Goal: Task Accomplishment & Management: Manage account settings

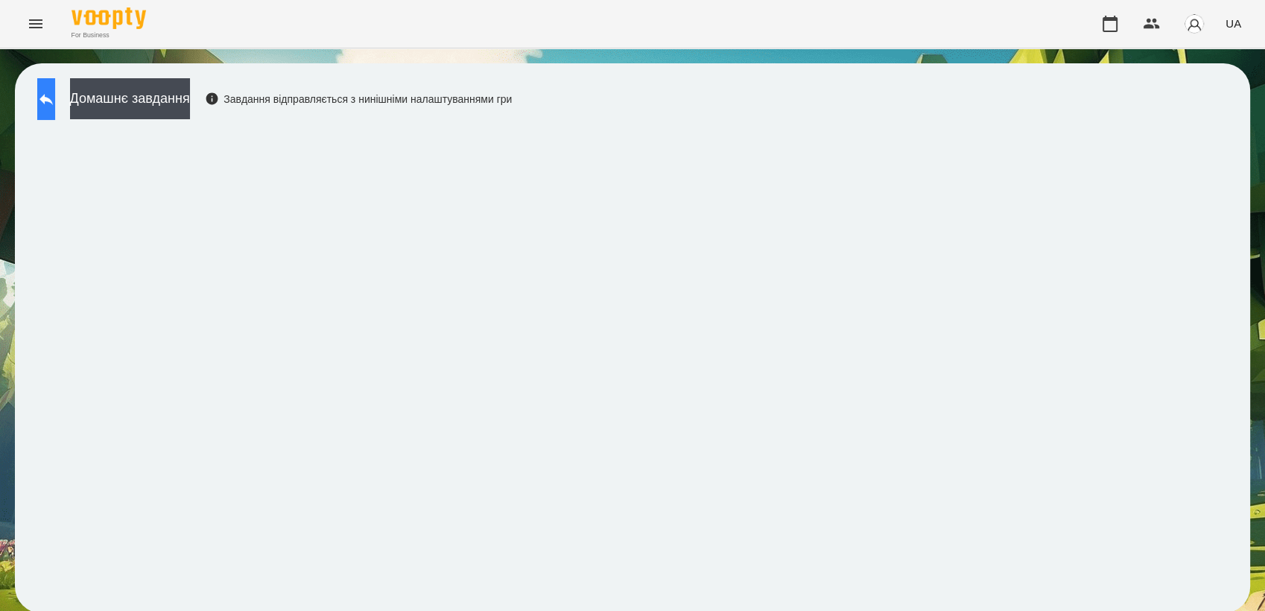
click at [55, 102] on button at bounding box center [46, 99] width 18 height 42
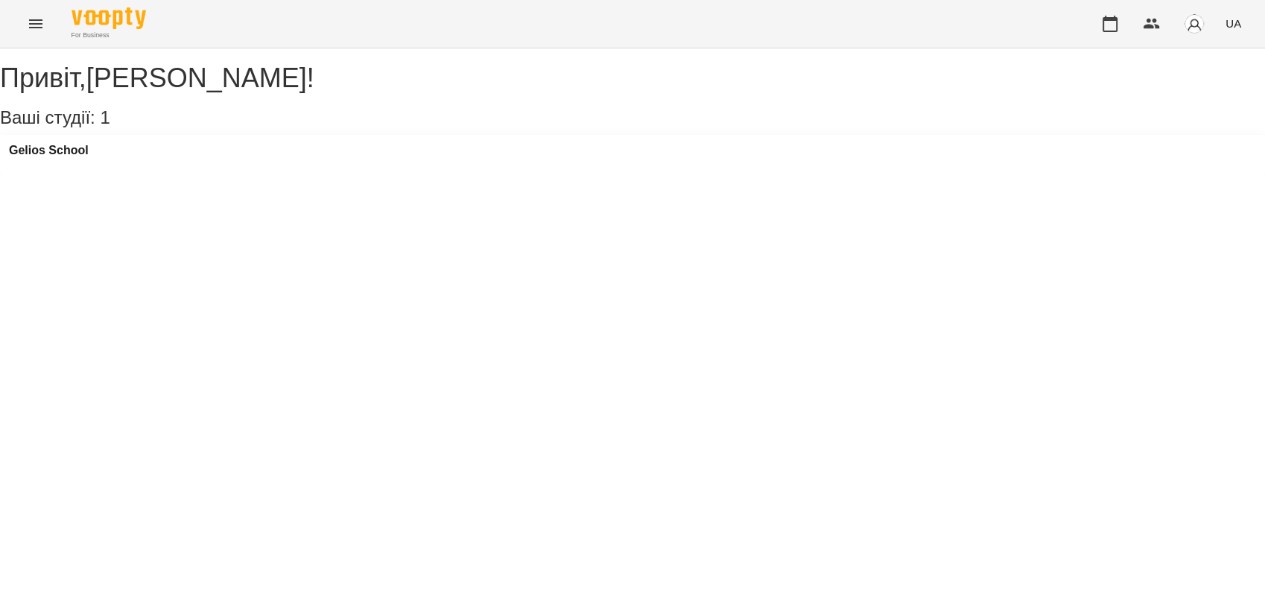
click at [89, 156] on div "Gelios School" at bounding box center [632, 155] width 1265 height 40
click at [89, 157] on h3 "Gelios School" at bounding box center [49, 150] width 80 height 13
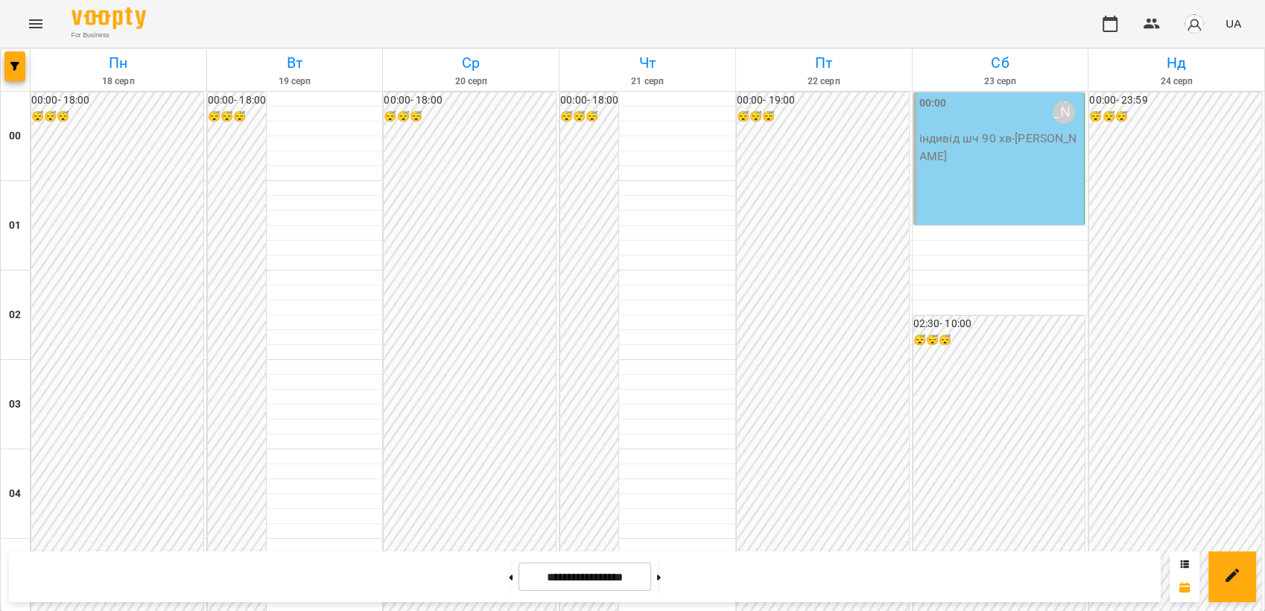
scroll to position [1508, 0]
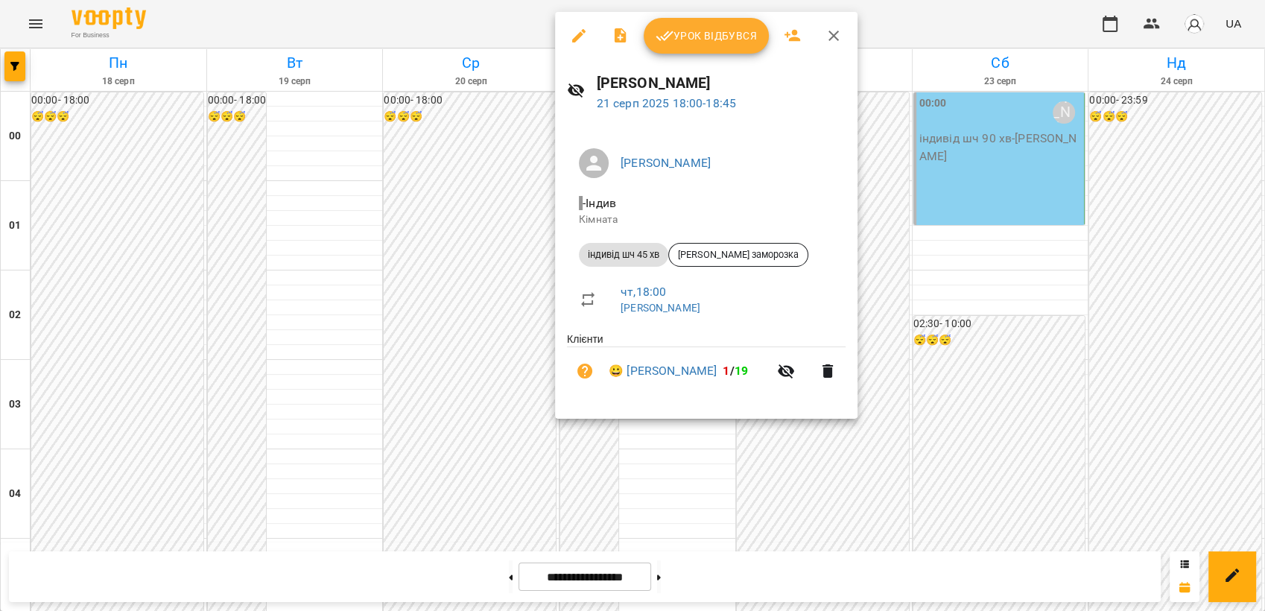
click at [1007, 229] on div at bounding box center [632, 305] width 1265 height 611
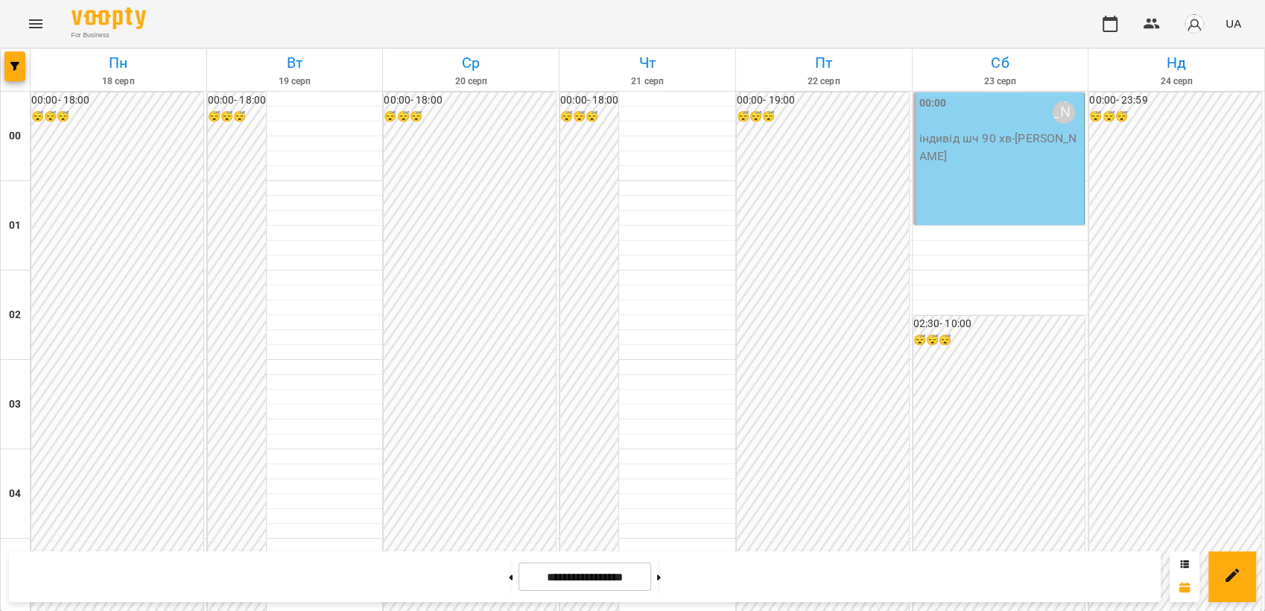
scroll to position [1364, 0]
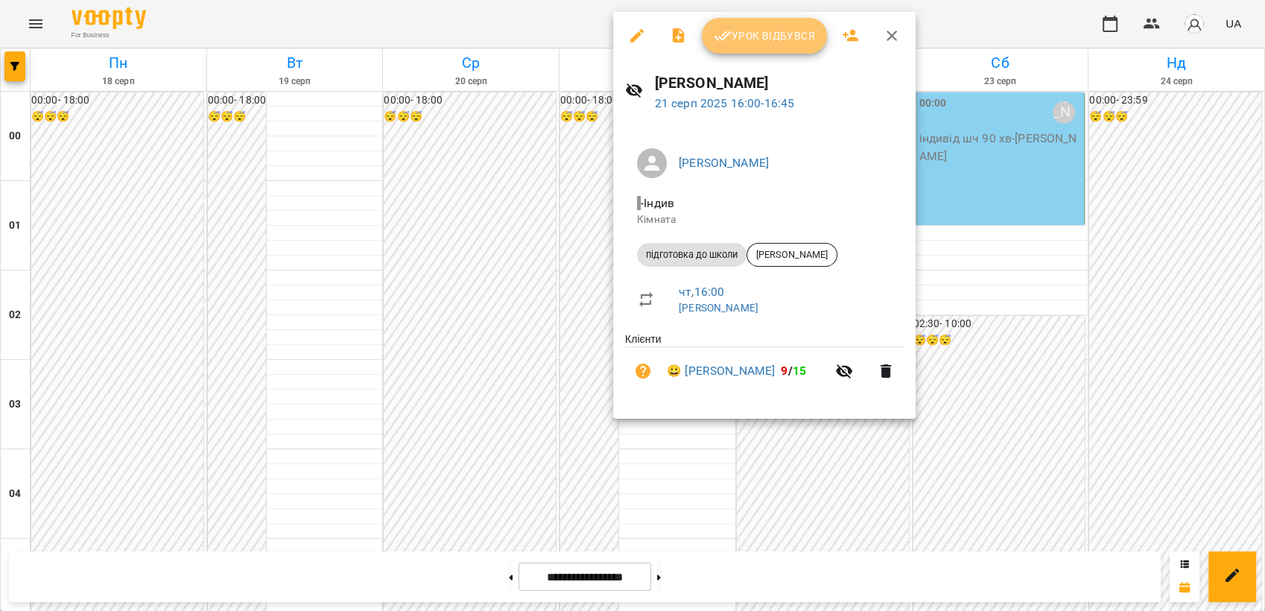
click at [737, 47] on button "Урок відбувся" at bounding box center [764, 36] width 125 height 36
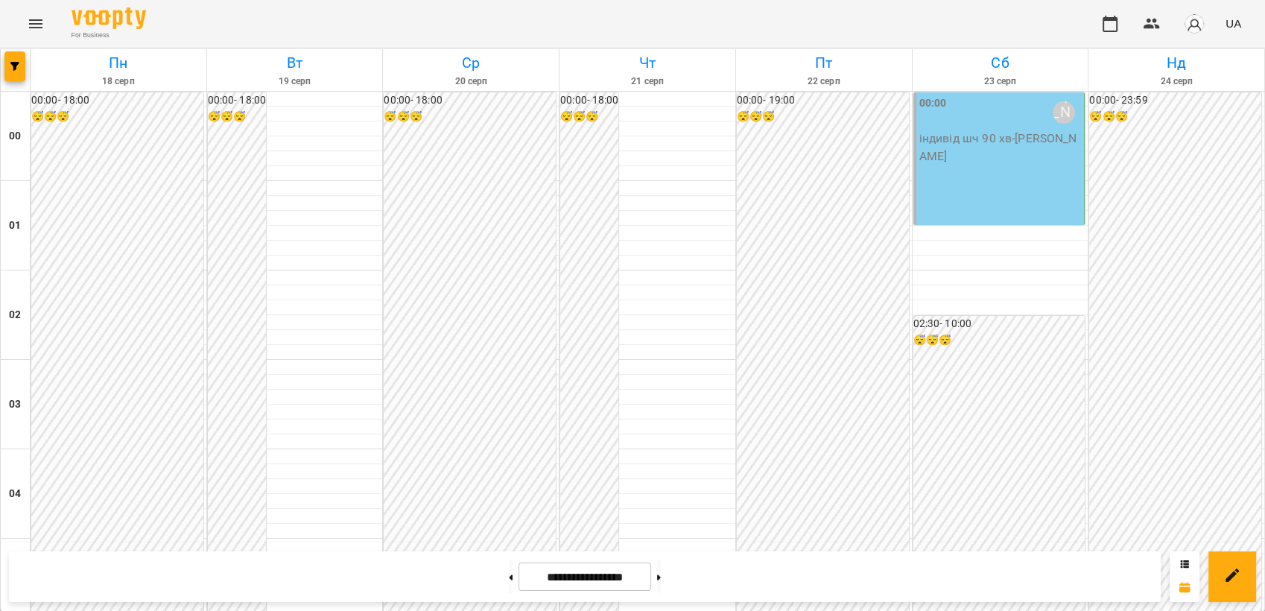
scroll to position [1466, 0]
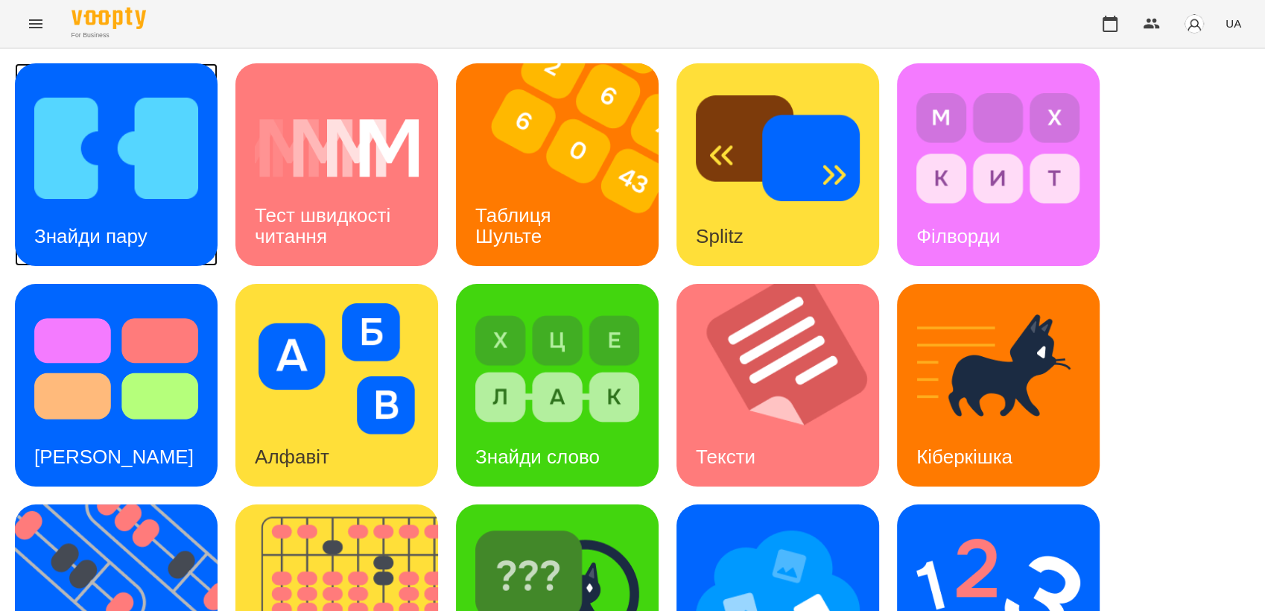
click at [140, 204] on img at bounding box center [116, 148] width 164 height 131
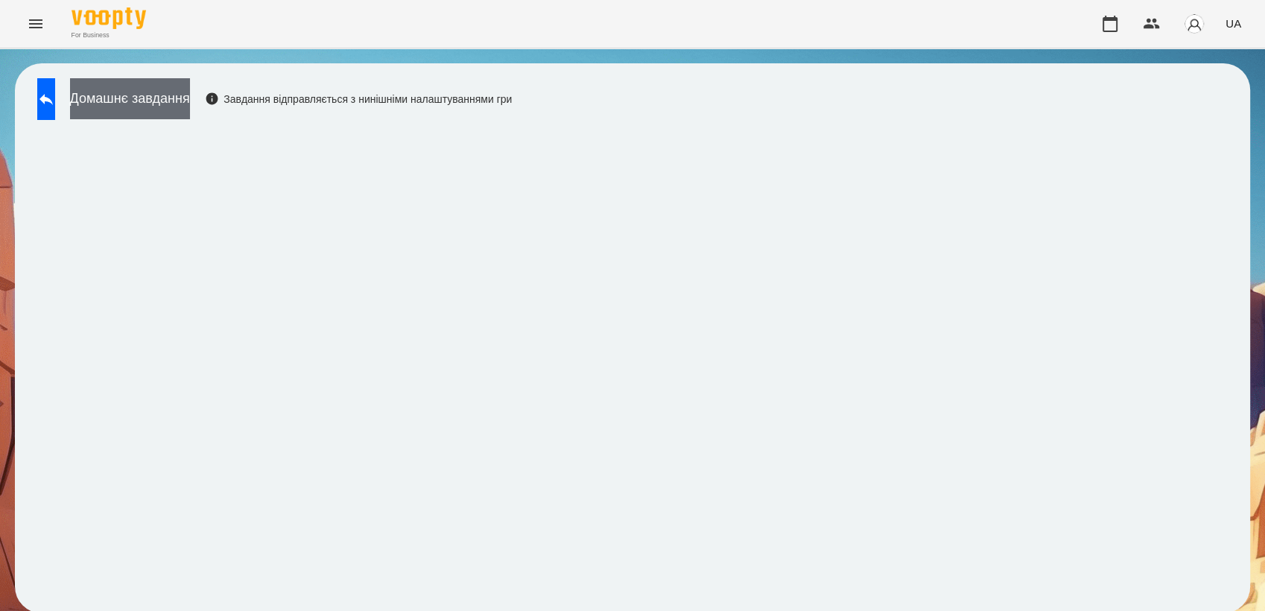
click at [190, 107] on button "Домашнє завдання" at bounding box center [130, 98] width 120 height 41
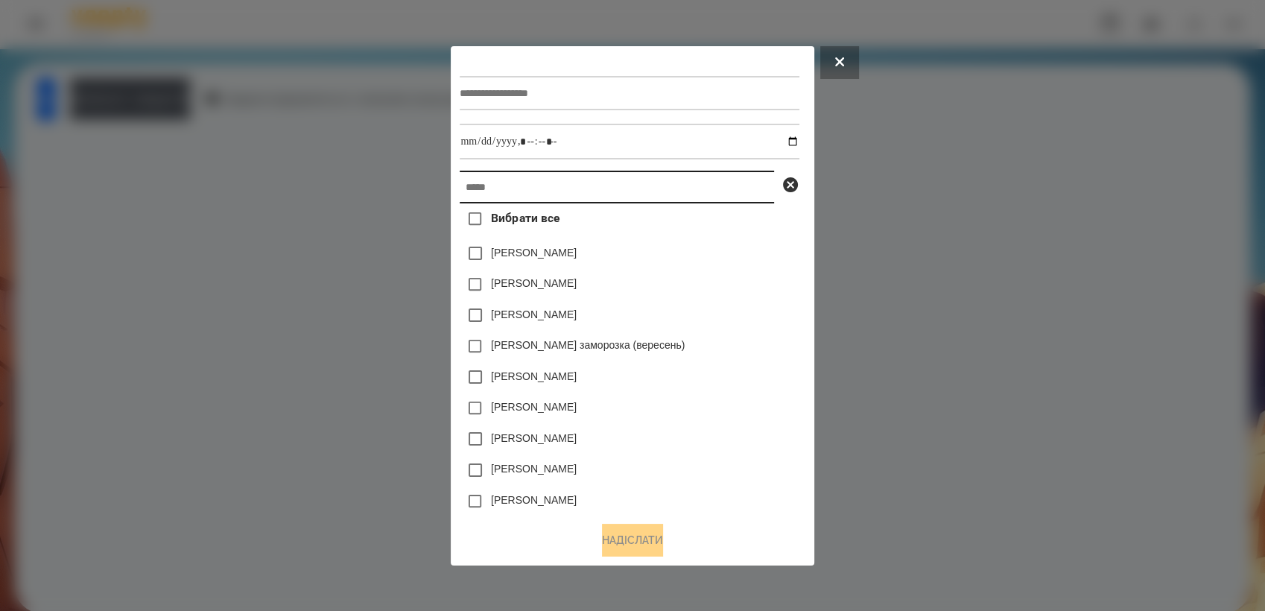
click at [615, 181] on input "text" at bounding box center [617, 187] width 314 height 33
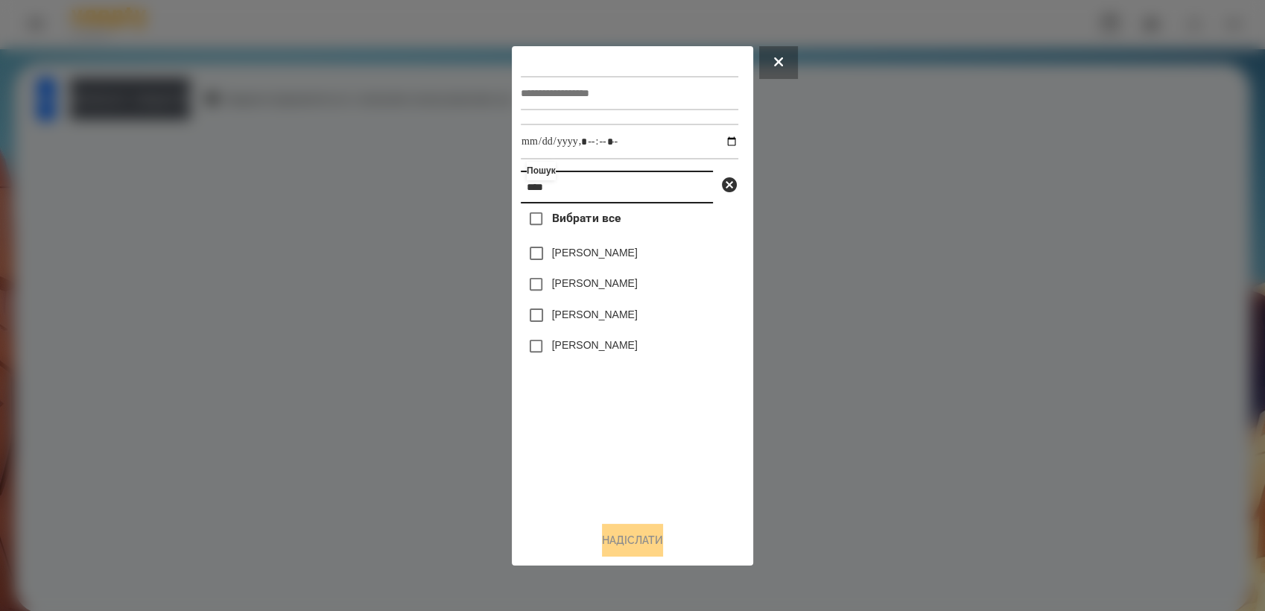
type input "****"
click at [626, 359] on div "Макаровська Мія Дмитрівна" at bounding box center [629, 346] width 217 height 31
click at [638, 343] on label "Макаровська Мія Дмитрівна" at bounding box center [595, 344] width 86 height 15
click at [722, 137] on input "datetime-local" at bounding box center [629, 142] width 217 height 36
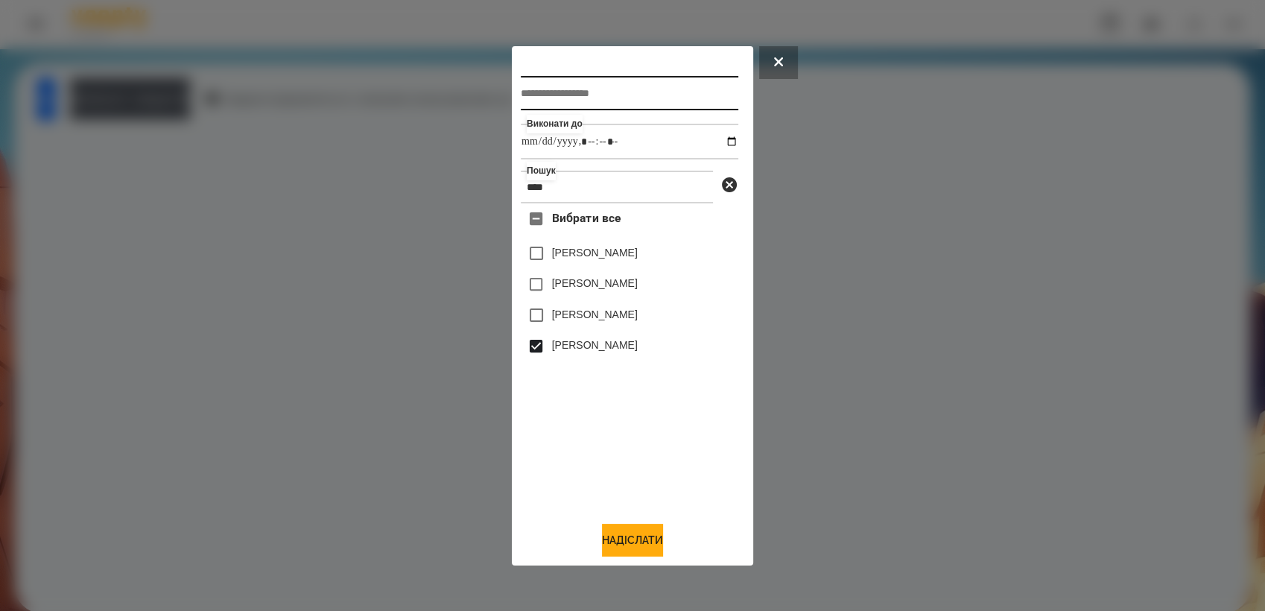
type input "**********"
click at [641, 98] on input "text" at bounding box center [629, 93] width 217 height 34
type input "****"
click at [717, 144] on input "datetime-local" at bounding box center [629, 142] width 217 height 36
type input "**********"
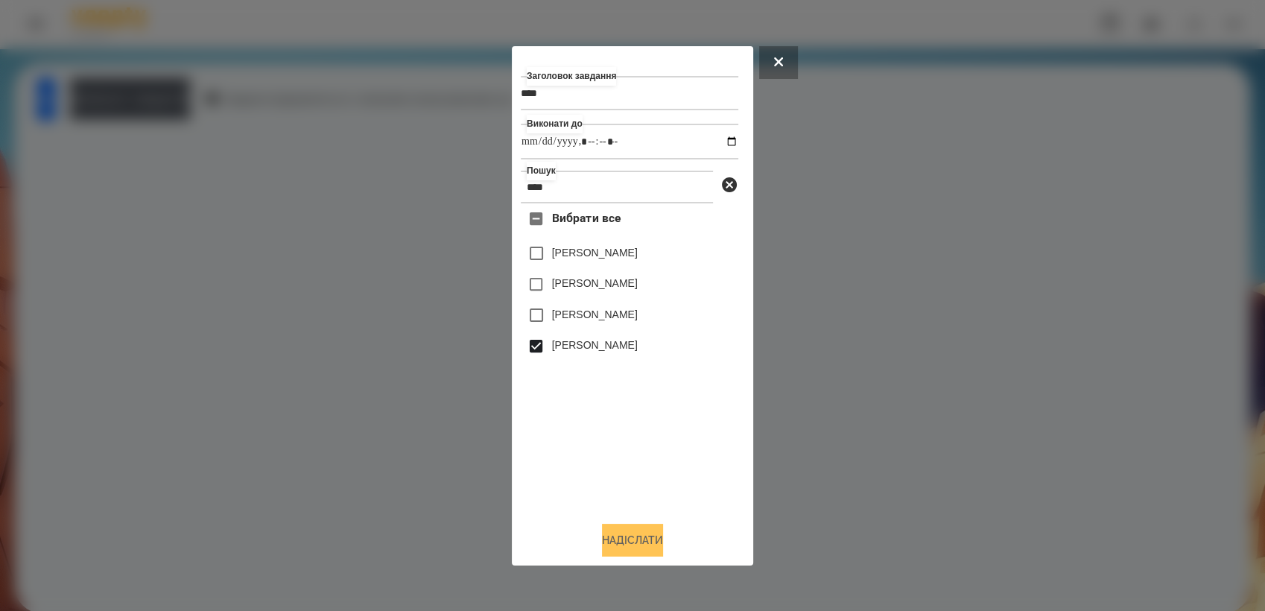
click at [633, 539] on button "Надіслати" at bounding box center [632, 540] width 61 height 33
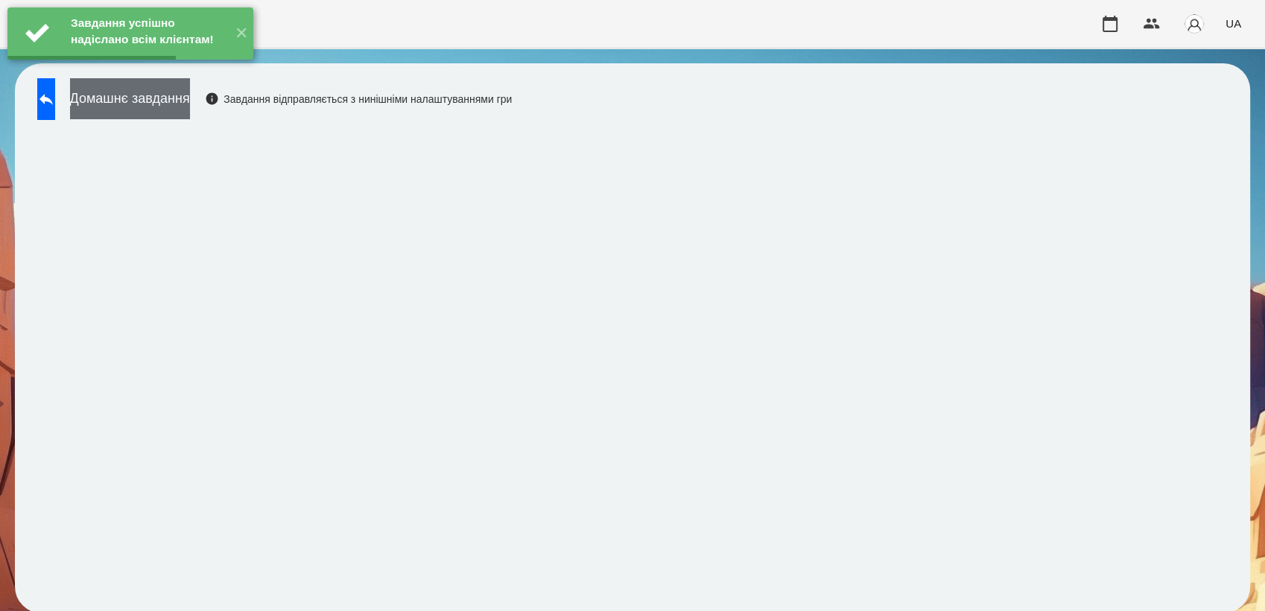
click at [190, 104] on button "Домашнє завдання" at bounding box center [130, 98] width 120 height 41
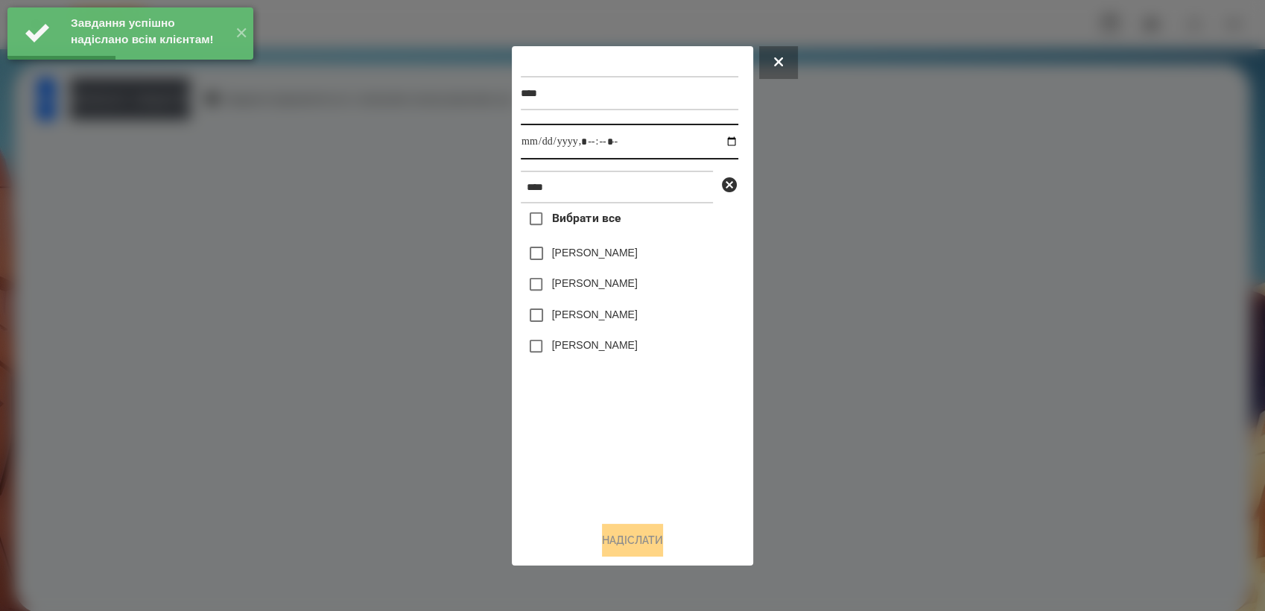
click at [720, 141] on input "datetime-local" at bounding box center [629, 142] width 217 height 36
type input "**********"
click at [676, 481] on div "Вибрати все Макар Савка Макаренко Богдан Карплюк Макар Макаровська Мія Дмитрівна" at bounding box center [629, 355] width 217 height 305
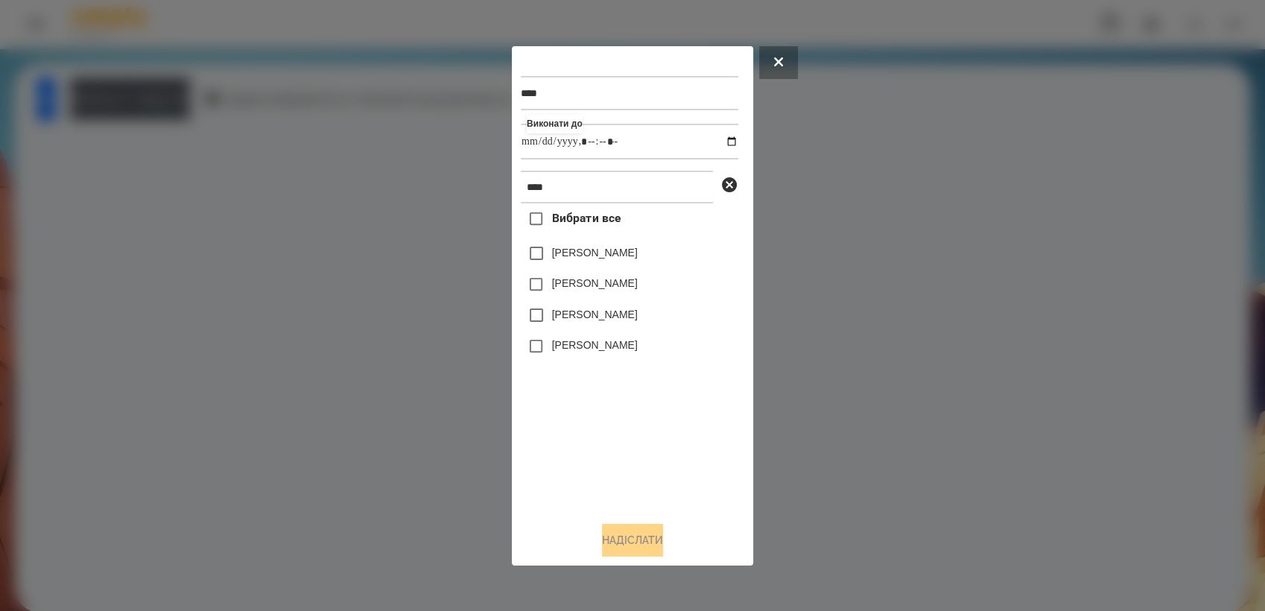
click at [635, 340] on label "Макаровська Мія Дмитрівна" at bounding box center [595, 344] width 86 height 15
click at [638, 347] on label "Макаровська Мія Дмитрівна" at bounding box center [595, 344] width 86 height 15
click at [594, 361] on div "Макаровська Мія Дмитрівна" at bounding box center [629, 346] width 217 height 31
click at [561, 346] on label "Макаровська Мія Дмитрівна" at bounding box center [595, 344] width 86 height 15
click at [652, 530] on button "Надіслати" at bounding box center [632, 540] width 61 height 33
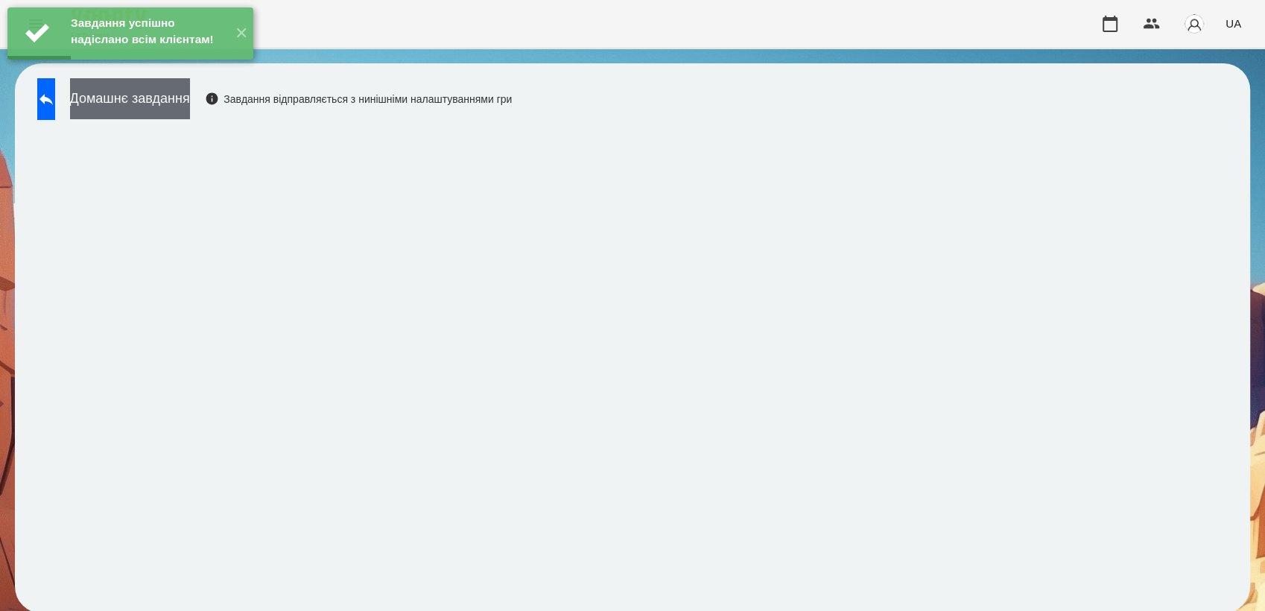
click at [190, 107] on button "Домашнє завдання" at bounding box center [130, 98] width 120 height 41
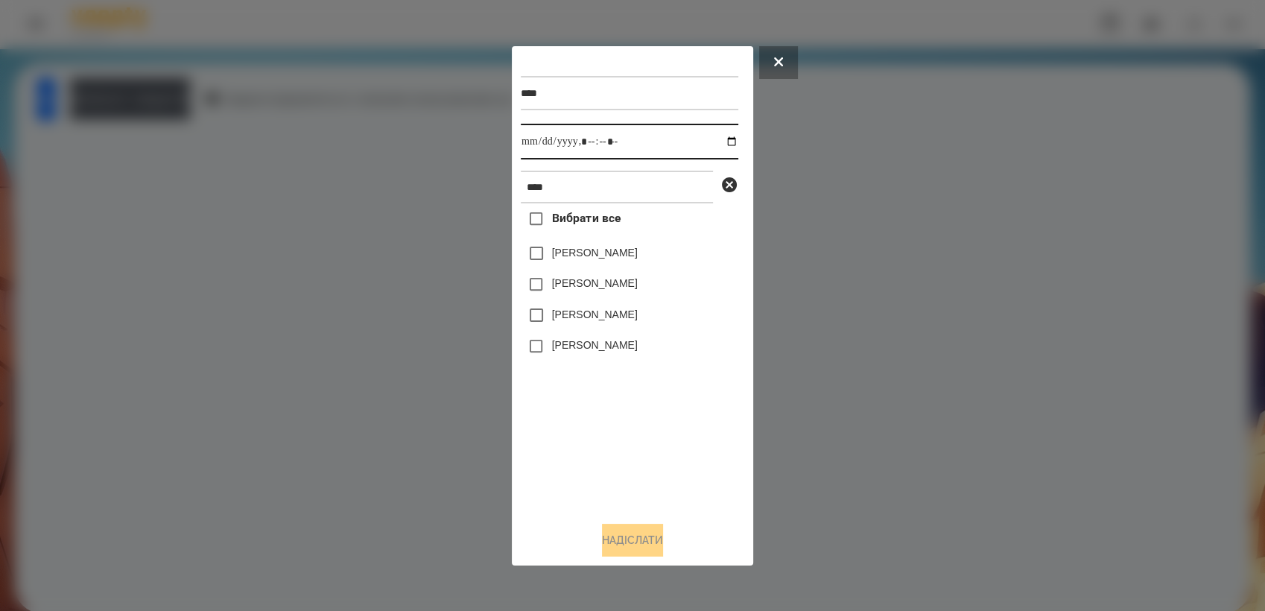
click at [715, 140] on input "datetime-local" at bounding box center [629, 142] width 217 height 36
type input "**********"
click at [631, 477] on div "Вибрати все Макар Савка Макаренко Богдан Карплюк Макар Макаровська Мія Дмитрівна" at bounding box center [629, 355] width 217 height 305
click at [563, 358] on div "Макаровська Мія Дмитрівна" at bounding box center [629, 346] width 217 height 31
click at [629, 538] on button "Надіслати" at bounding box center [632, 540] width 61 height 33
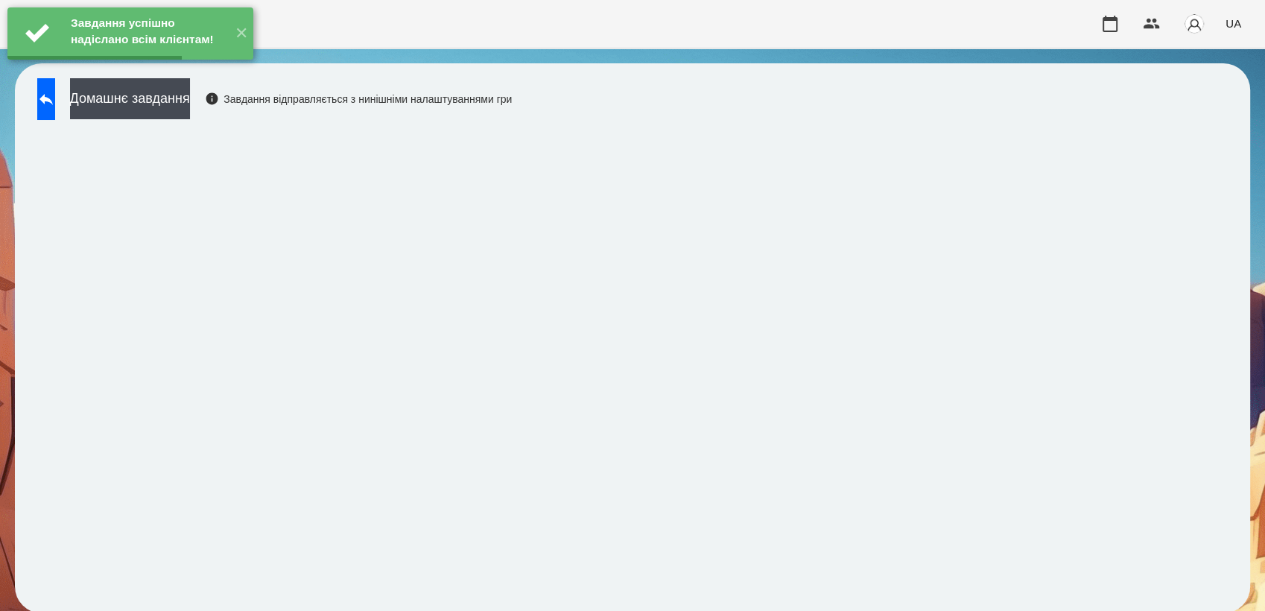
click at [190, 117] on button "Домашнє завдання" at bounding box center [130, 98] width 120 height 41
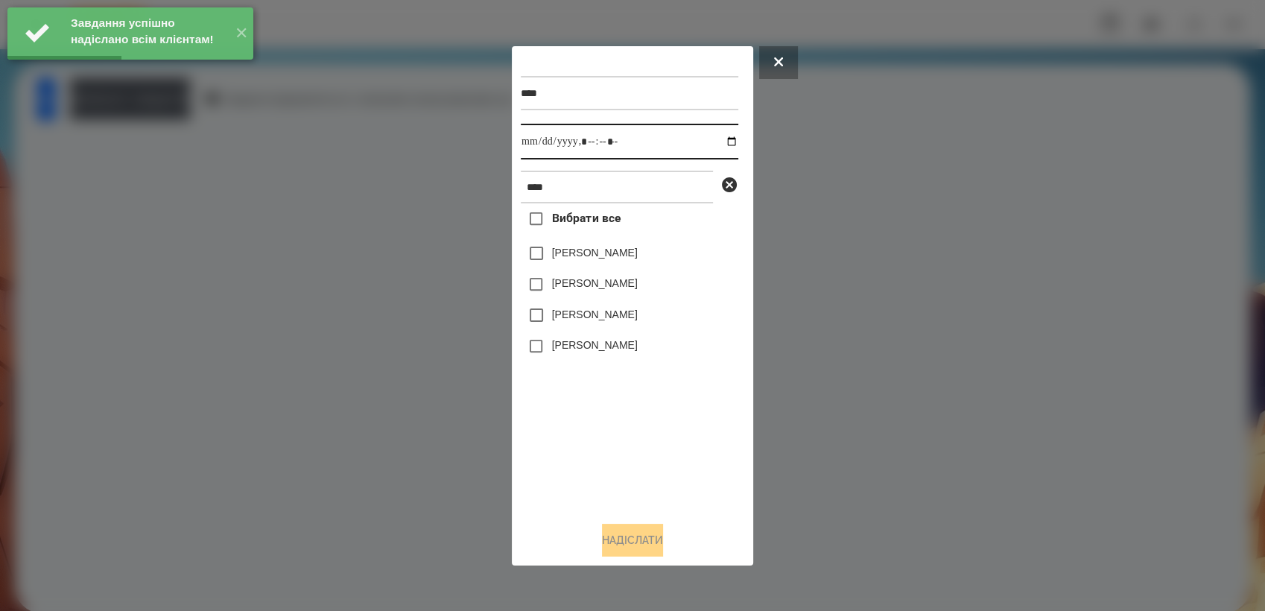
click at [721, 135] on input "datetime-local" at bounding box center [629, 142] width 217 height 36
type input "**********"
click at [672, 444] on div "Вибрати все Макар Савка Макаренко Богдан Карплюк Макар Макаровська Мія Дмитрівна" at bounding box center [629, 355] width 217 height 305
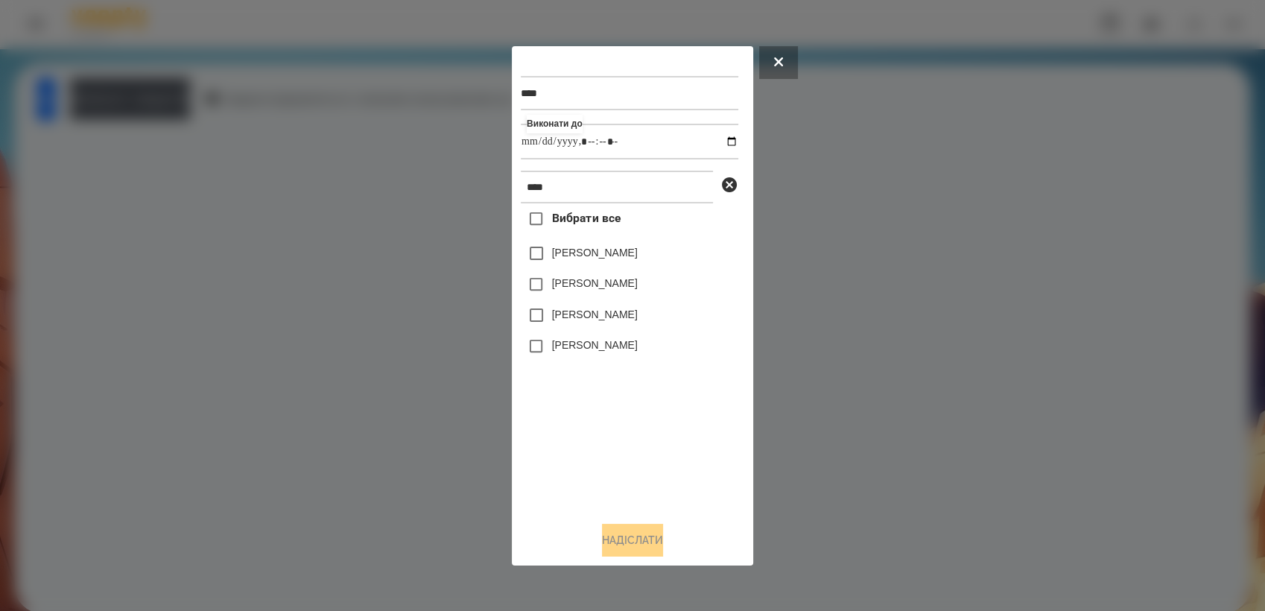
click at [595, 352] on label "Макаровська Мія Дмитрівна" at bounding box center [595, 344] width 86 height 15
click at [632, 562] on div "**** Виконати до **** Вибрати все Макар Савка Макаренко Богдан Карплюк Макар Ма…" at bounding box center [632, 305] width 241 height 519
click at [651, 544] on button "Надіслати" at bounding box center [632, 540] width 61 height 33
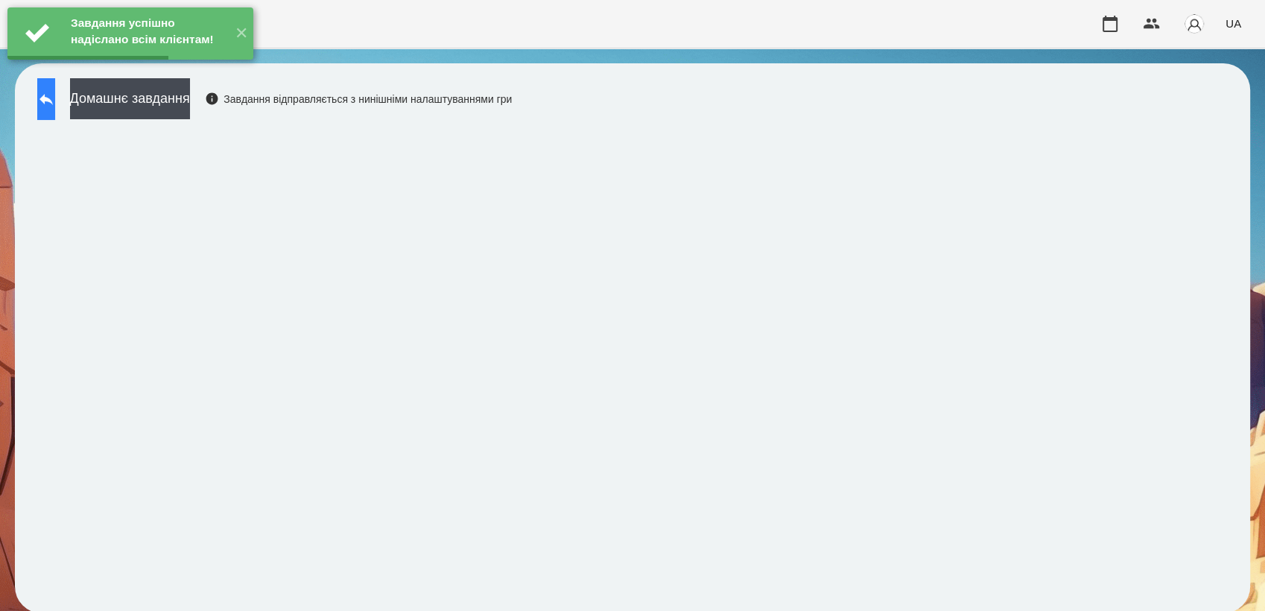
click at [55, 108] on button at bounding box center [46, 99] width 18 height 42
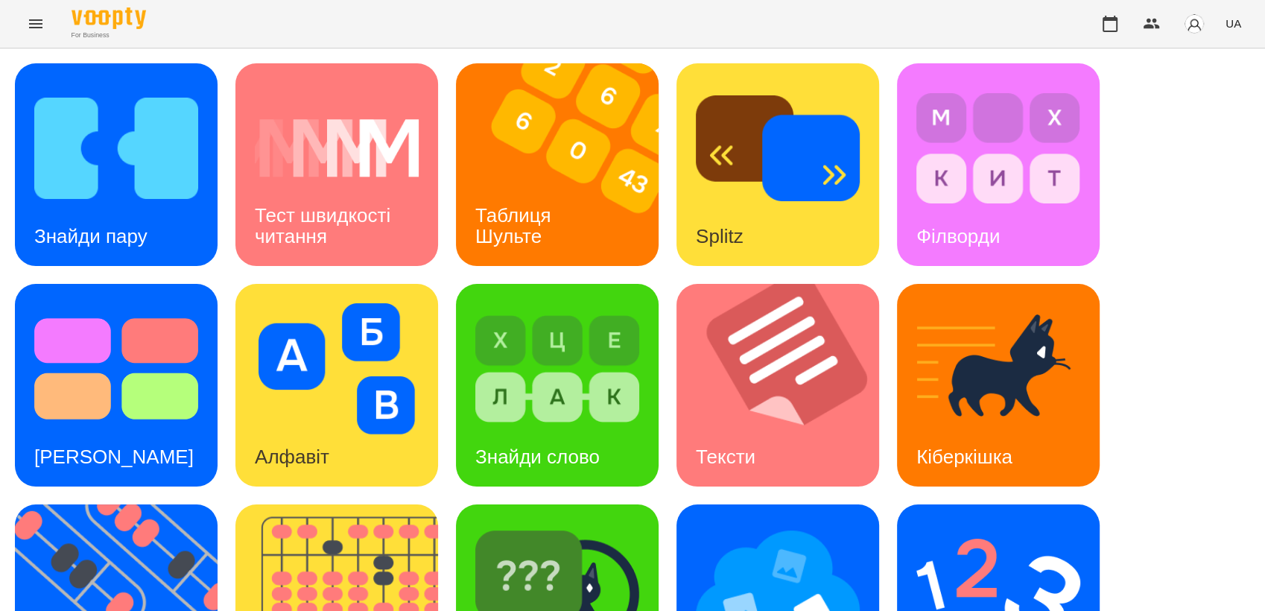
scroll to position [200, 0]
click at [991, 303] on img at bounding box center [998, 368] width 164 height 131
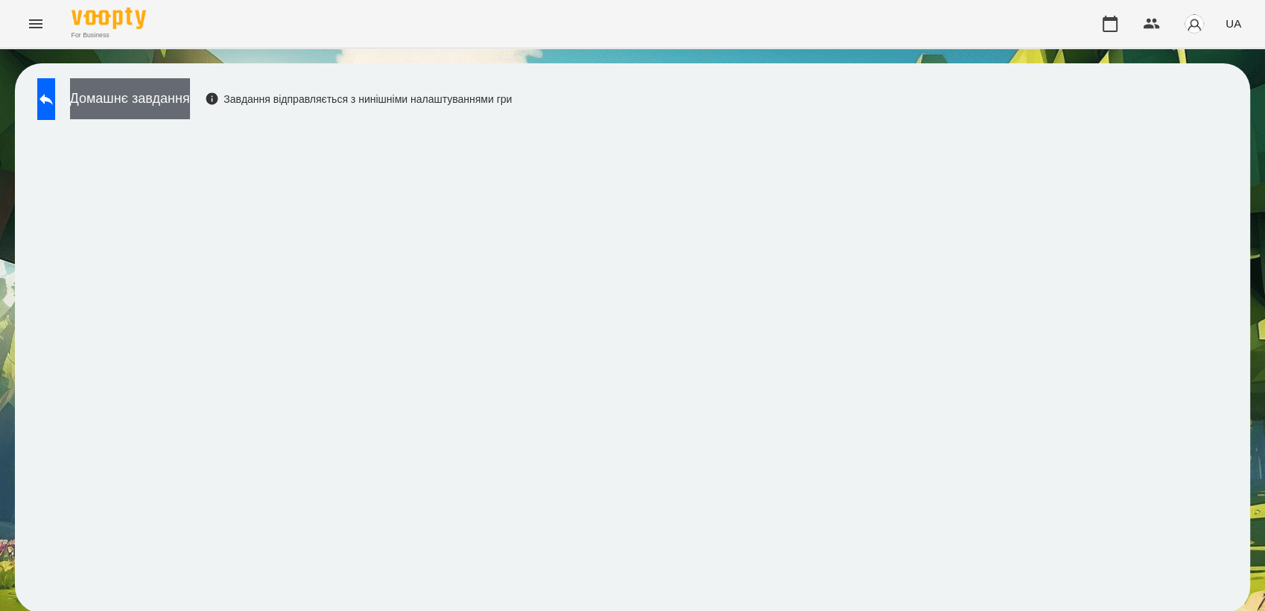
click at [190, 98] on button "Домашнє завдання" at bounding box center [130, 98] width 120 height 41
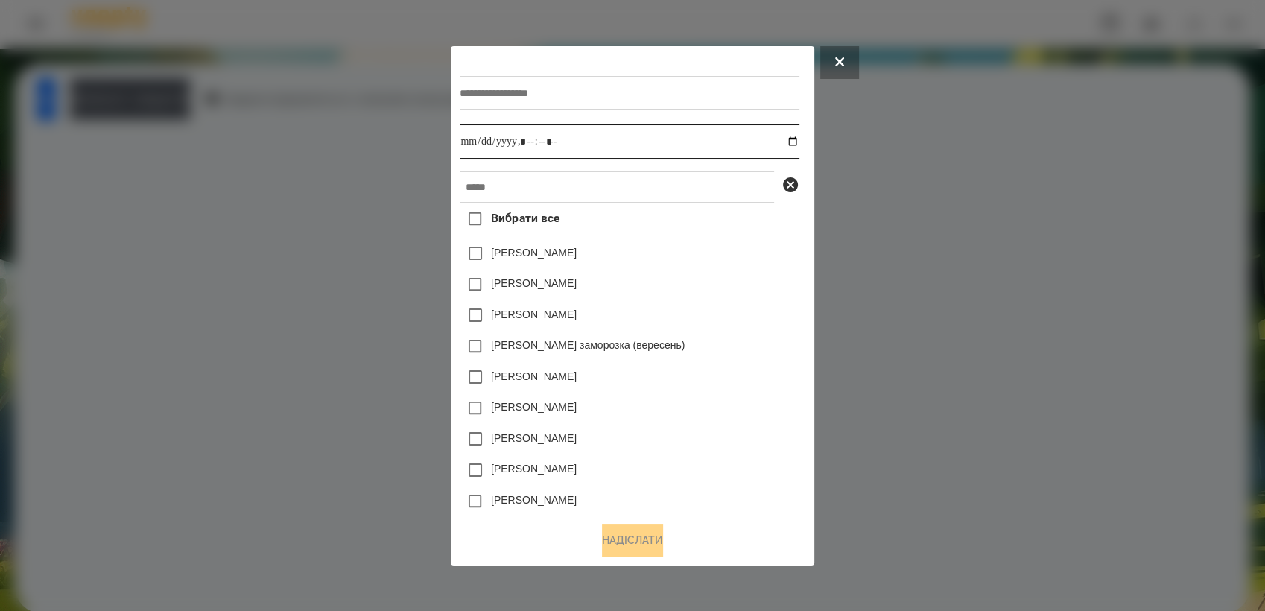
click at [793, 147] on input "datetime-local" at bounding box center [629, 142] width 339 height 36
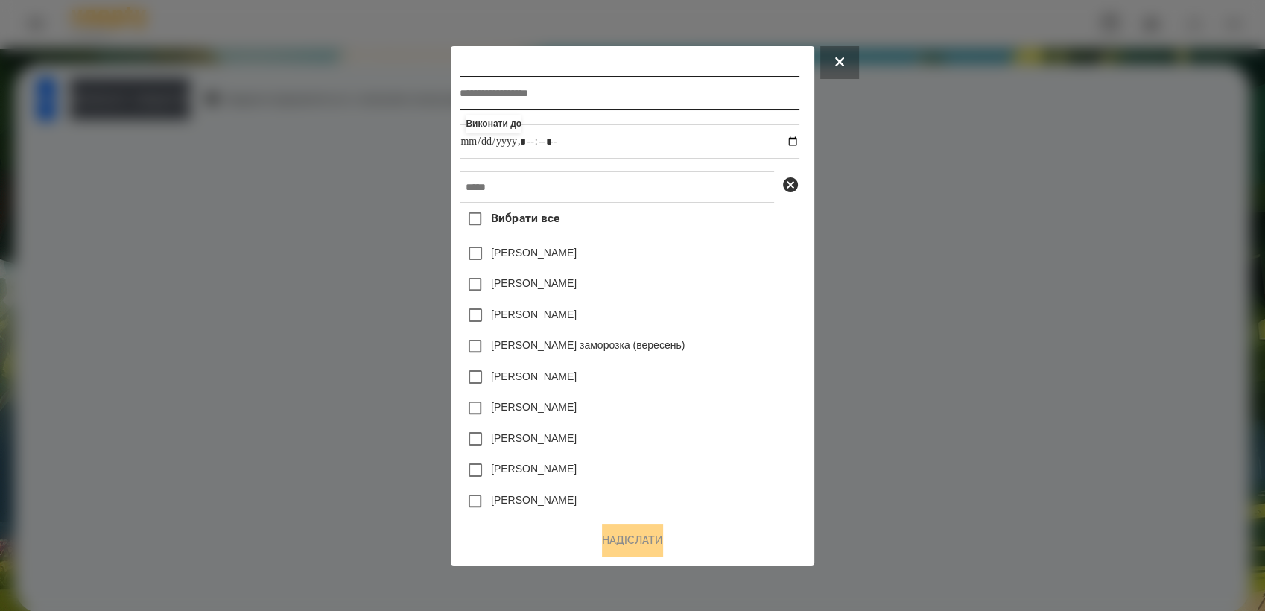
type input "**********"
click at [544, 98] on input "text" at bounding box center [629, 93] width 339 height 34
type input "*"
type input "**********"
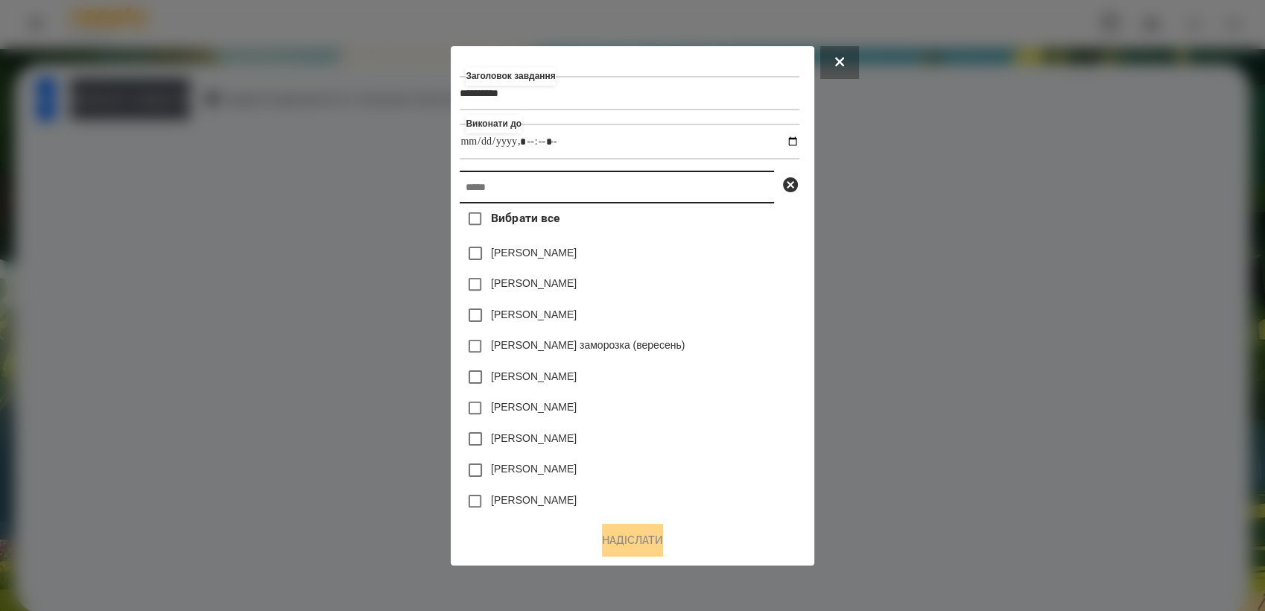
click at [595, 188] on input "text" at bounding box center [617, 187] width 314 height 33
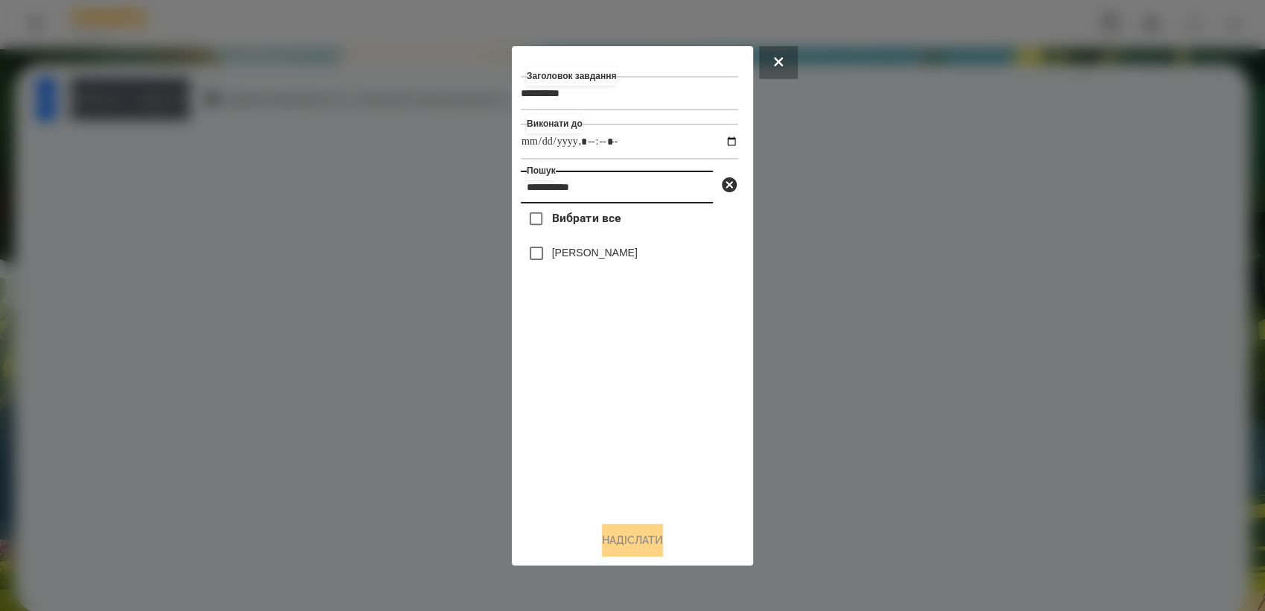
type input "**********"
click at [638, 255] on label "Макаровська Мія Дмитрівна" at bounding box center [595, 252] width 86 height 15
click at [647, 551] on button "Надіслати" at bounding box center [632, 540] width 61 height 33
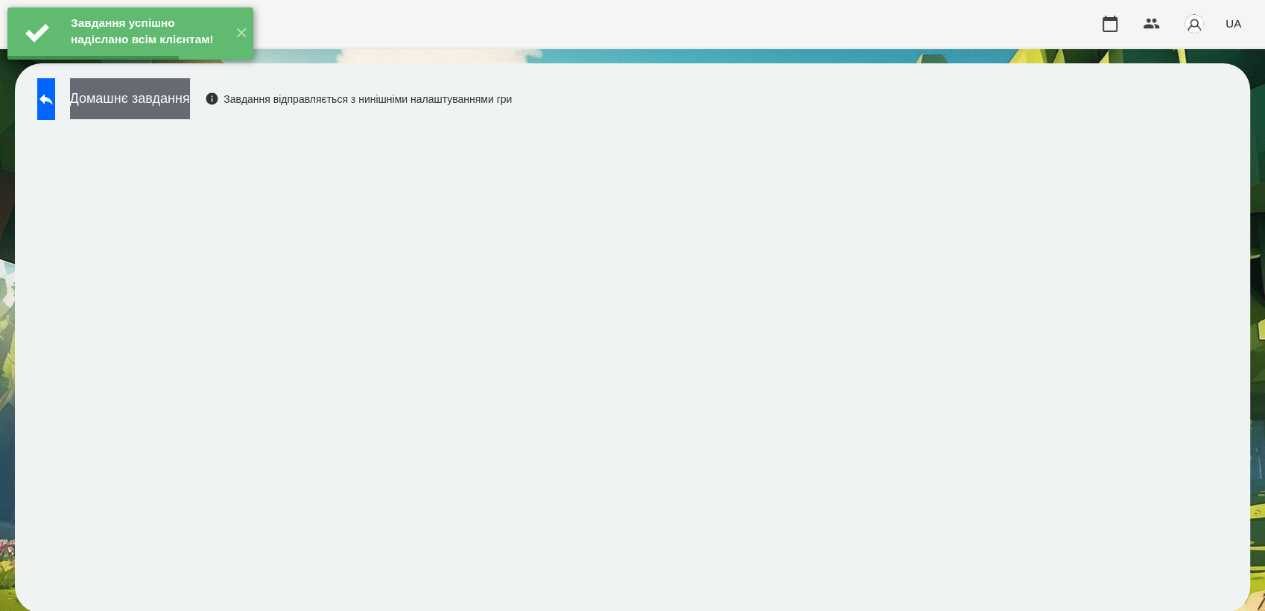
click at [190, 111] on button "Домашнє завдання" at bounding box center [130, 98] width 120 height 41
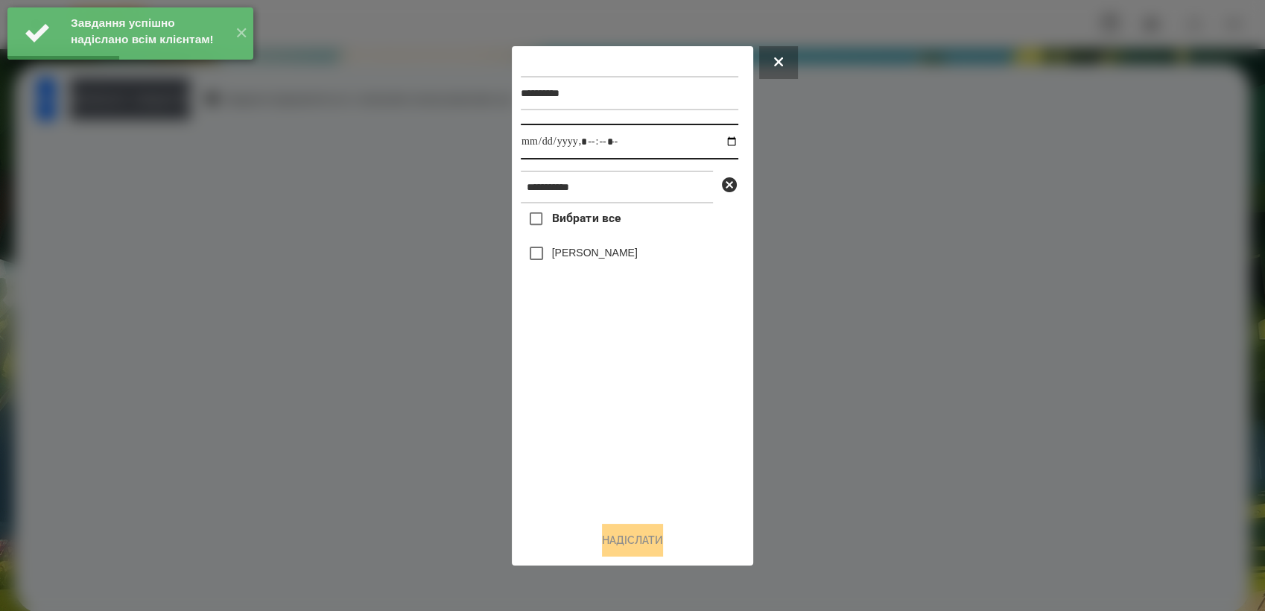
click at [714, 146] on input "datetime-local" at bounding box center [629, 142] width 217 height 36
type input "**********"
click at [638, 416] on div "Вибрати все Макаровська Мія Дмитрівна" at bounding box center [629, 355] width 217 height 305
click at [600, 257] on label "Макаровська Мія Дмитрівна" at bounding box center [595, 252] width 86 height 15
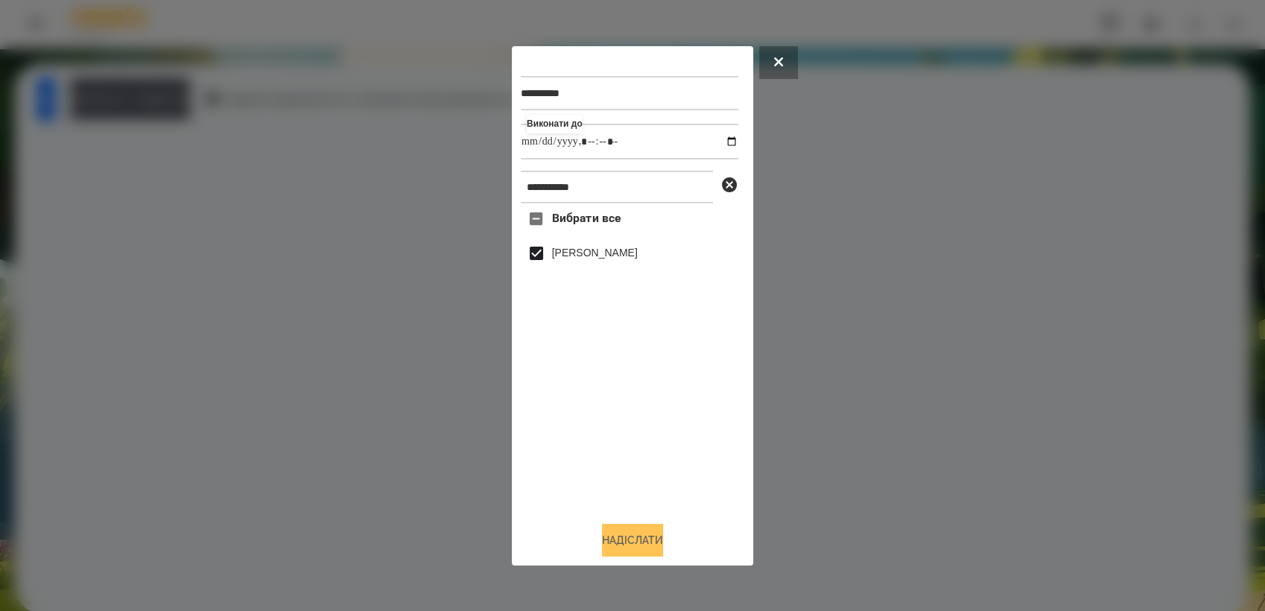
click at [655, 545] on button "Надіслати" at bounding box center [632, 540] width 61 height 33
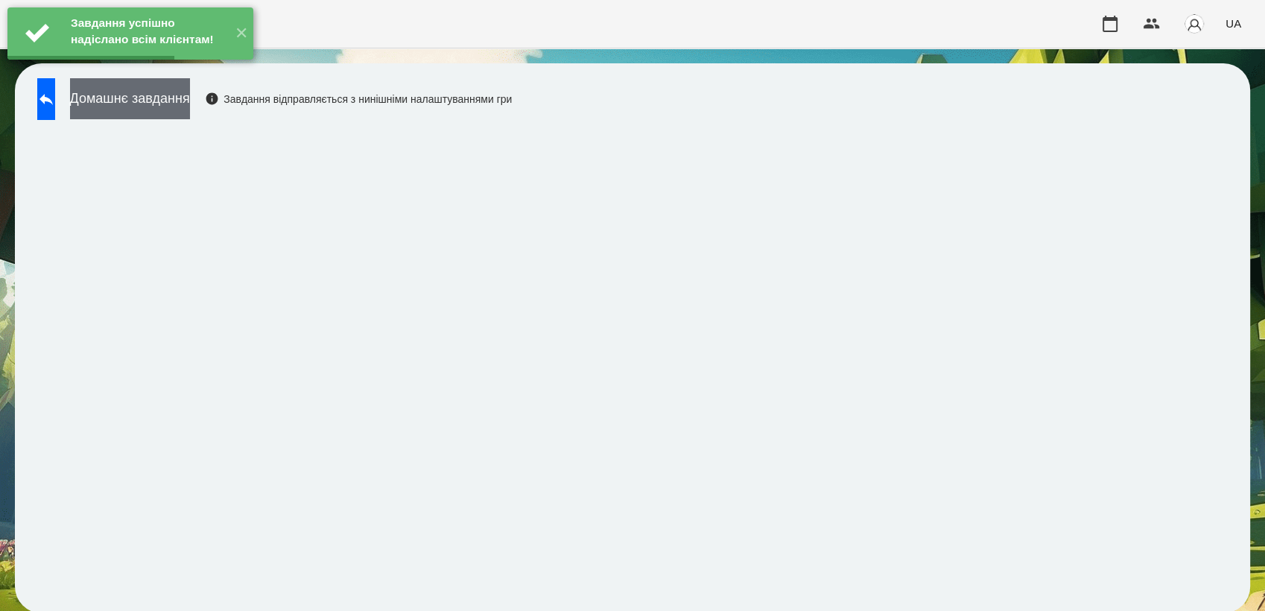
click at [178, 108] on button "Домашнє завдання" at bounding box center [130, 98] width 120 height 41
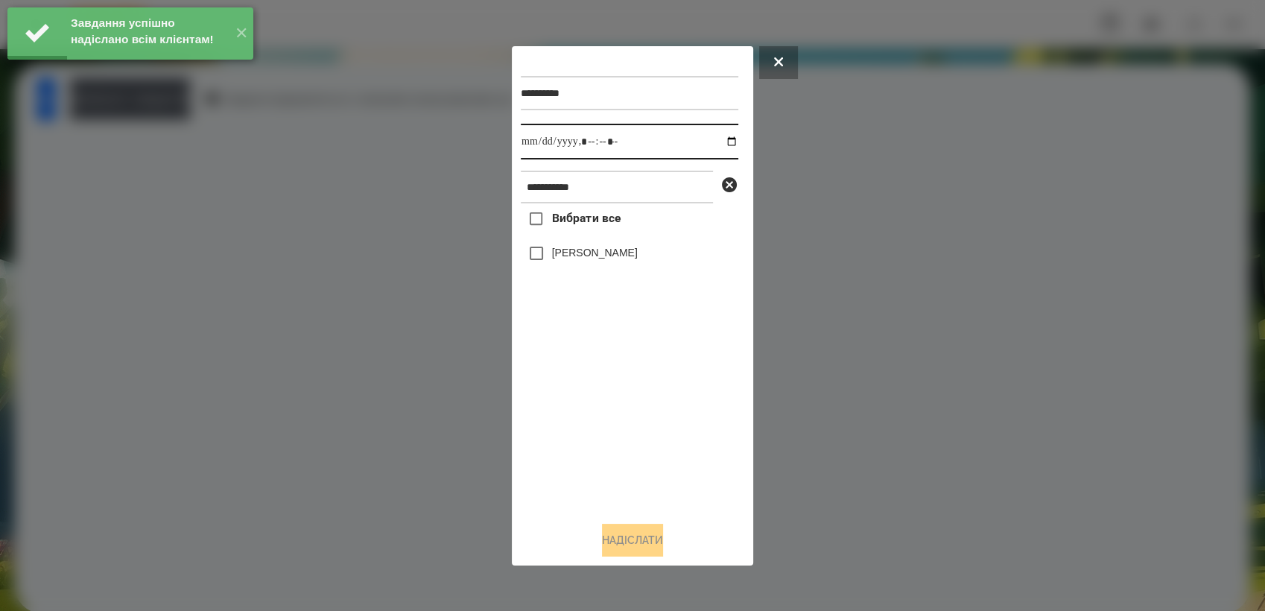
click at [723, 143] on input "datetime-local" at bounding box center [629, 142] width 217 height 36
type input "**********"
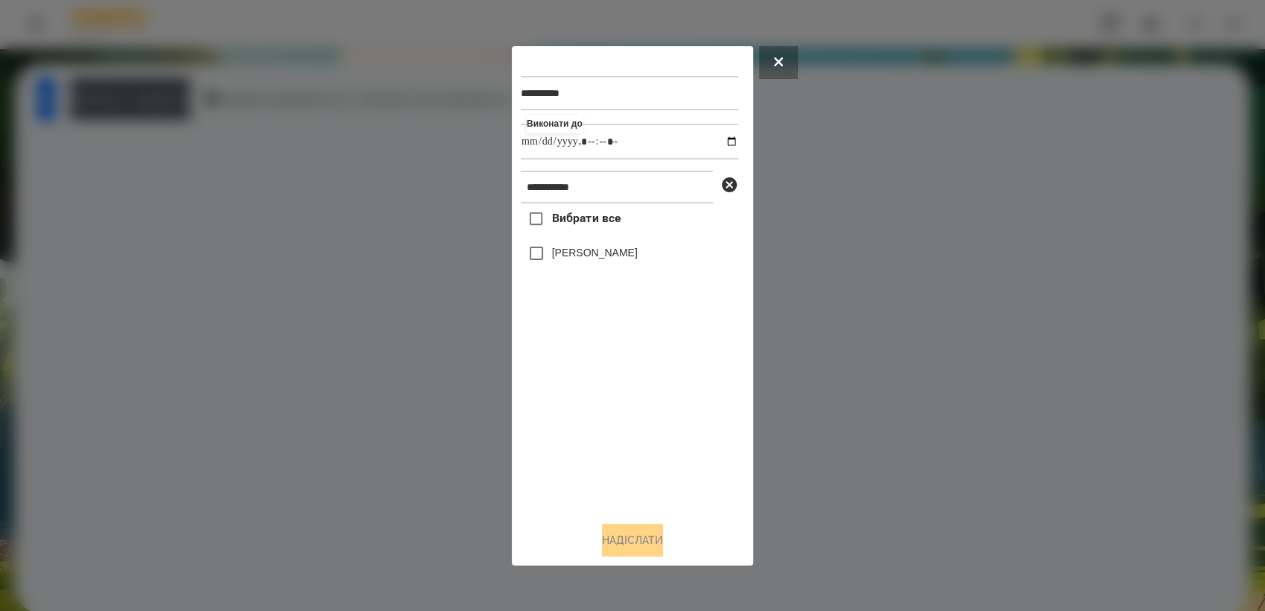
drag, startPoint x: 653, startPoint y: 476, endPoint x: 584, endPoint y: 258, distance: 229.0
click at [584, 258] on div "Вибрати все Макаровська Мія Дмитрівна" at bounding box center [629, 355] width 217 height 305
click at [584, 258] on label "Макаровська Мія Дмитрівна" at bounding box center [595, 252] width 86 height 15
click at [633, 531] on button "Надіслати" at bounding box center [632, 540] width 61 height 33
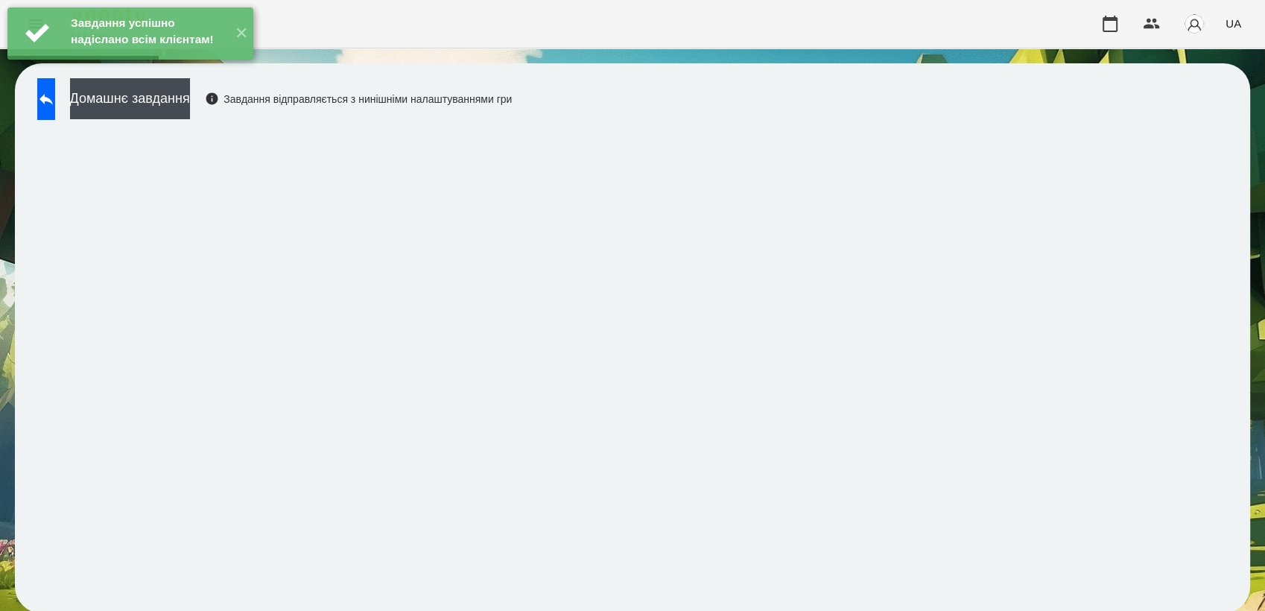
click at [174, 96] on button "Домашнє завдання" at bounding box center [130, 98] width 120 height 41
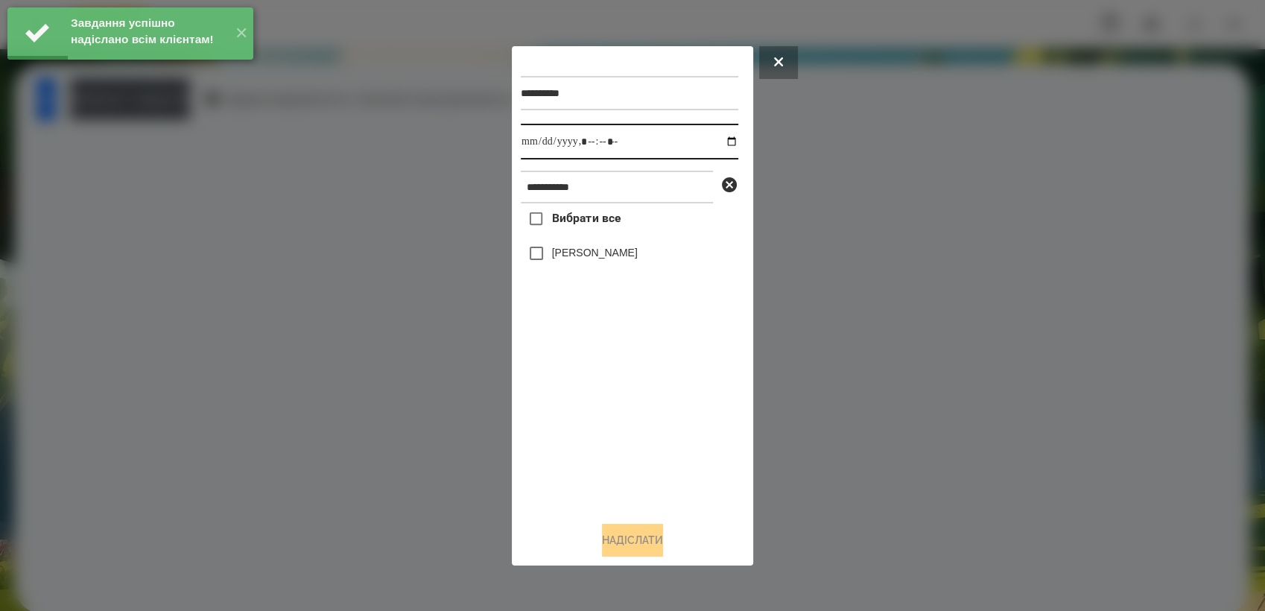
click at [717, 140] on input "datetime-local" at bounding box center [629, 142] width 217 height 36
type input "**********"
click at [656, 438] on div "Вибрати все Макаровська Мія Дмитрівна" at bounding box center [629, 355] width 217 height 305
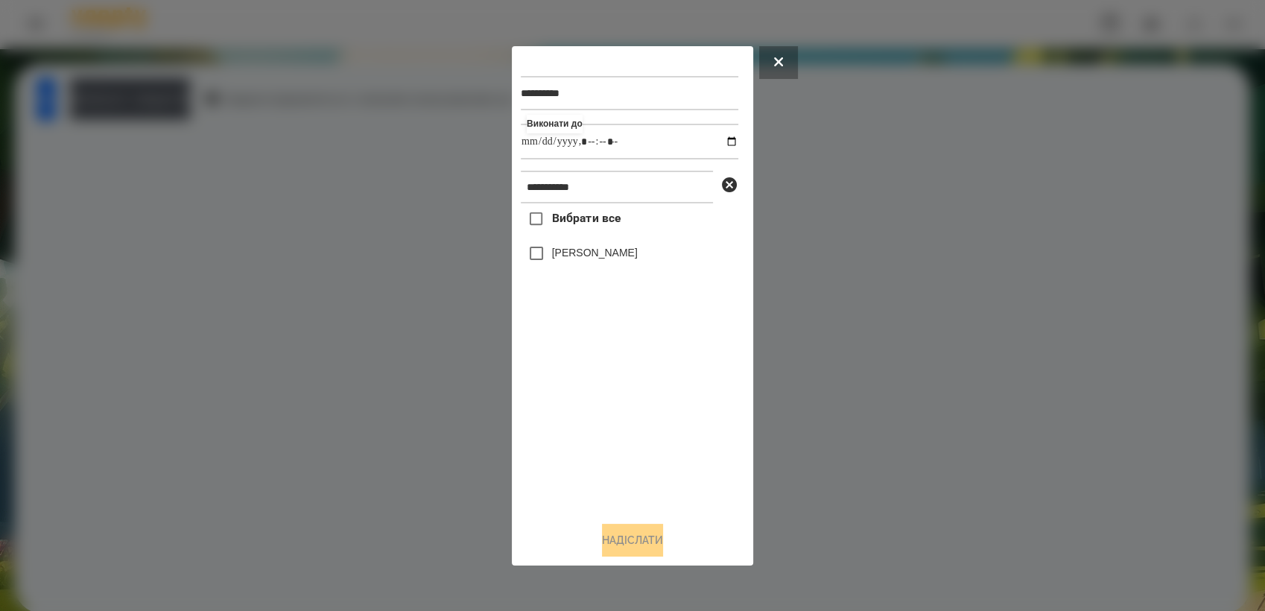
click at [556, 256] on label "Макаровська Мія Дмитрівна" at bounding box center [595, 252] width 86 height 15
click at [646, 546] on button "Надіслати" at bounding box center [632, 540] width 61 height 33
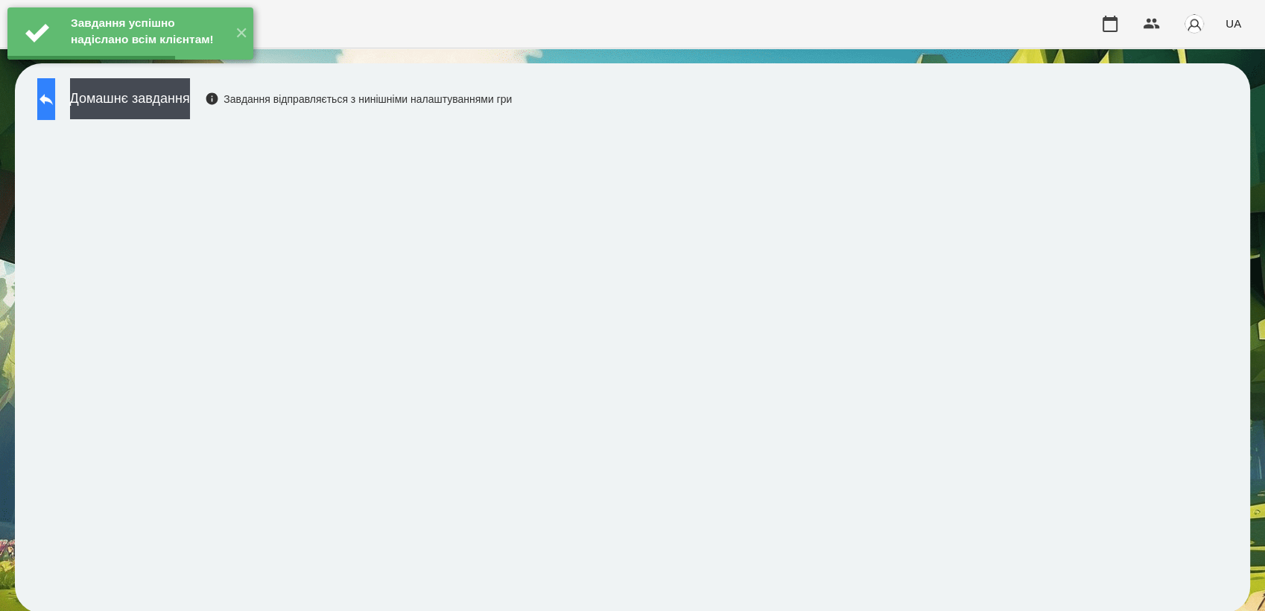
click at [55, 103] on button at bounding box center [46, 99] width 18 height 42
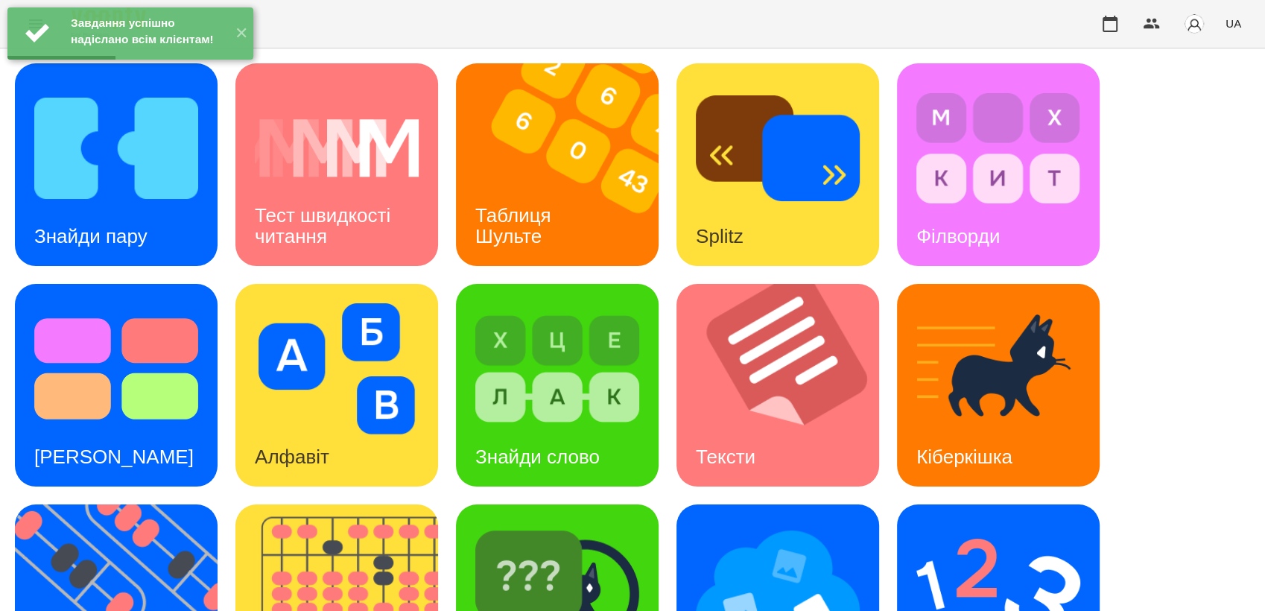
scroll to position [296, 0]
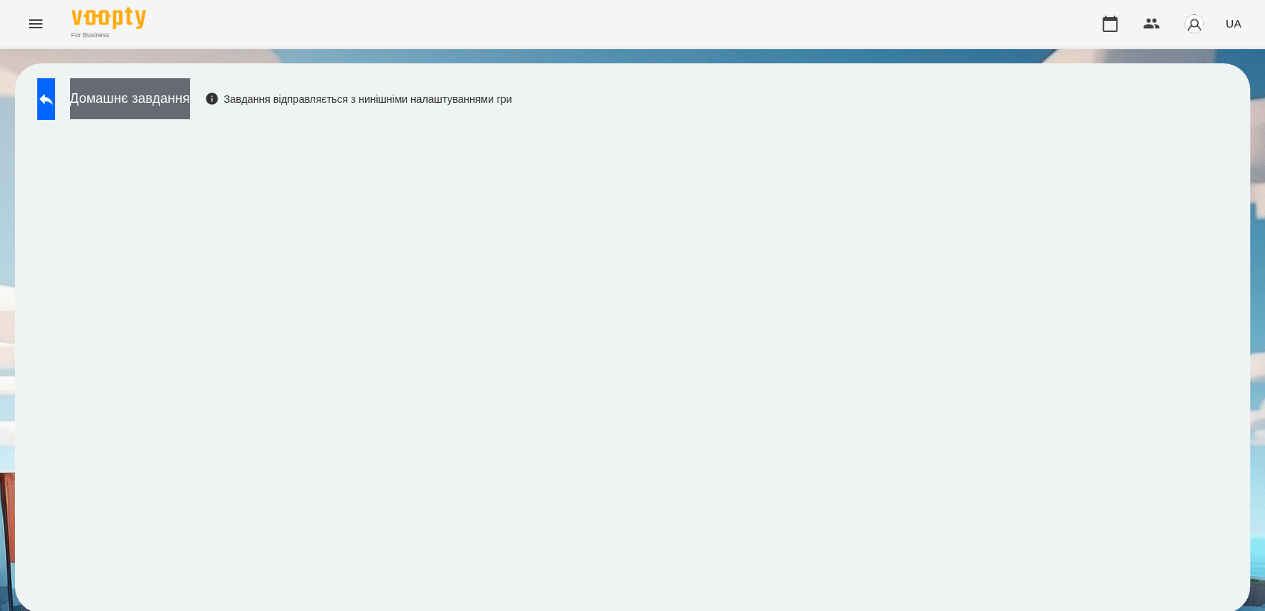
click at [190, 98] on button "Домашнє завдання" at bounding box center [130, 98] width 120 height 41
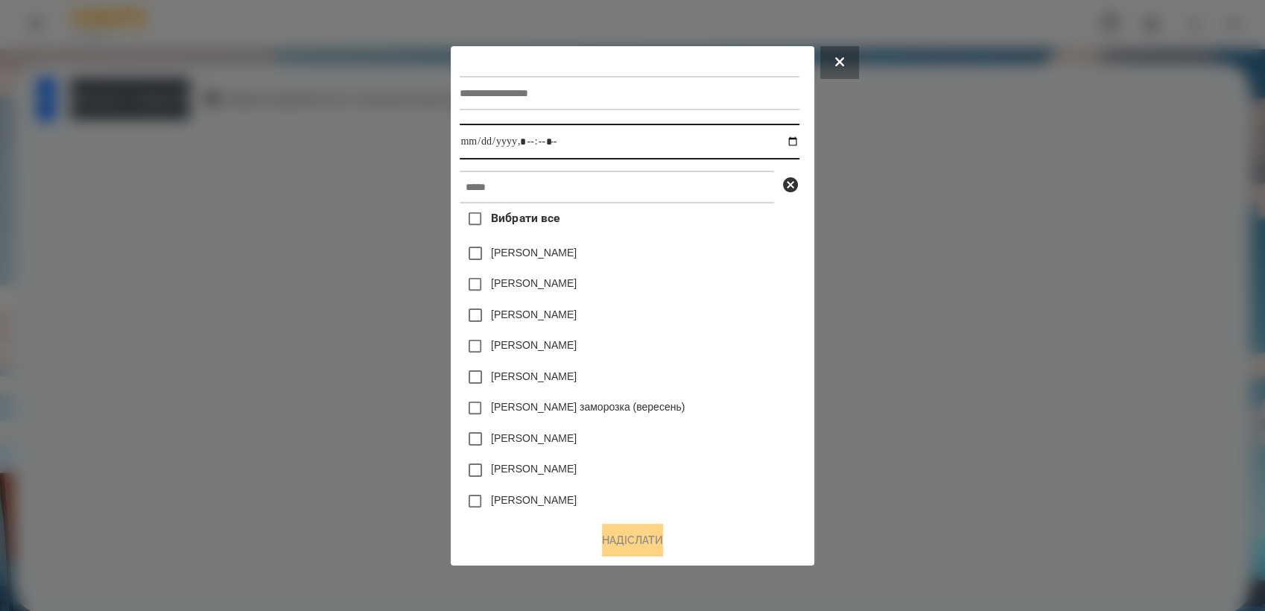
click at [798, 139] on input "datetime-local" at bounding box center [629, 142] width 339 height 36
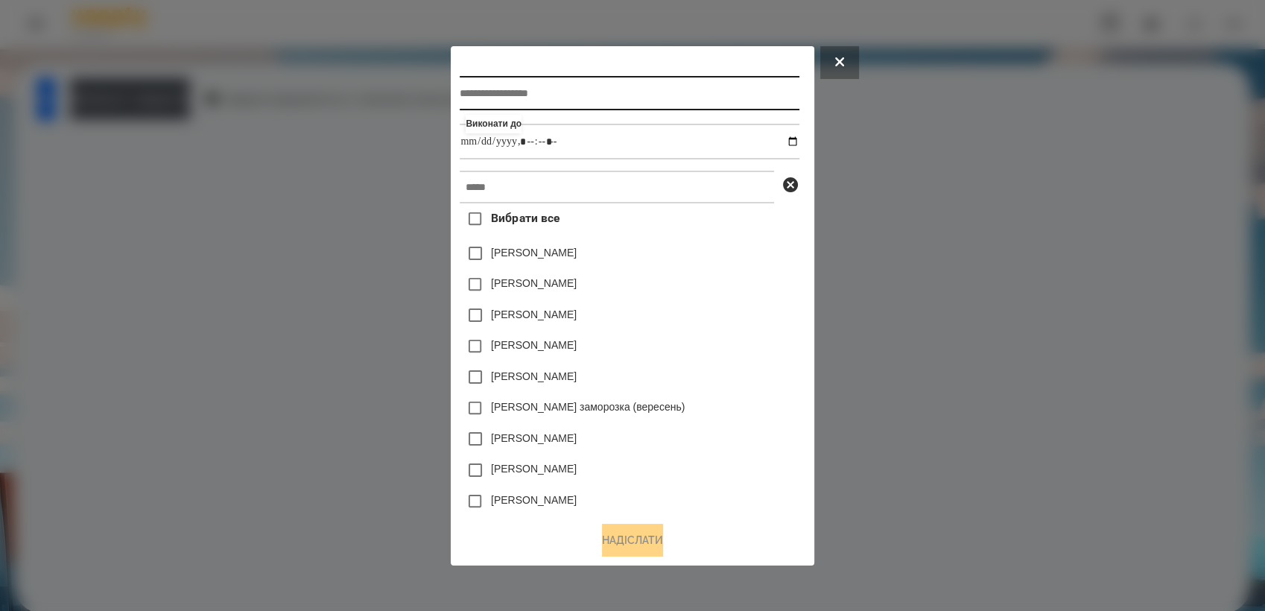
type input "**********"
click at [553, 107] on input "text" at bounding box center [629, 93] width 339 height 34
type input "*"
type input "**********"
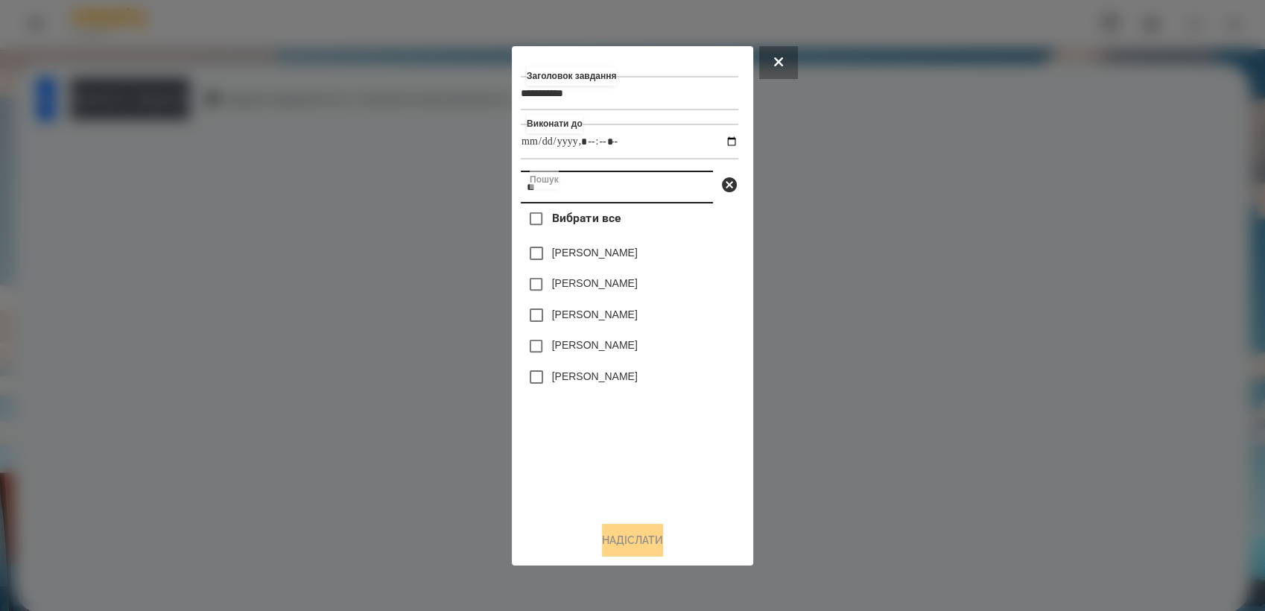
click at [637, 184] on input "**" at bounding box center [617, 187] width 192 height 33
type input "*****"
click at [583, 348] on label "Макаровська Мія Дмитрівна" at bounding box center [595, 344] width 86 height 15
click at [632, 177] on input "*****" at bounding box center [617, 187] width 192 height 33
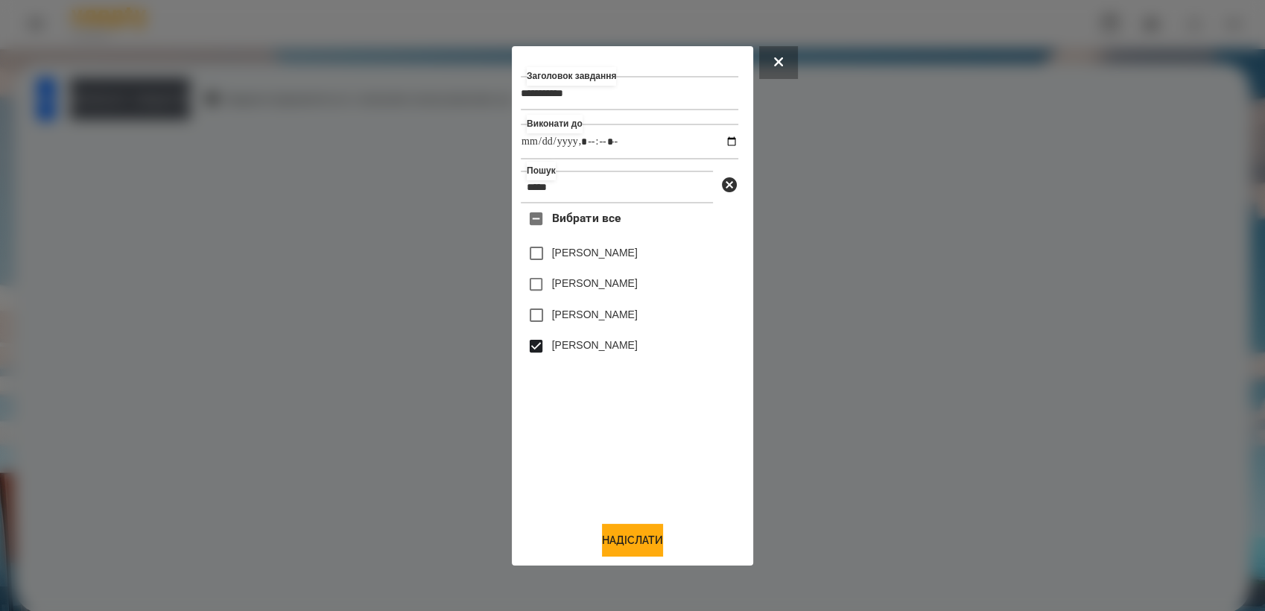
drag, startPoint x: 656, startPoint y: 574, endPoint x: 628, endPoint y: 515, distance: 65.3
click at [628, 515] on div "**********" at bounding box center [632, 305] width 1265 height 611
click at [656, 531] on button "Надіслати" at bounding box center [632, 540] width 61 height 33
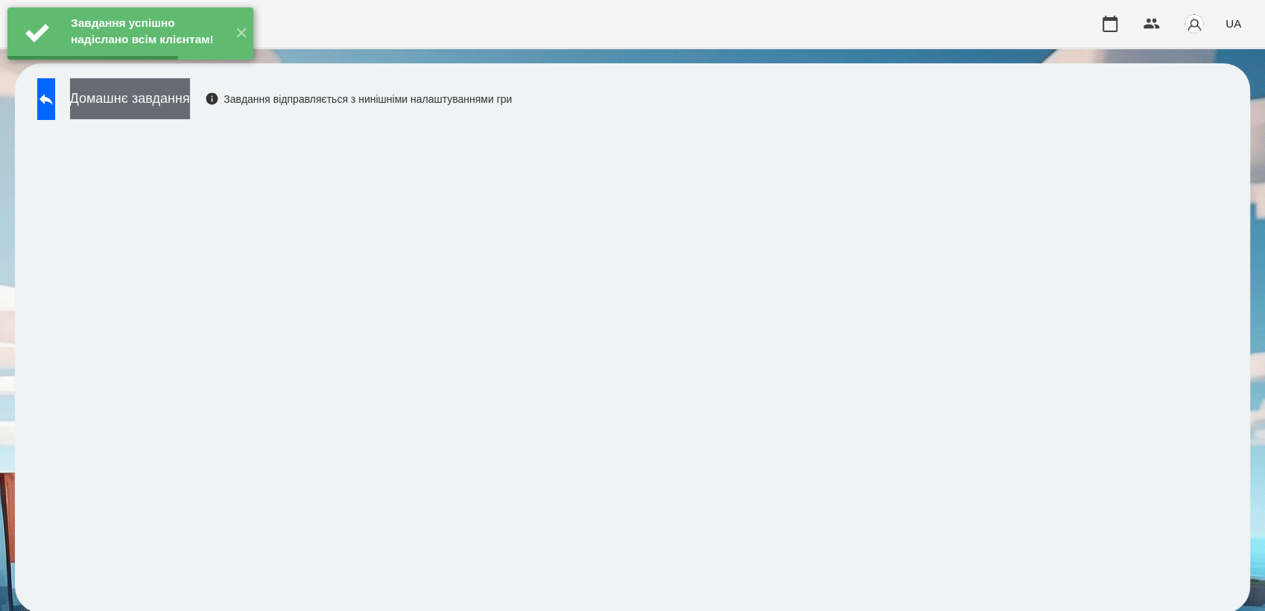
click at [190, 108] on button "Домашнє завдання" at bounding box center [130, 98] width 120 height 41
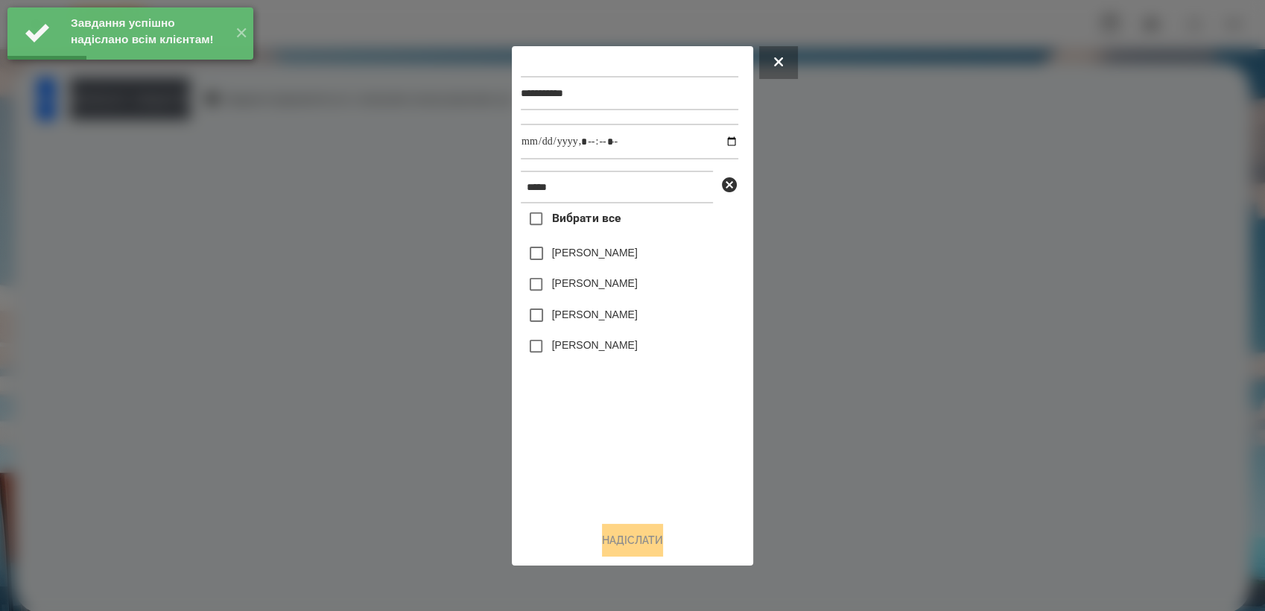
click at [579, 346] on label "Макаровська Мія Дмитрівна" at bounding box center [595, 344] width 86 height 15
click at [715, 145] on input "datetime-local" at bounding box center [629, 142] width 217 height 36
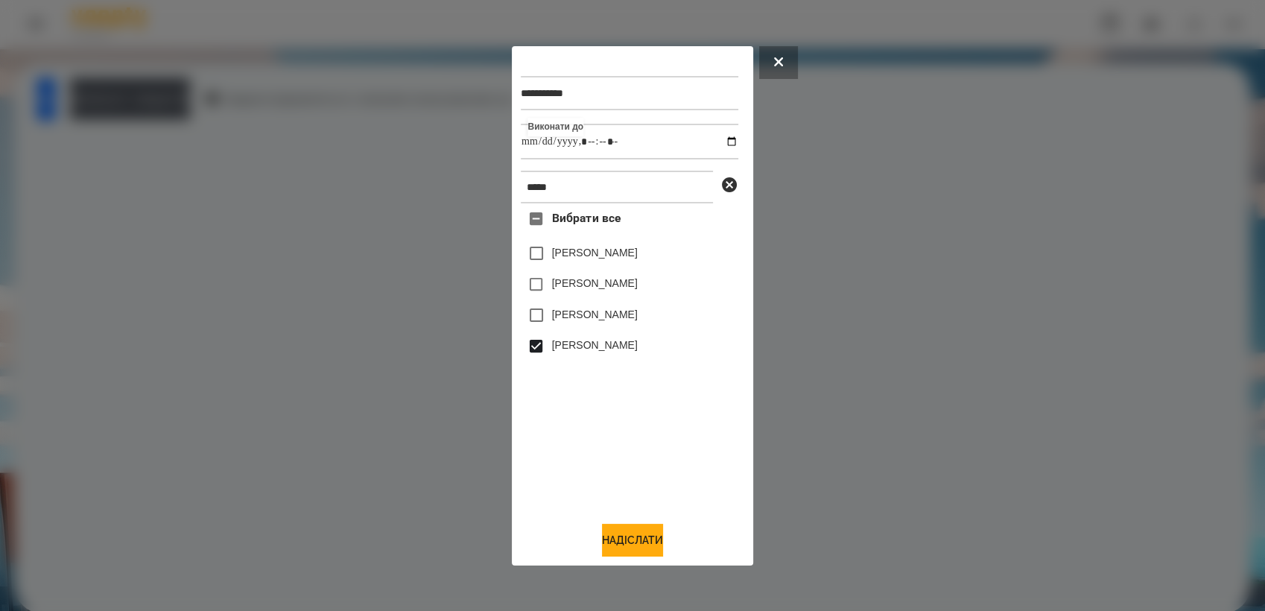
type input "**********"
click at [632, 430] on div "Вибрати все Макар Савка Макаренко Богдан Карплюк Макар Макаровська Мія Дмитрівна" at bounding box center [629, 355] width 217 height 305
click at [644, 538] on button "Надіслати" at bounding box center [632, 540] width 61 height 33
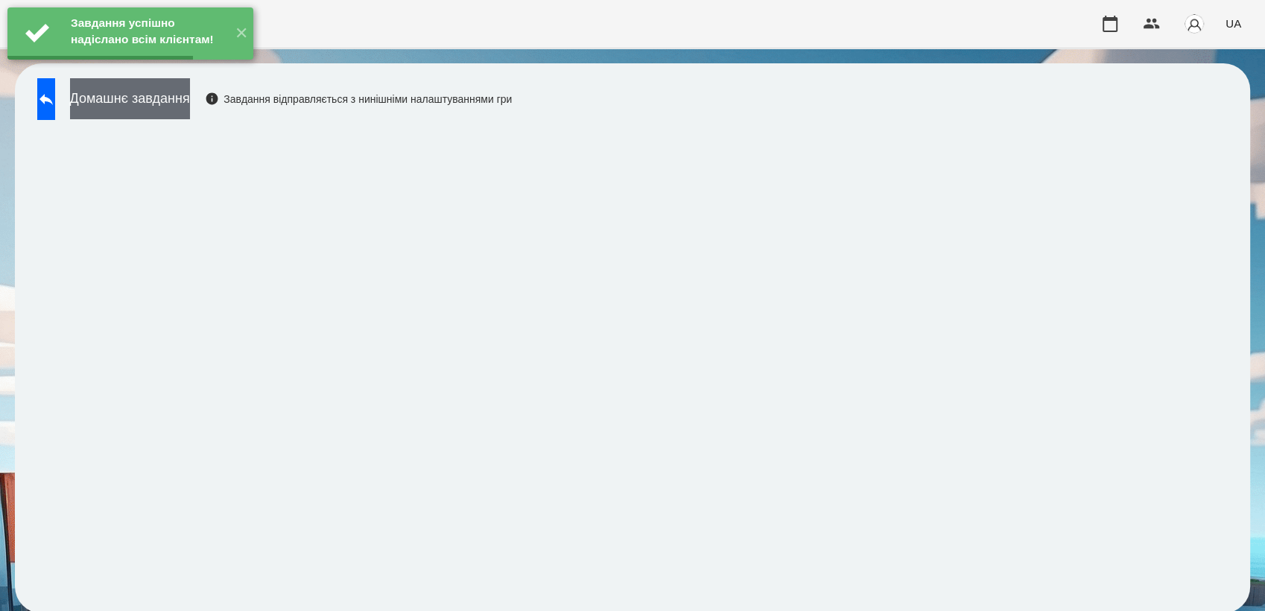
click at [190, 92] on button "Домашнє завдання" at bounding box center [130, 98] width 120 height 41
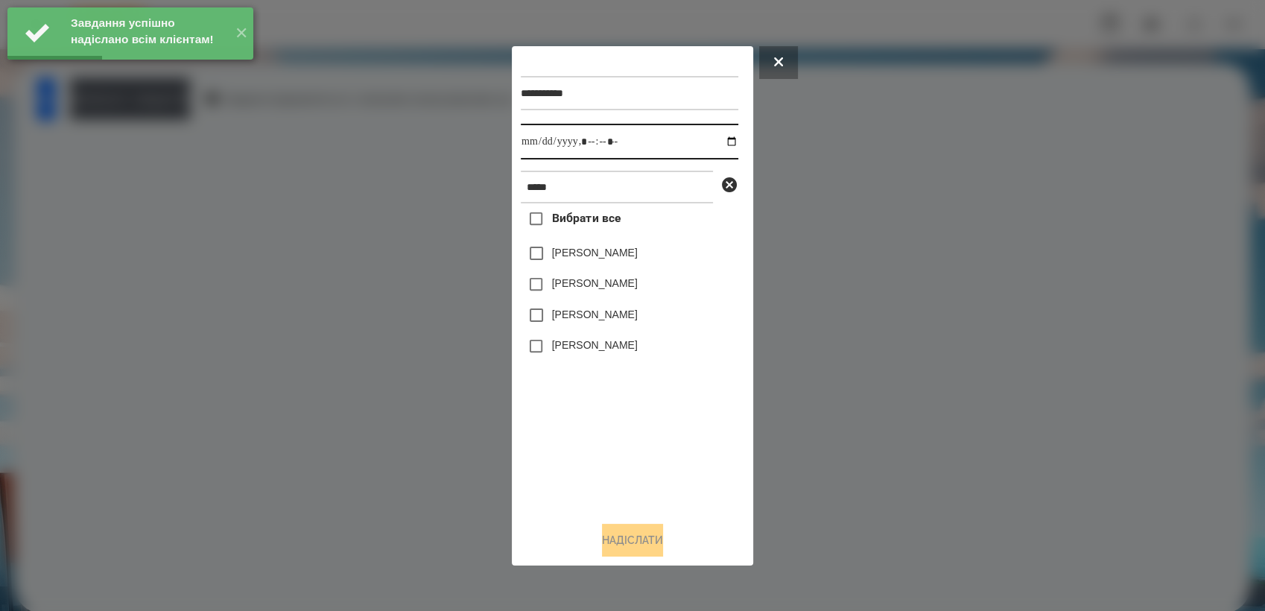
click at [716, 142] on input "datetime-local" at bounding box center [629, 142] width 217 height 36
type input "**********"
click at [638, 492] on div "Вибрати все Макар Савка Макаренко Богдан Карплюк Макар Макаровська Мія Дмитрівна" at bounding box center [629, 355] width 217 height 305
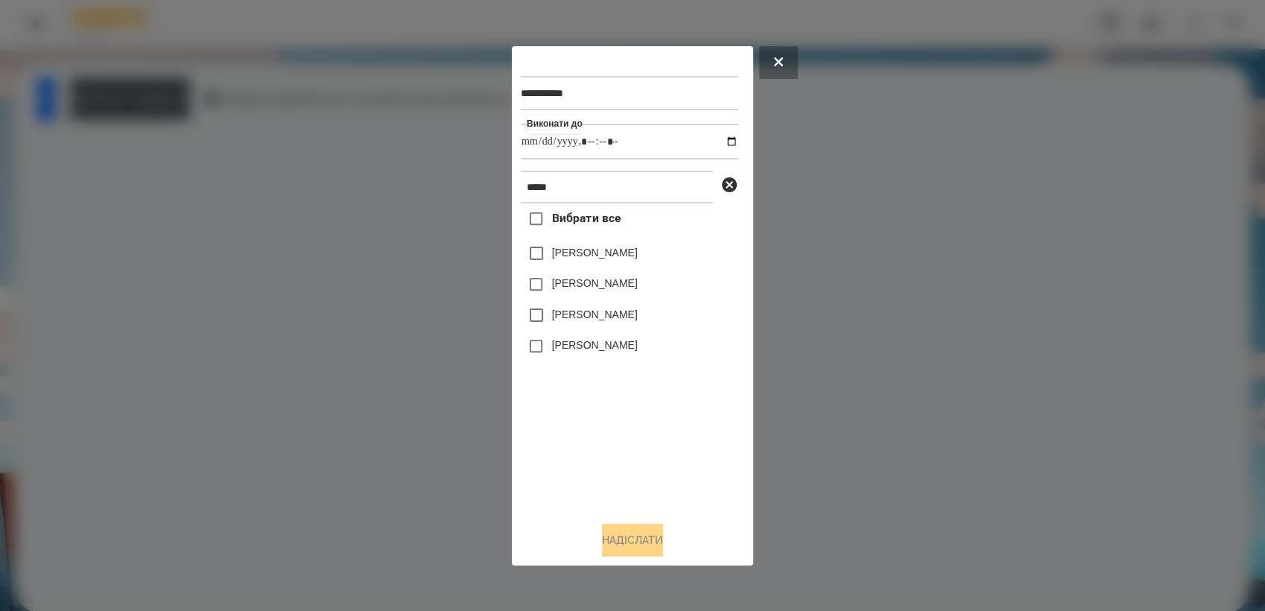
click at [591, 352] on label "Макаровська Мія Дмитрівна" at bounding box center [595, 344] width 86 height 15
click at [640, 537] on button "Надіслати" at bounding box center [632, 540] width 61 height 33
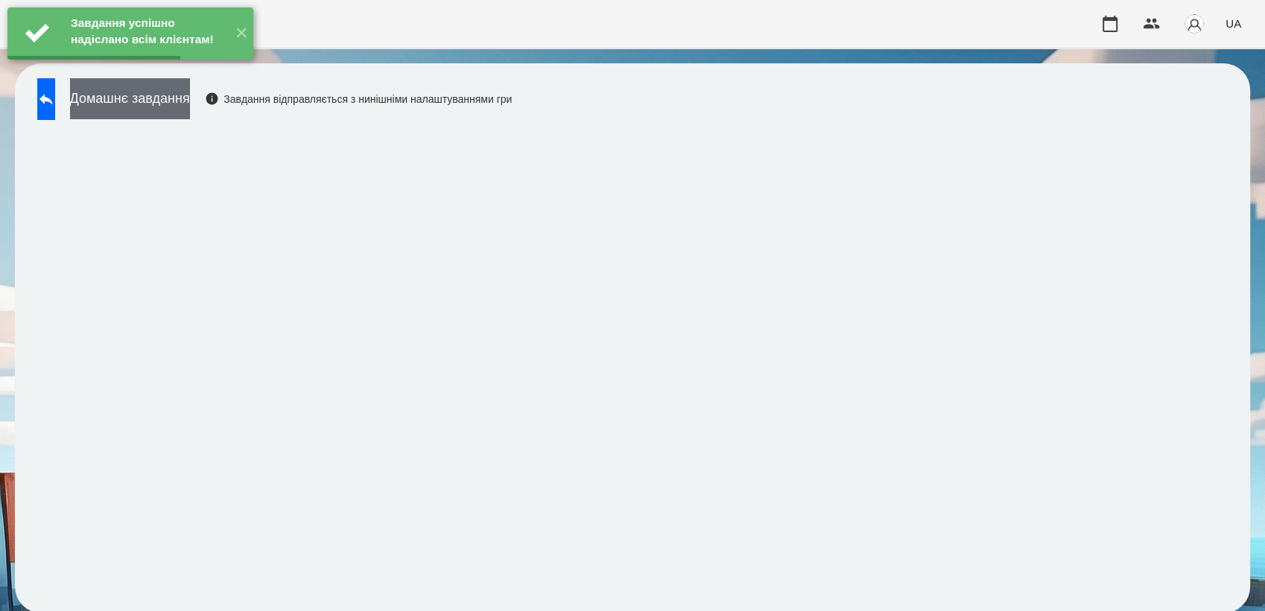
click at [190, 108] on button "Домашнє завдання" at bounding box center [130, 98] width 120 height 41
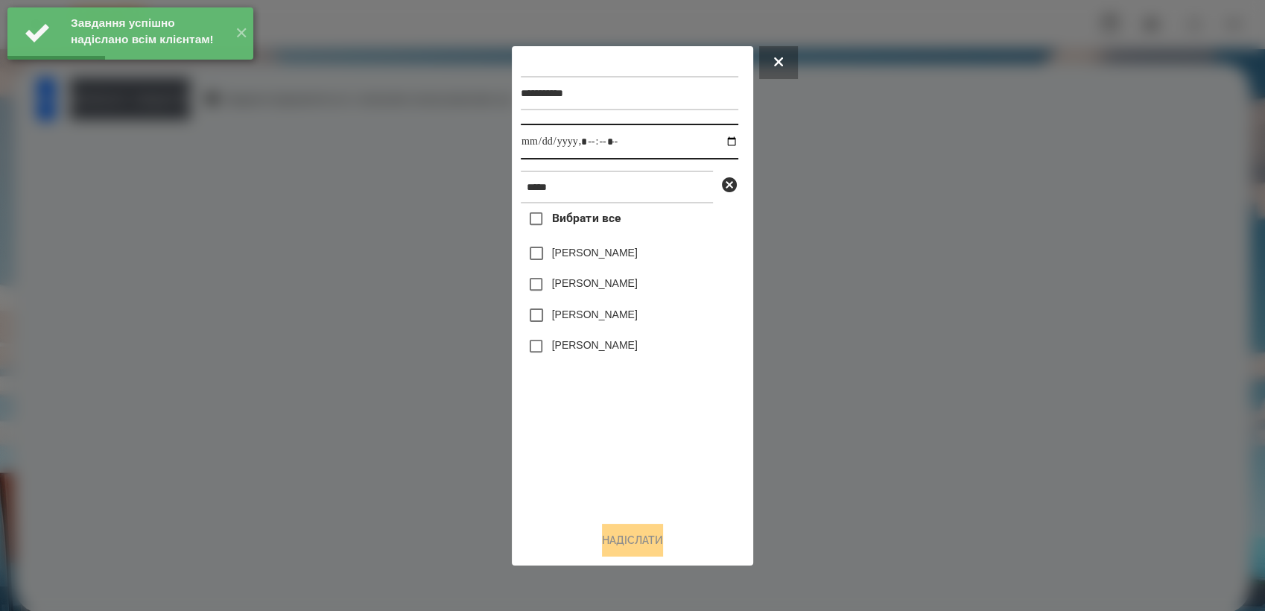
click at [720, 140] on input "datetime-local" at bounding box center [629, 142] width 217 height 36
type input "**********"
click at [646, 433] on div "Вибрати все Макар Савка Макаренко Богдан Карплюк Макар Макаровська Мія Дмитрівна" at bounding box center [629, 355] width 217 height 305
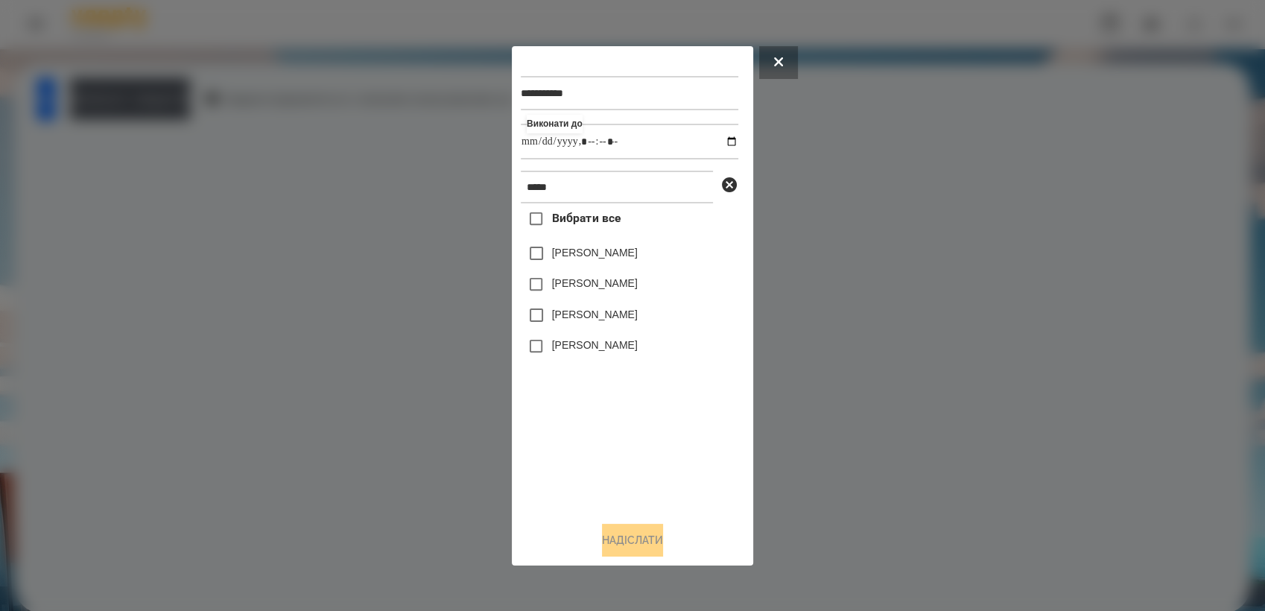
click at [608, 349] on label "Макаровська Мія Дмитрівна" at bounding box center [595, 344] width 86 height 15
click at [629, 527] on button "Надіслати" at bounding box center [632, 540] width 61 height 33
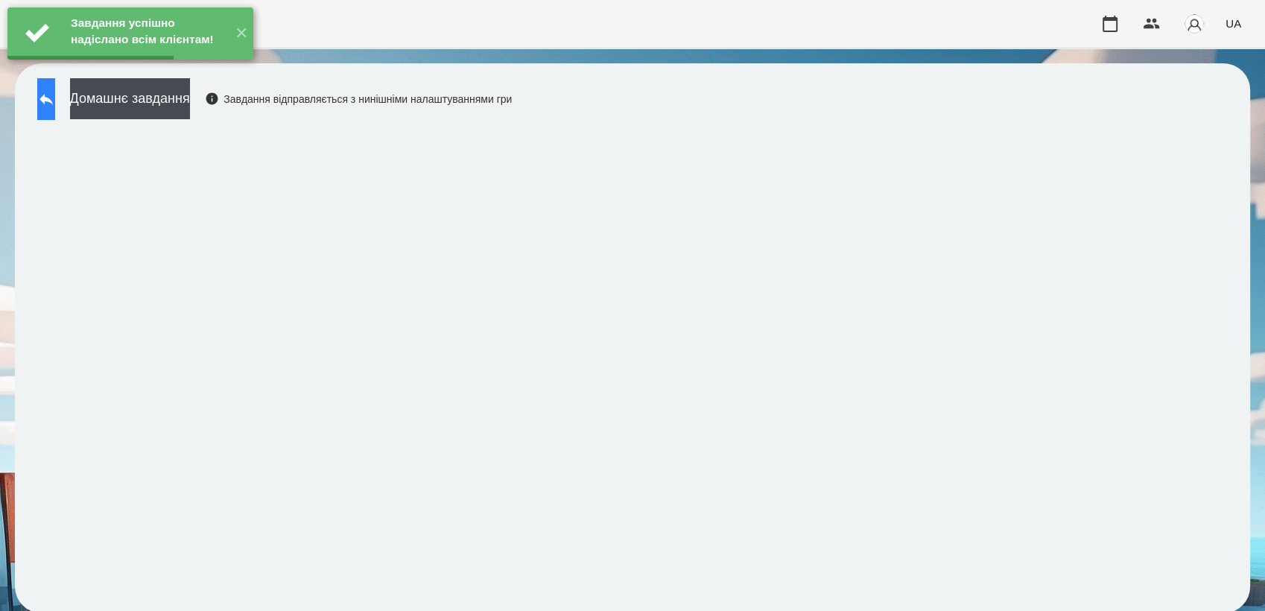
click at [53, 96] on icon at bounding box center [45, 99] width 13 height 11
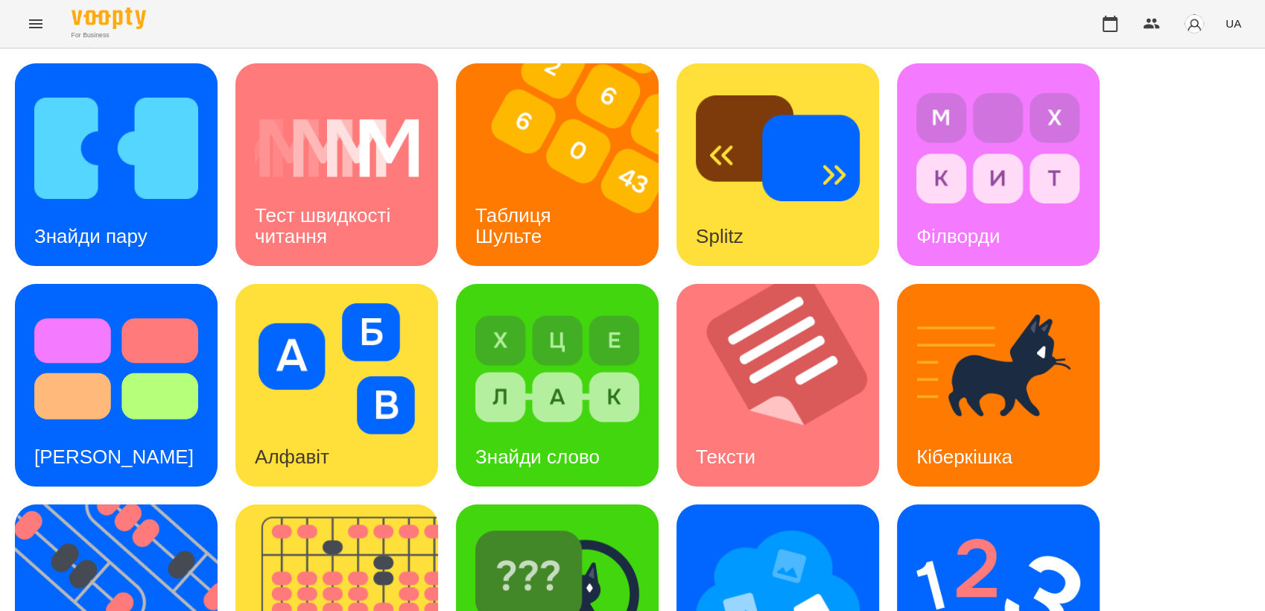
click at [1190, 135] on div "Знайди пару Тест швидкості читання Таблиця Шульте Splitz Філворди Тест Струпа А…" at bounding box center [632, 495] width 1235 height 864
click at [150, 228] on div "Знайди пару" at bounding box center [91, 236] width 152 height 59
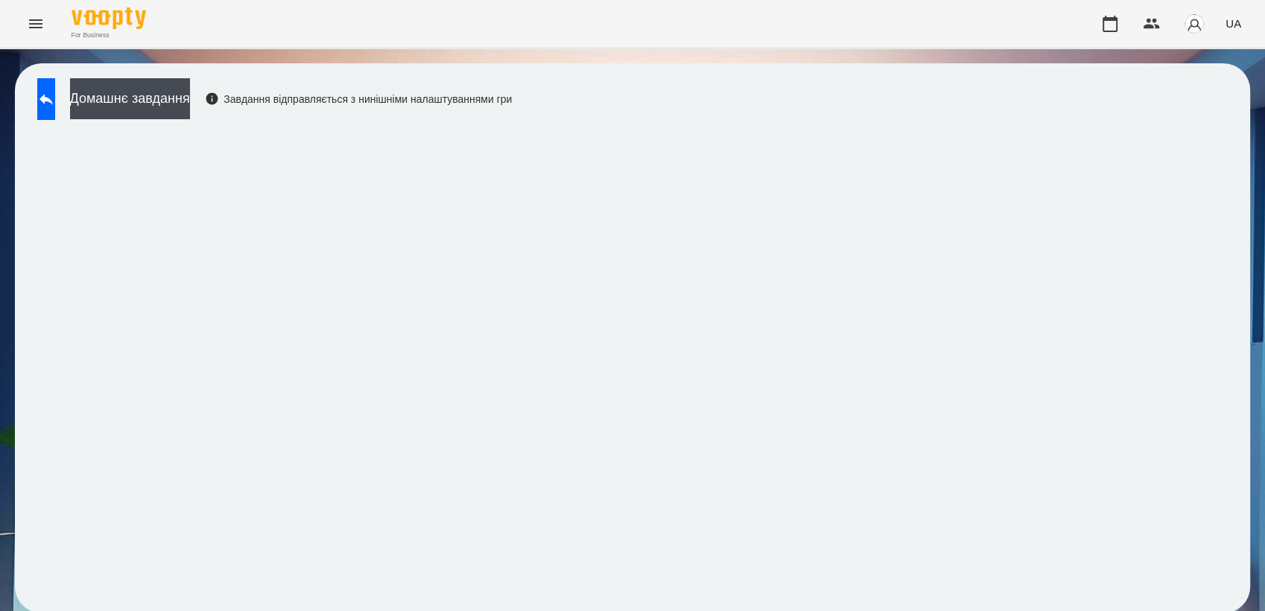
click at [72, 124] on div "Домашнє завдання Завдання відправляється з нинішніми налаштуваннями гри" at bounding box center [271, 102] width 482 height 49
click at [53, 97] on icon at bounding box center [45, 99] width 13 height 11
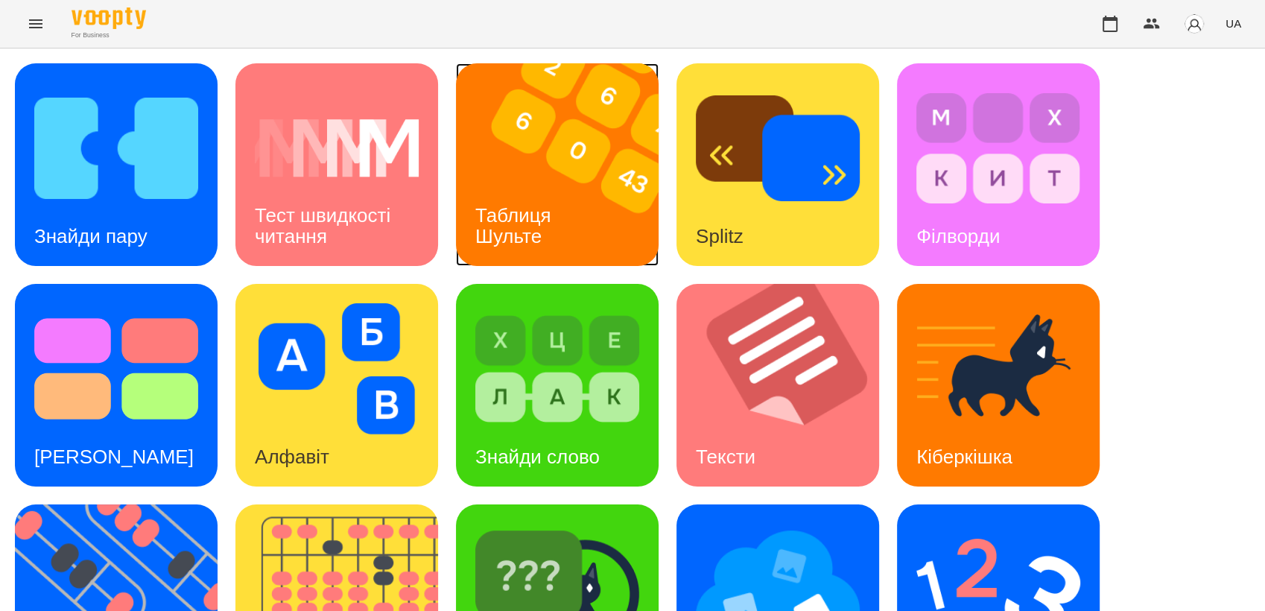
click at [562, 197] on div "Таблиця Шульте" at bounding box center [516, 226] width 120 height 80
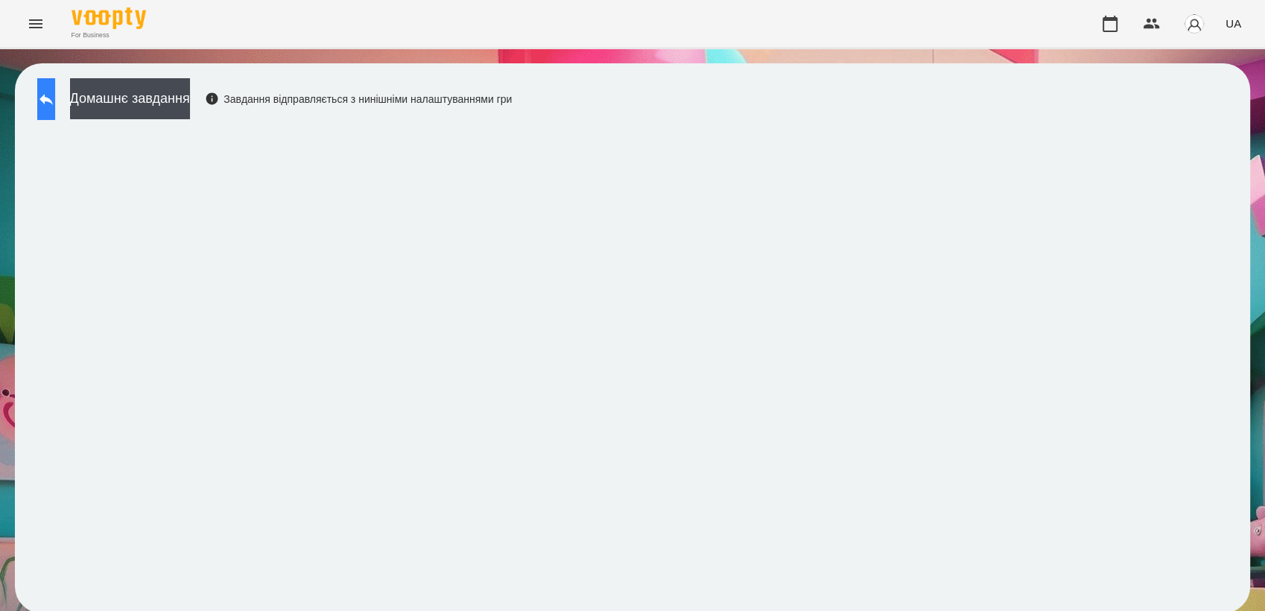
click at [55, 107] on icon at bounding box center [46, 99] width 18 height 18
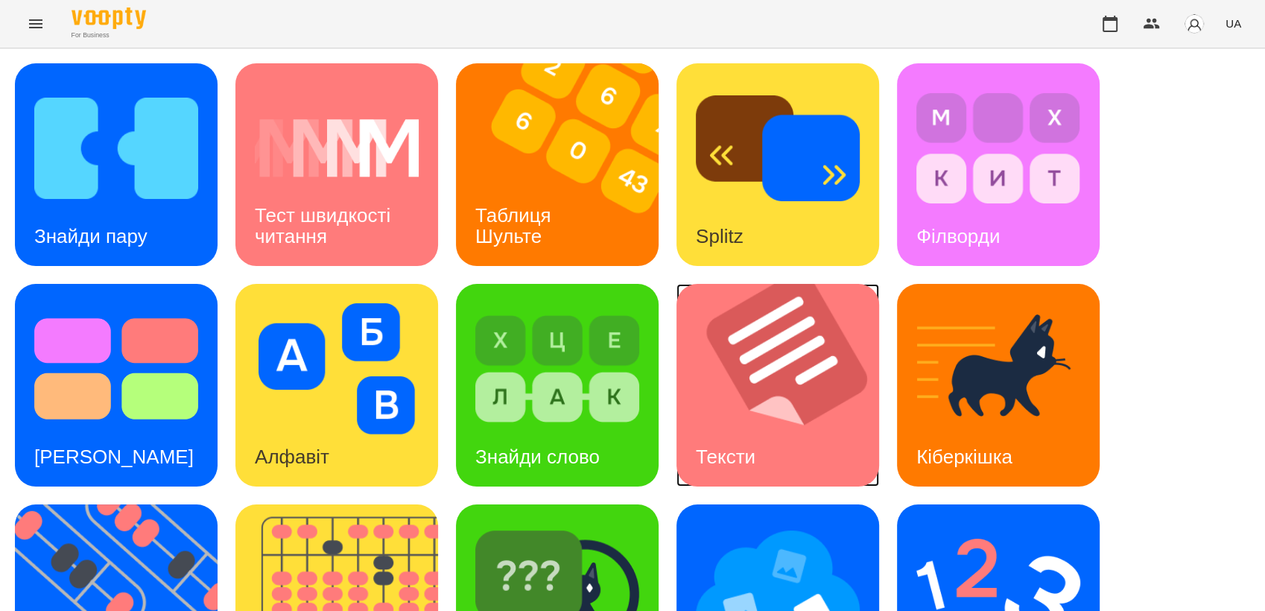
click at [791, 360] on img at bounding box center [786, 385] width 221 height 203
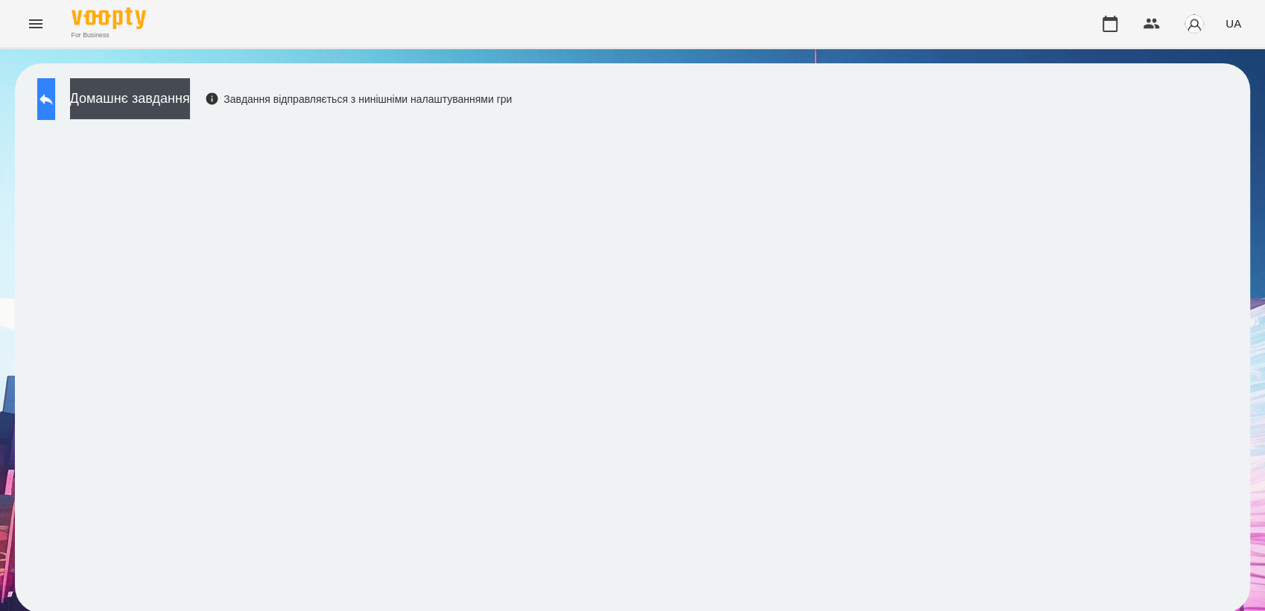
drag, startPoint x: 0, startPoint y: 0, endPoint x: 68, endPoint y: 92, distance: 114.0
click at [55, 92] on icon at bounding box center [46, 99] width 18 height 18
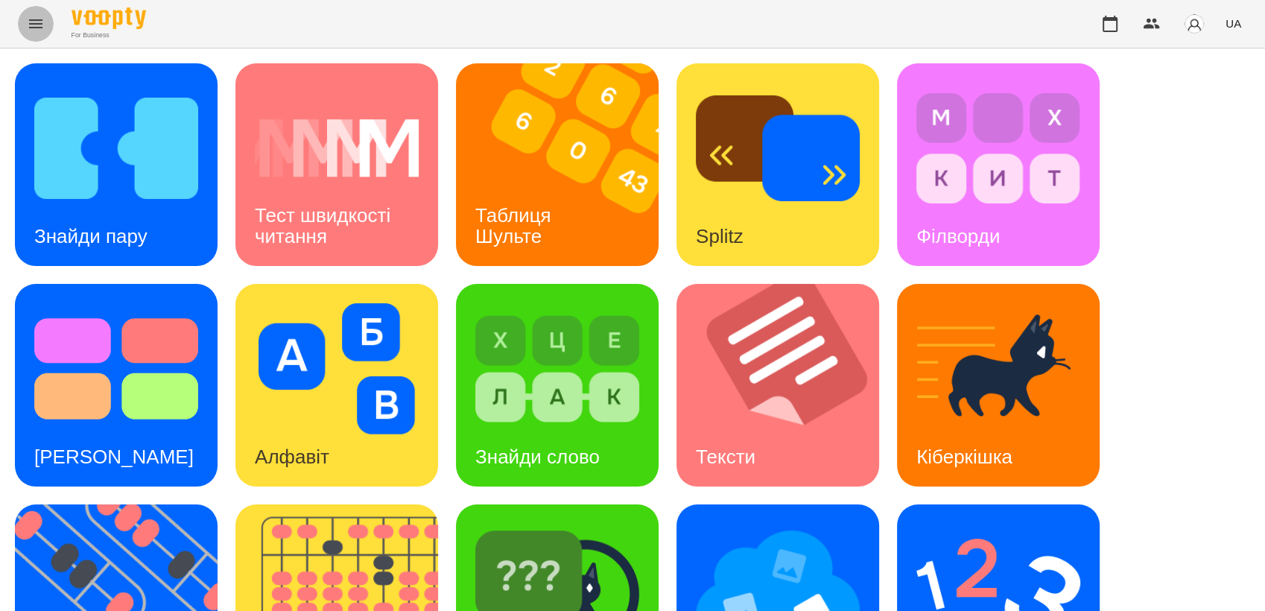
click at [42, 25] on icon "Menu" at bounding box center [36, 24] width 18 height 18
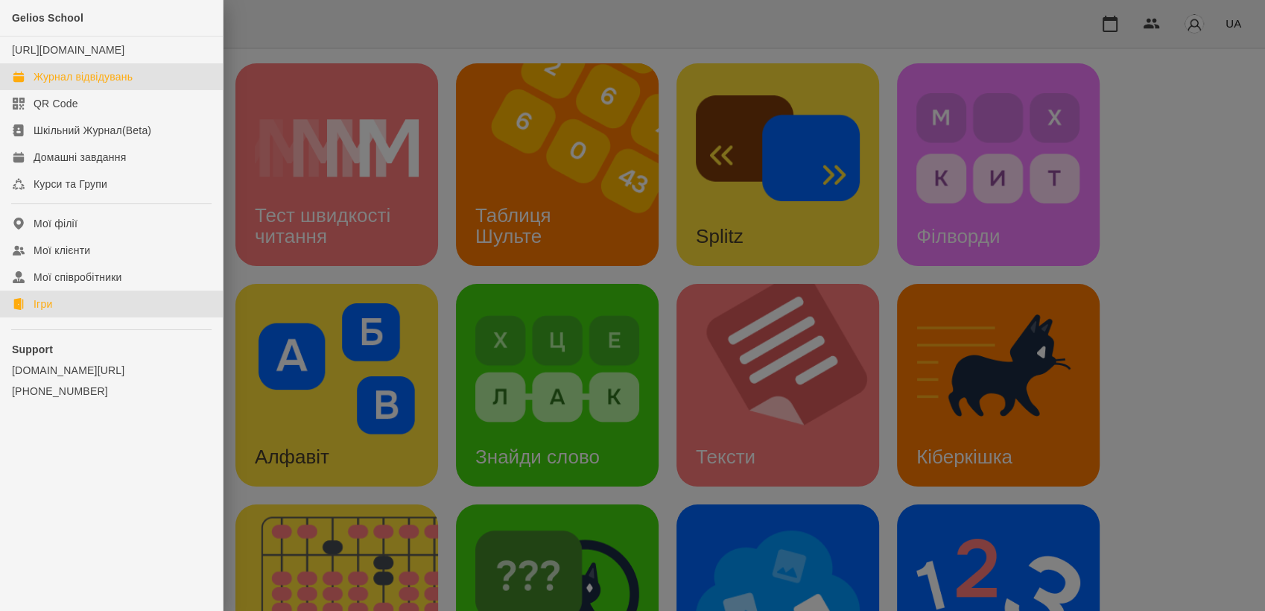
click at [77, 82] on link "Журнал відвідувань" at bounding box center [111, 76] width 223 height 27
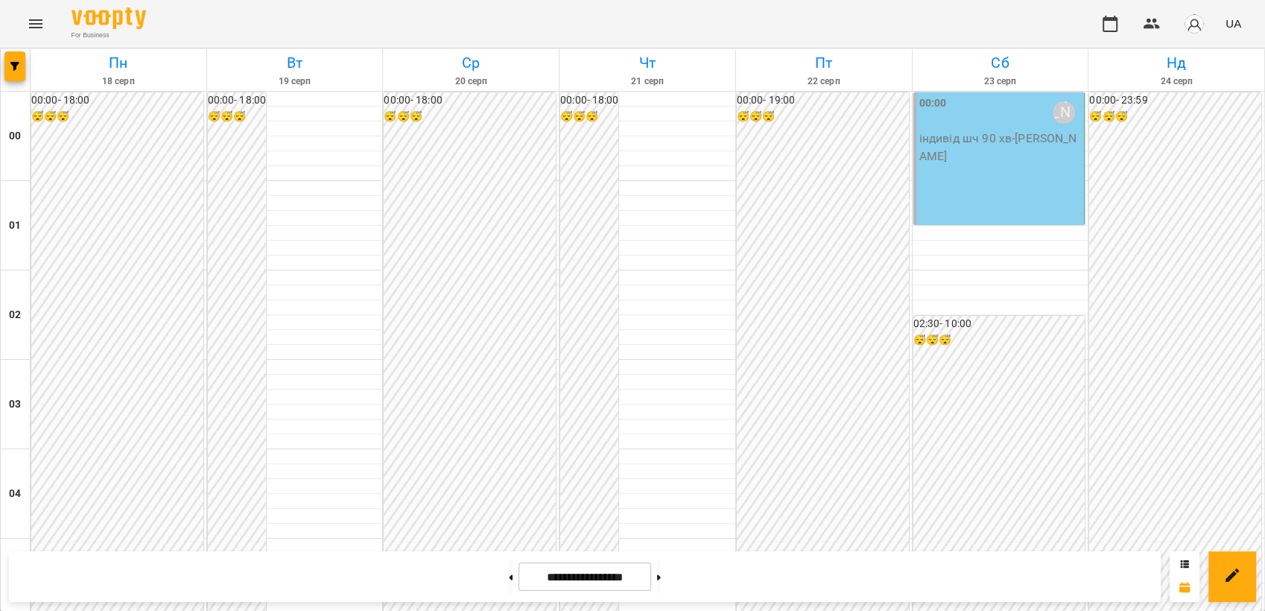
scroll to position [1453, 0]
click at [27, 16] on icon "Menu" at bounding box center [36, 24] width 18 height 18
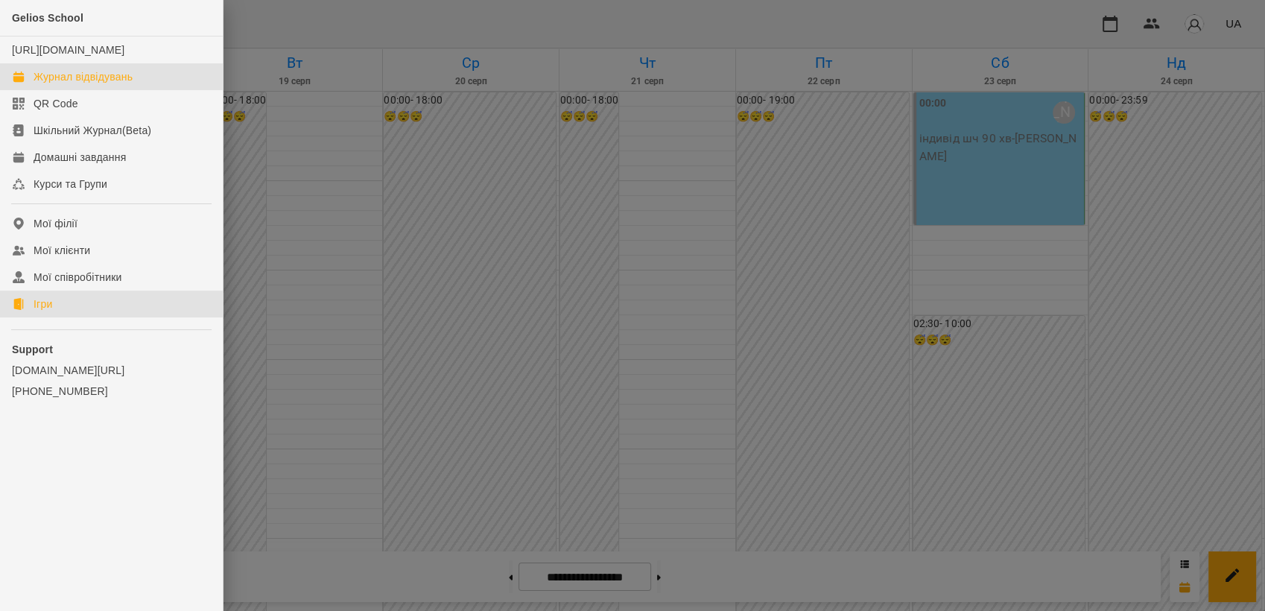
click at [78, 317] on link "Ігри" at bounding box center [111, 303] width 223 height 27
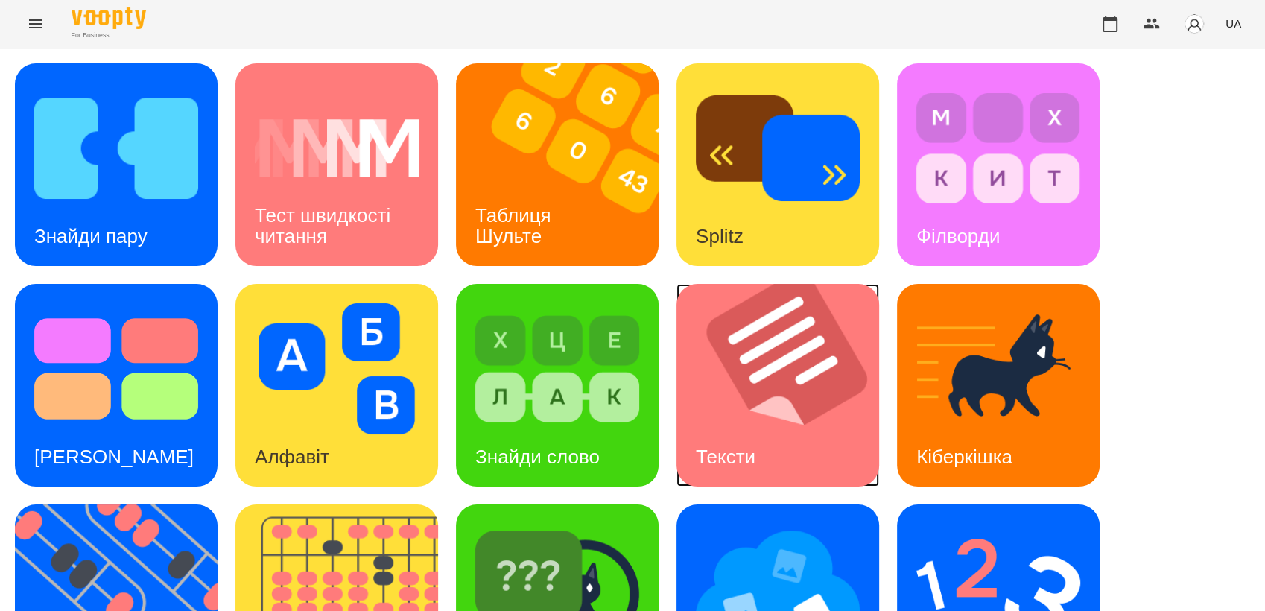
click at [799, 363] on img at bounding box center [786, 385] width 221 height 203
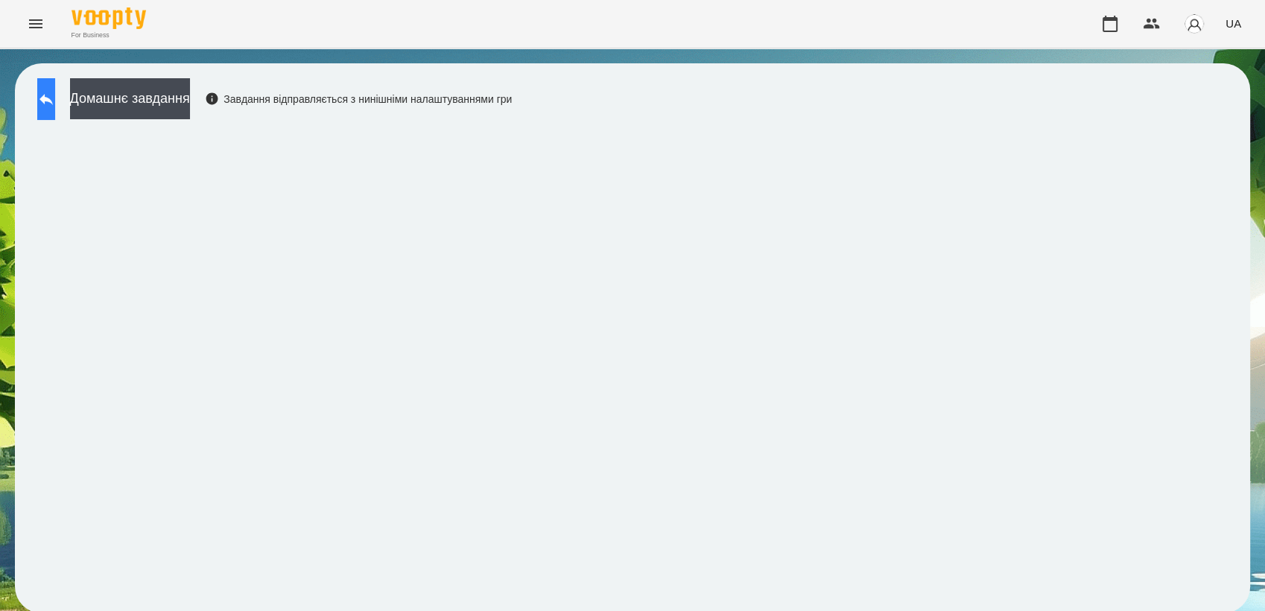
click at [55, 92] on button at bounding box center [46, 99] width 18 height 42
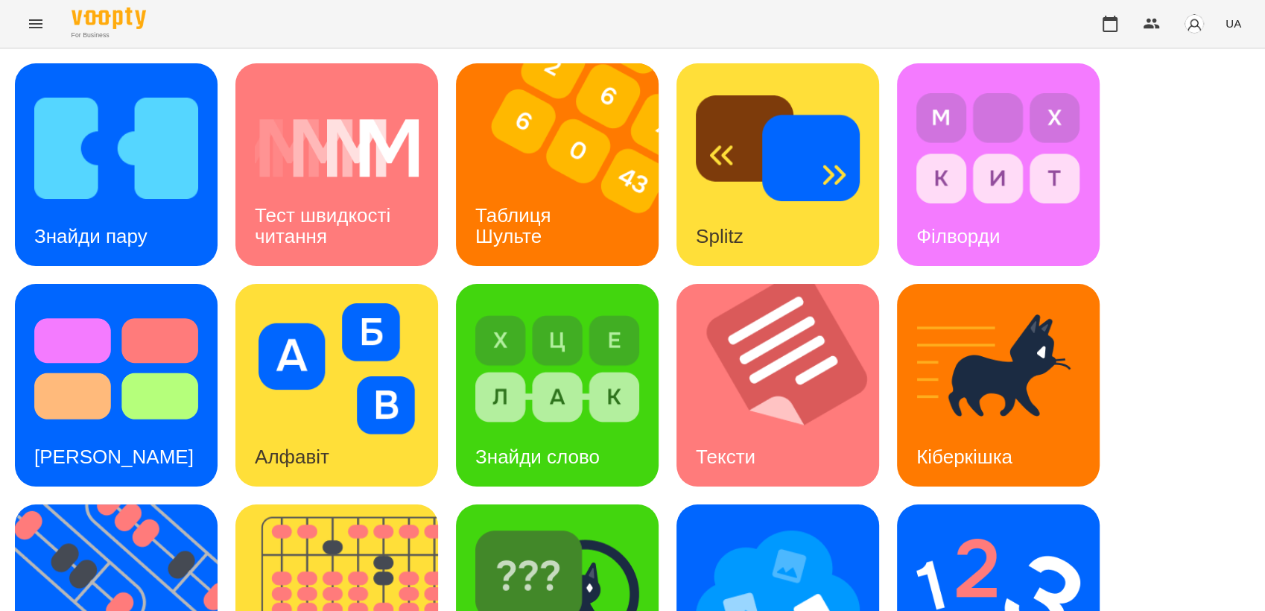
click at [1163, 218] on div "Знайди пару Тест швидкості читання Таблиця Шульте Splitz Філворди Тест Струпа А…" at bounding box center [632, 495] width 1235 height 864
click at [77, 195] on img at bounding box center [116, 148] width 164 height 131
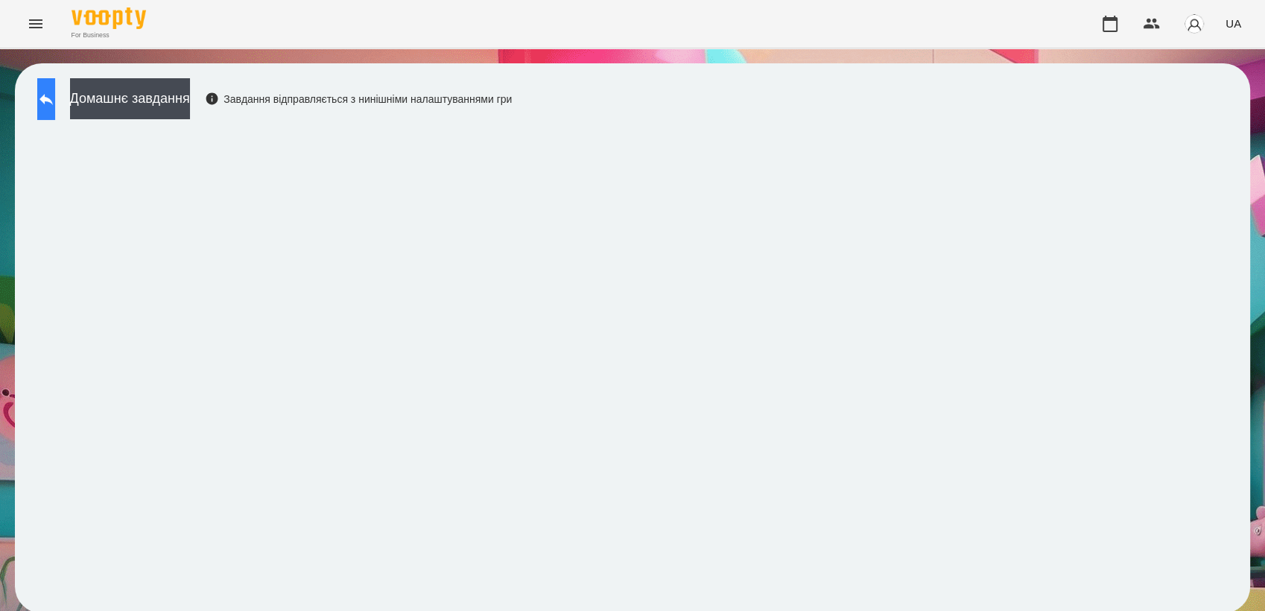
click at [55, 99] on button at bounding box center [46, 99] width 18 height 42
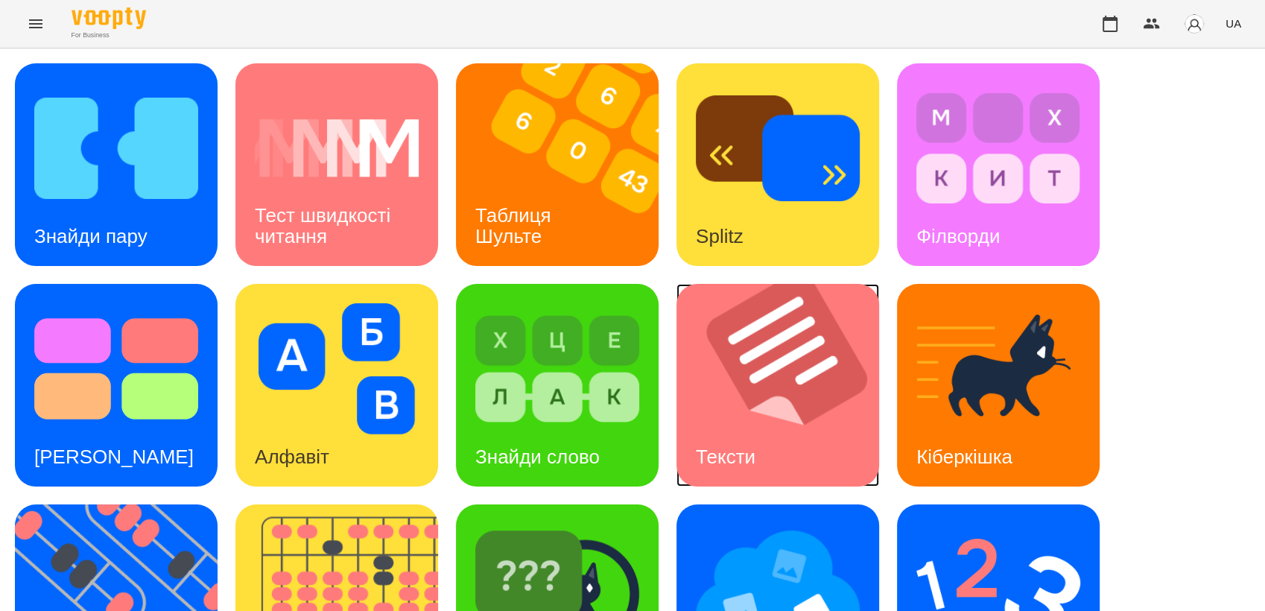
click at [806, 413] on img at bounding box center [786, 385] width 221 height 203
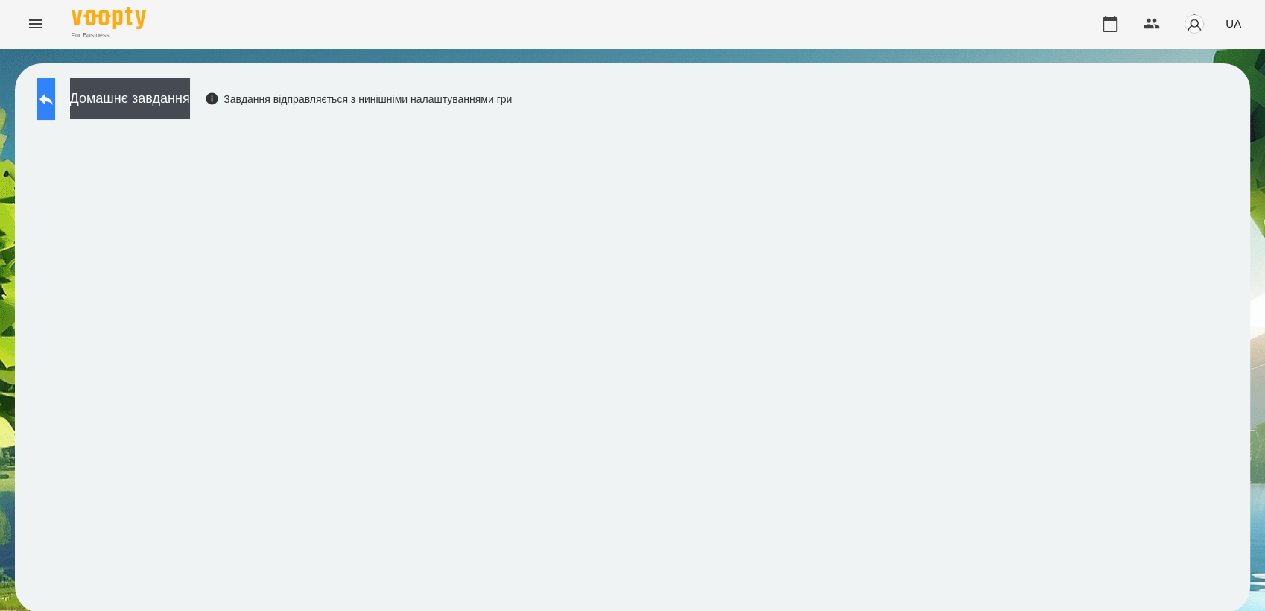
click at [53, 98] on icon at bounding box center [45, 99] width 13 height 11
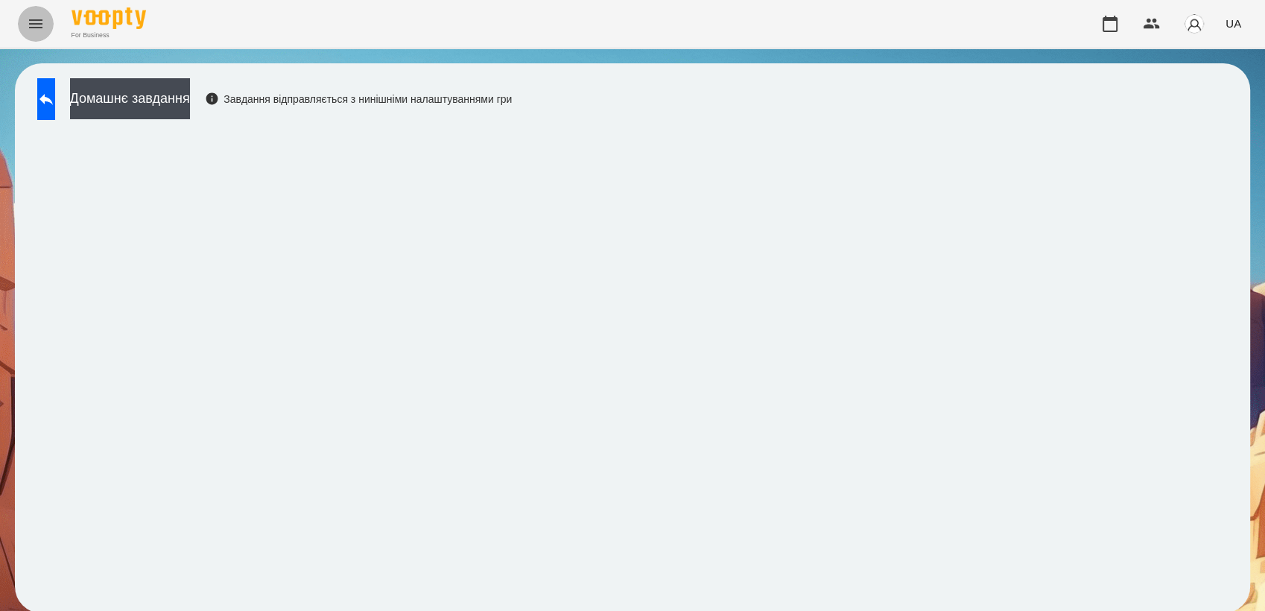
click at [42, 25] on icon "Menu" at bounding box center [36, 24] width 18 height 18
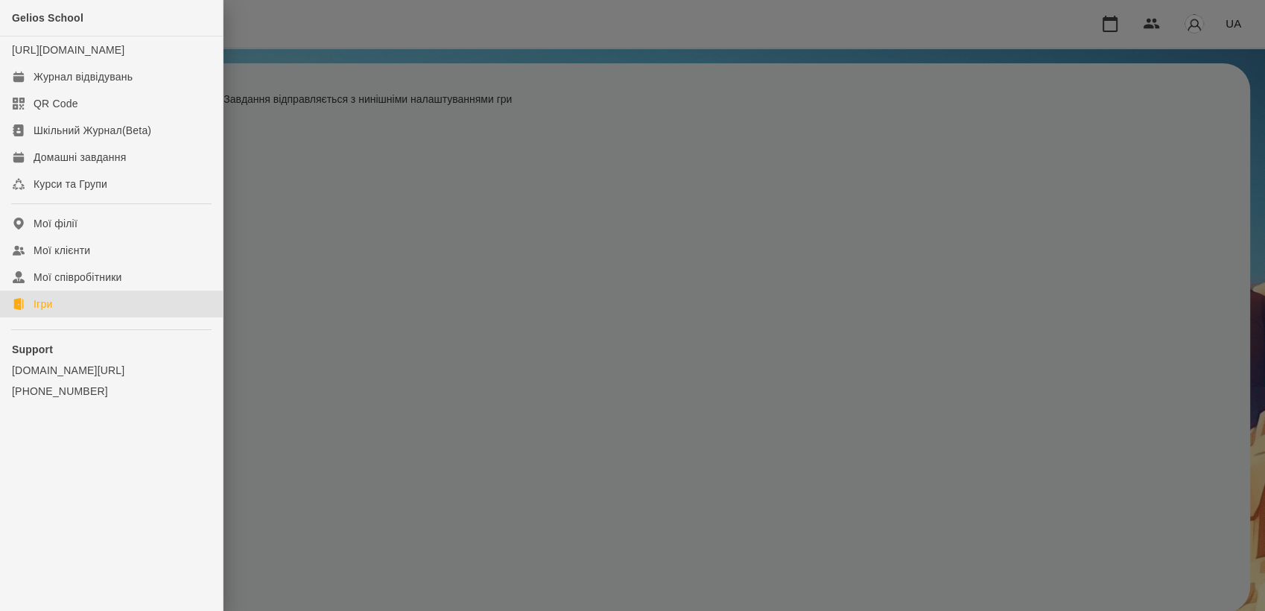
click at [65, 315] on link "Ігри" at bounding box center [111, 303] width 223 height 27
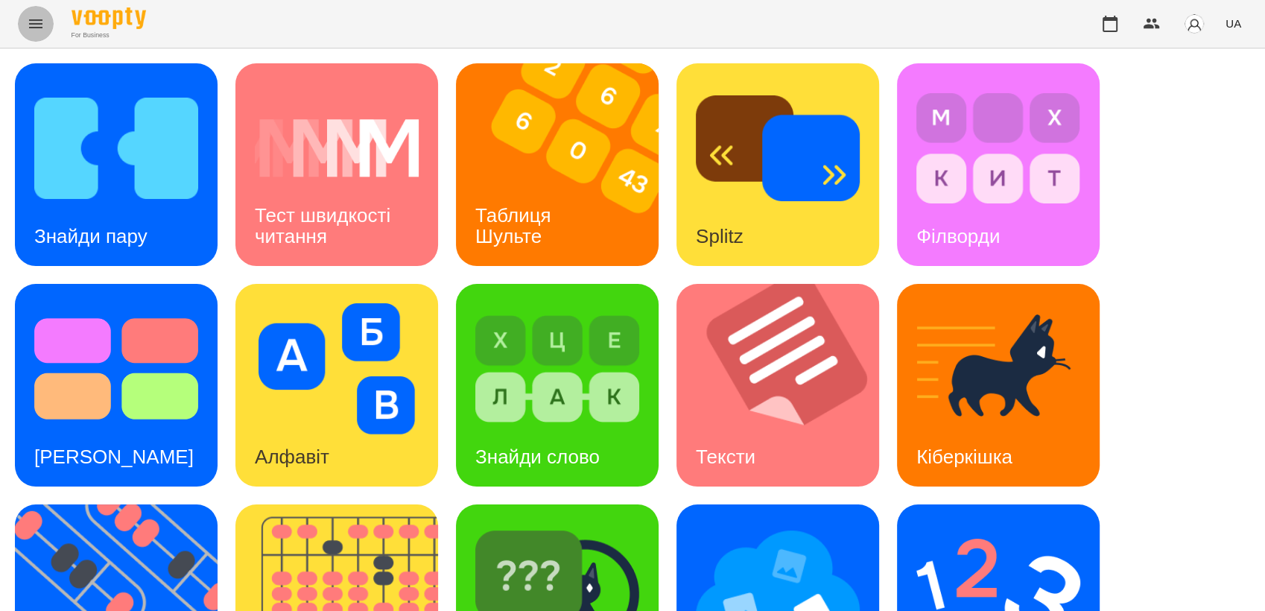
click at [36, 16] on icon "Menu" at bounding box center [36, 24] width 18 height 18
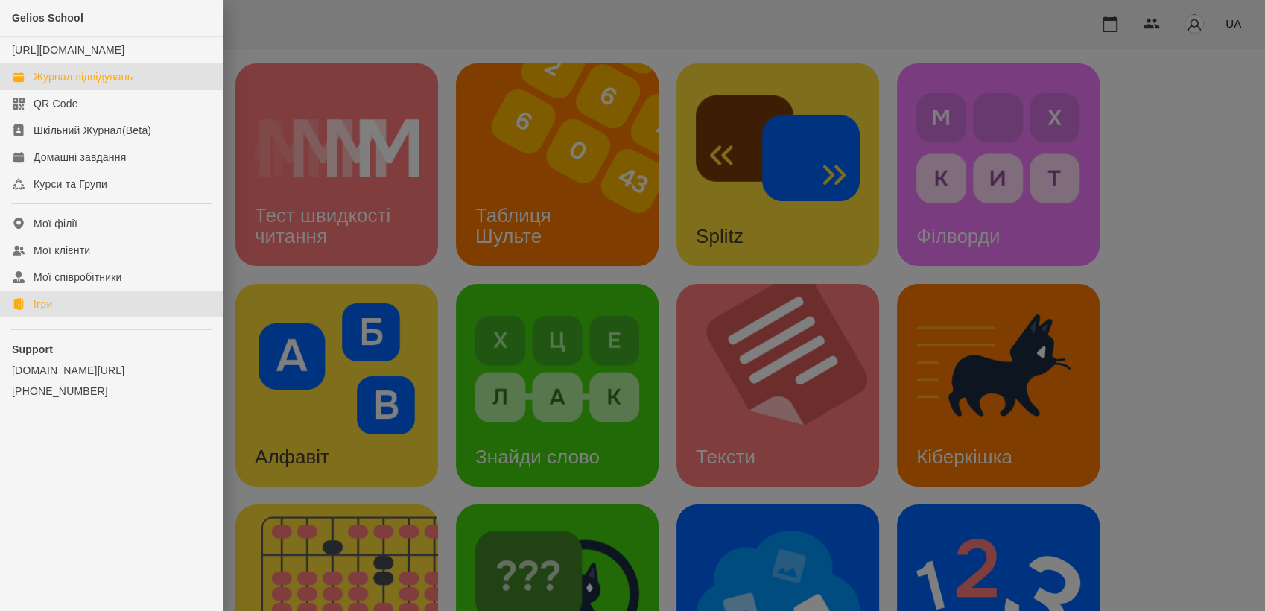
click at [100, 82] on link "Журнал відвідувань" at bounding box center [111, 76] width 223 height 27
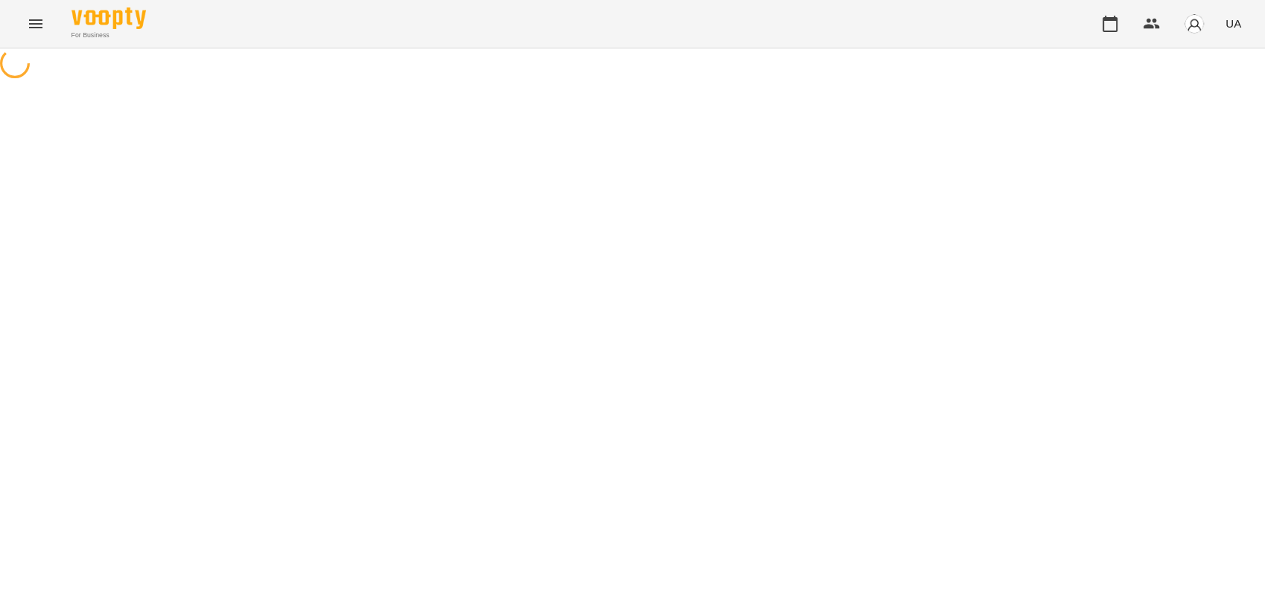
click at [1264, 82] on html "For Business UA" at bounding box center [632, 41] width 1265 height 82
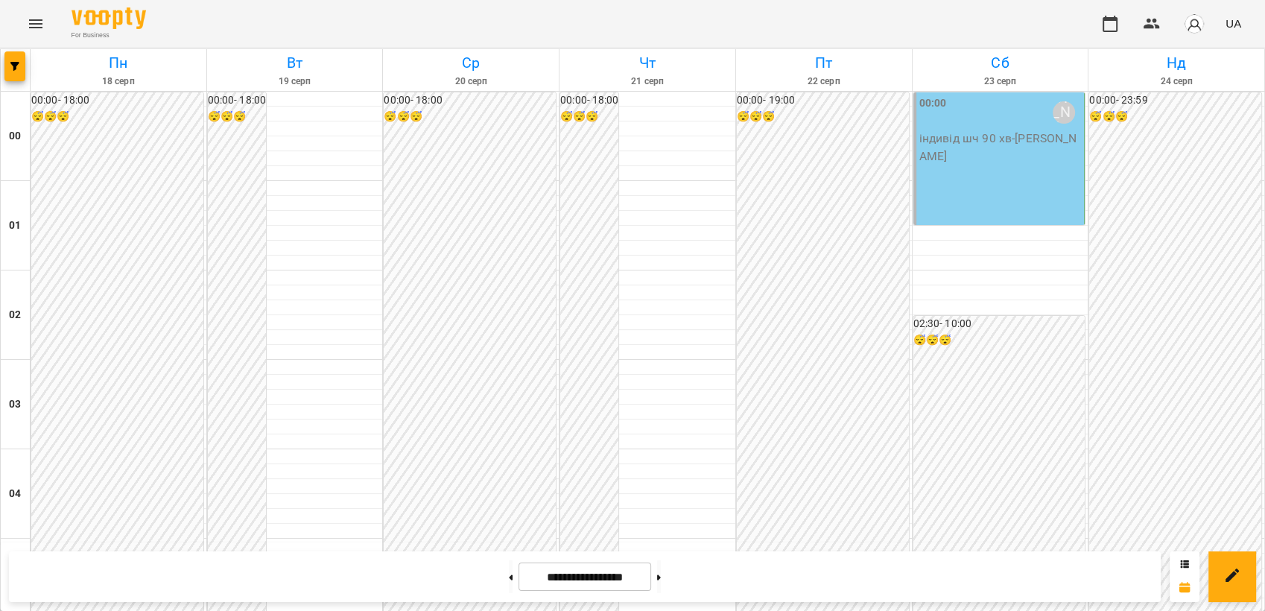
scroll to position [1435, 0]
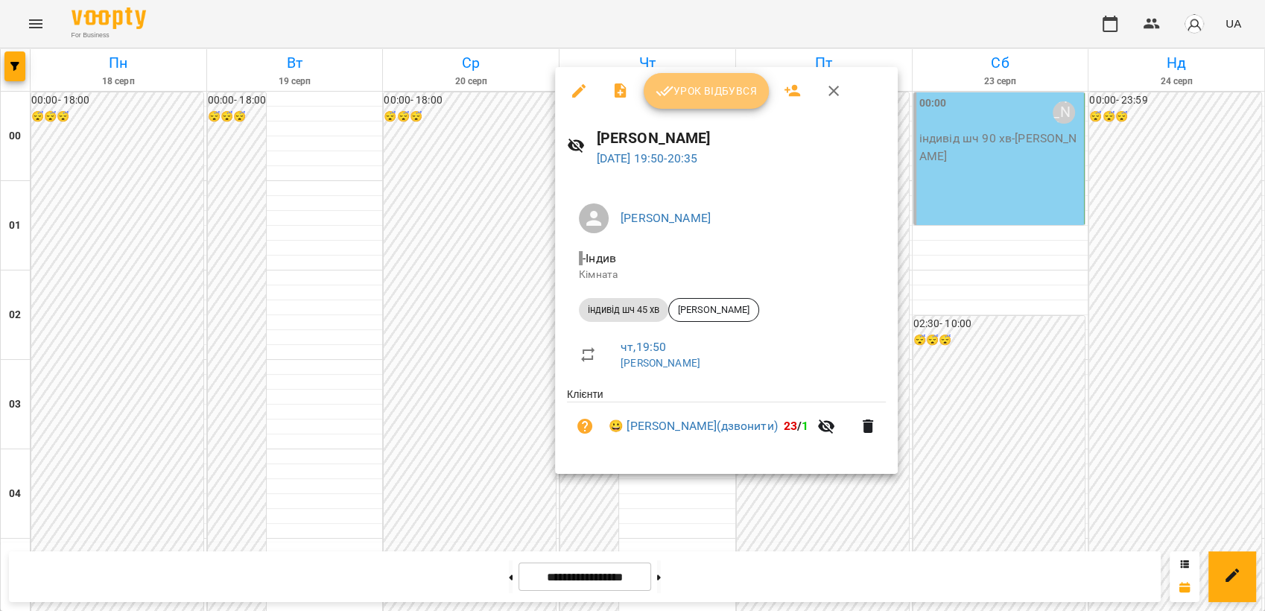
click at [697, 104] on button "Урок відбувся" at bounding box center [706, 91] width 125 height 36
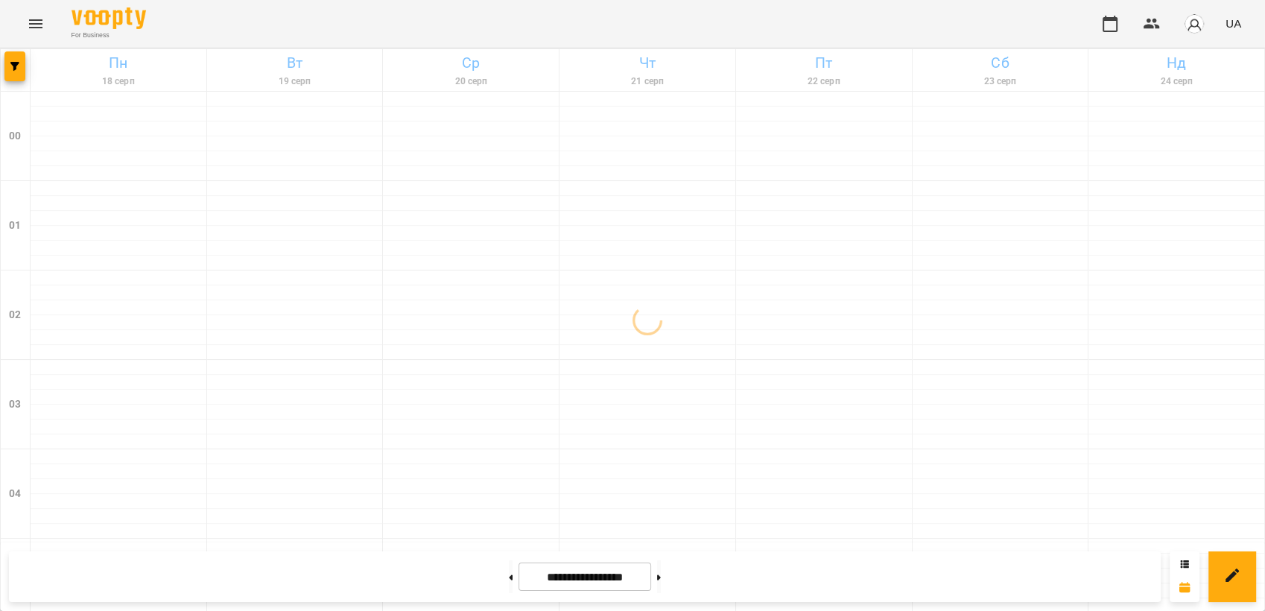
scroll to position [1530, 0]
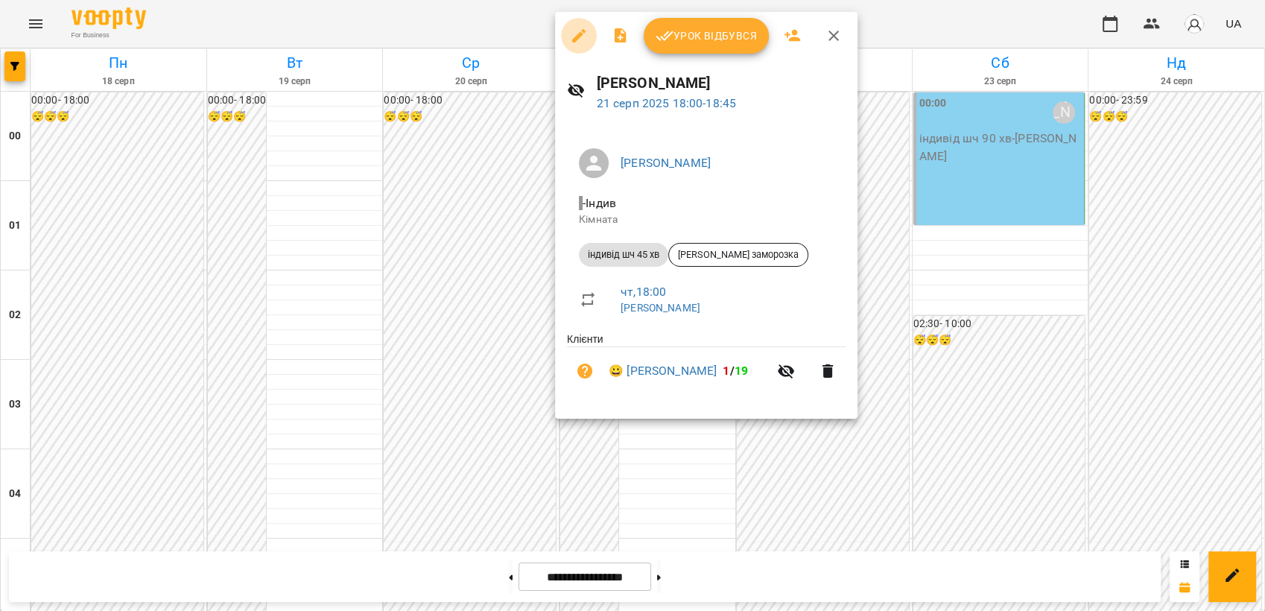
click at [567, 42] on button "button" at bounding box center [579, 36] width 36 height 36
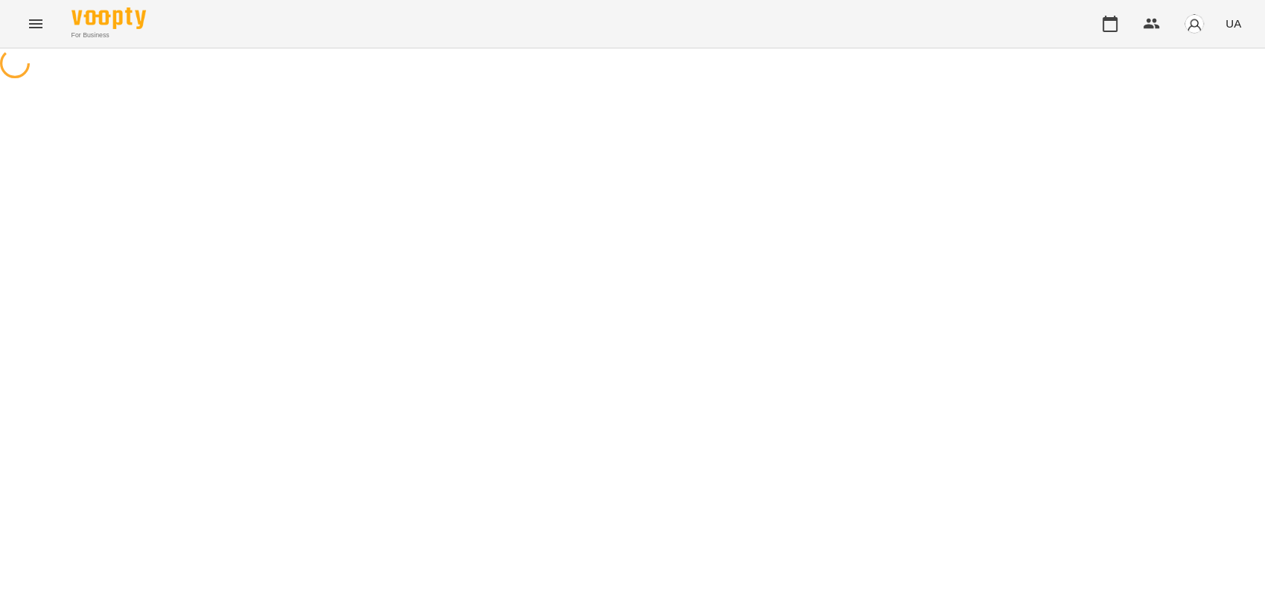
select select "**********"
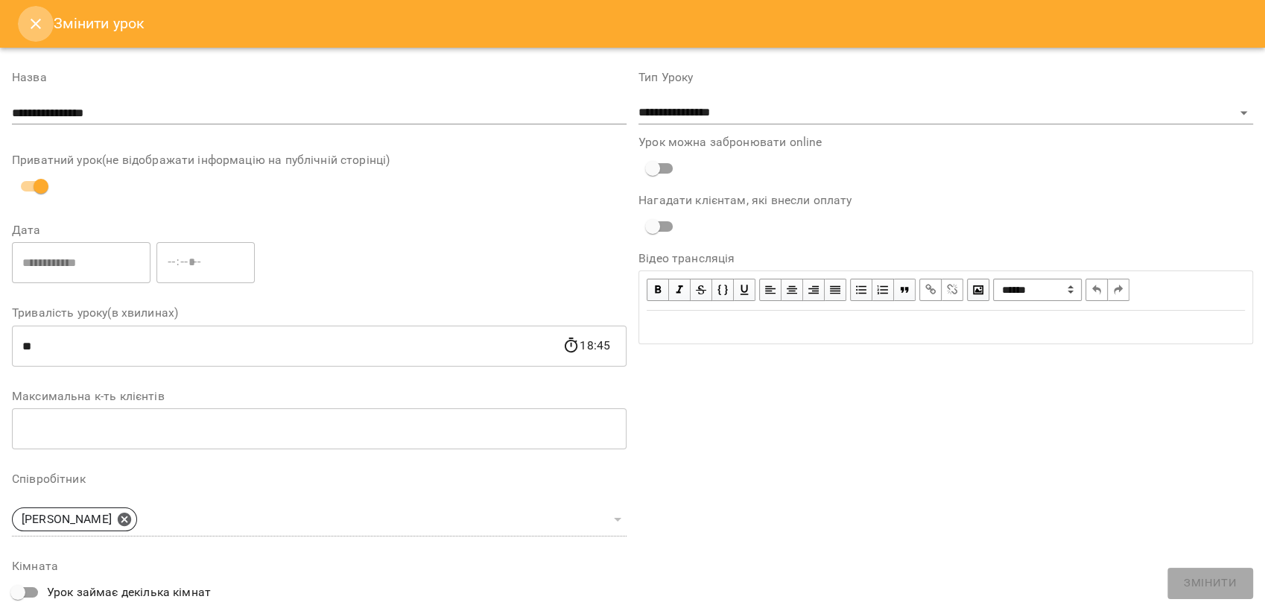
click at [28, 26] on icon "Close" at bounding box center [36, 24] width 18 height 18
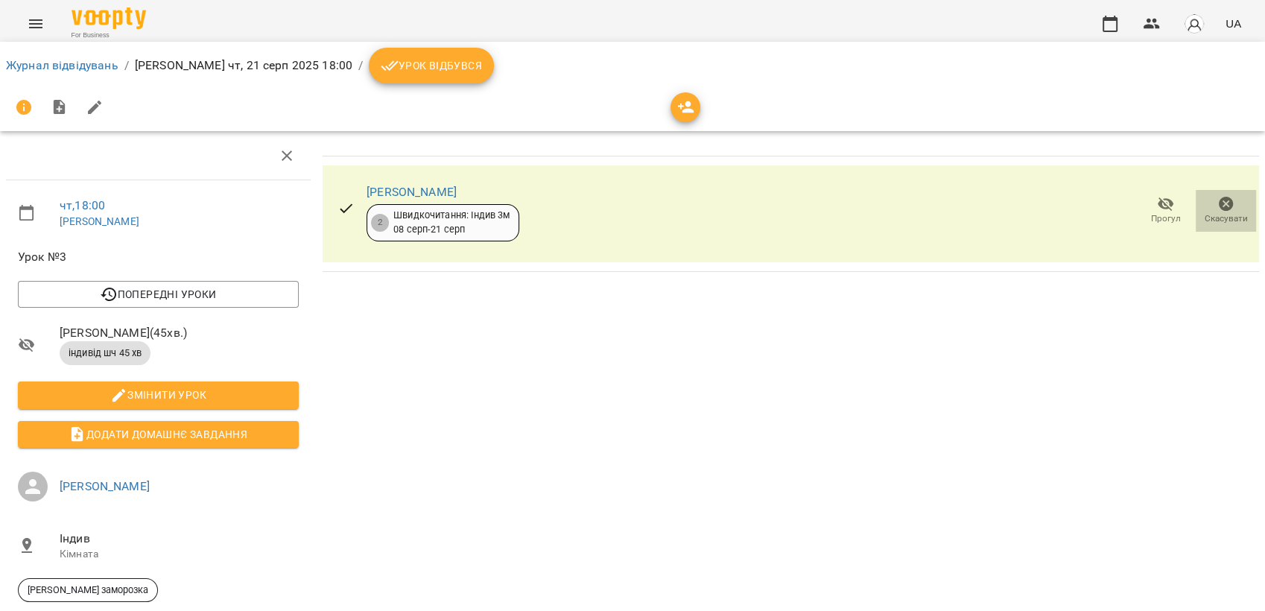
click at [1217, 203] on icon "button" at bounding box center [1226, 204] width 18 height 18
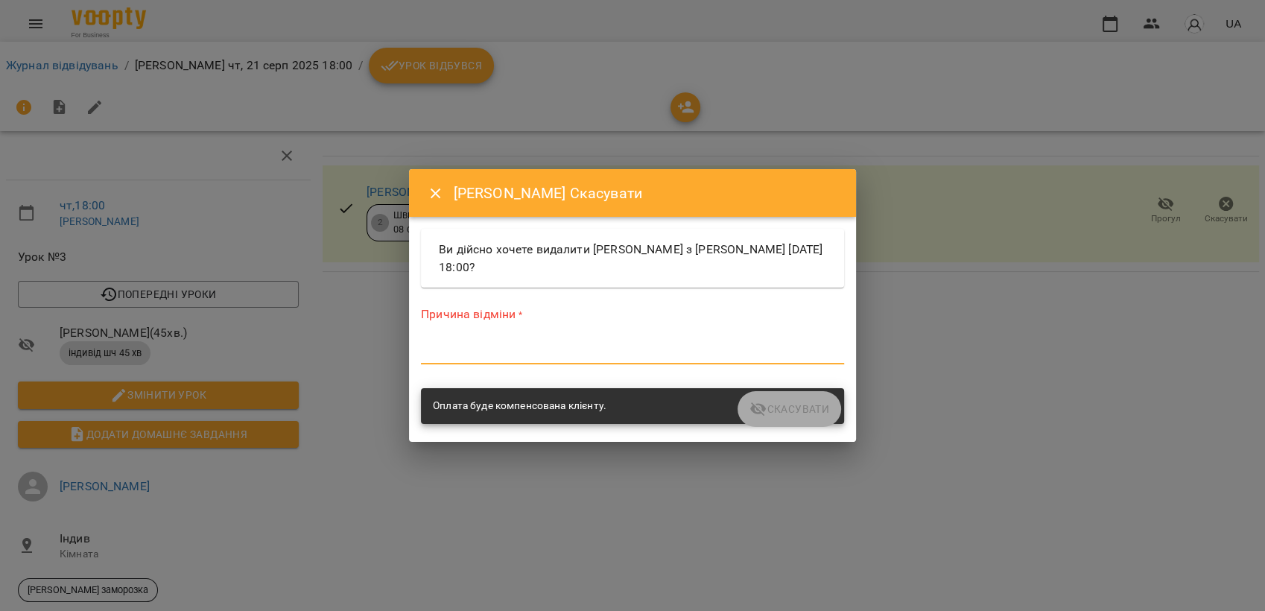
click at [643, 358] on textarea at bounding box center [632, 352] width 423 height 14
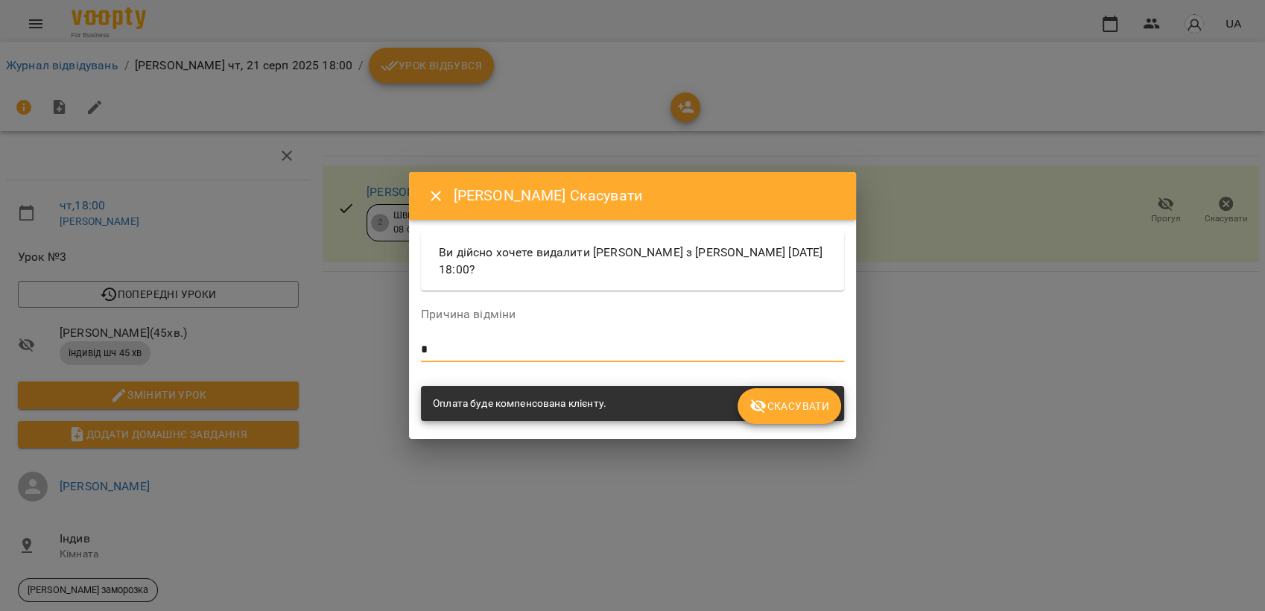
type textarea "*"
click at [774, 396] on button "Скасувати" at bounding box center [789, 406] width 104 height 36
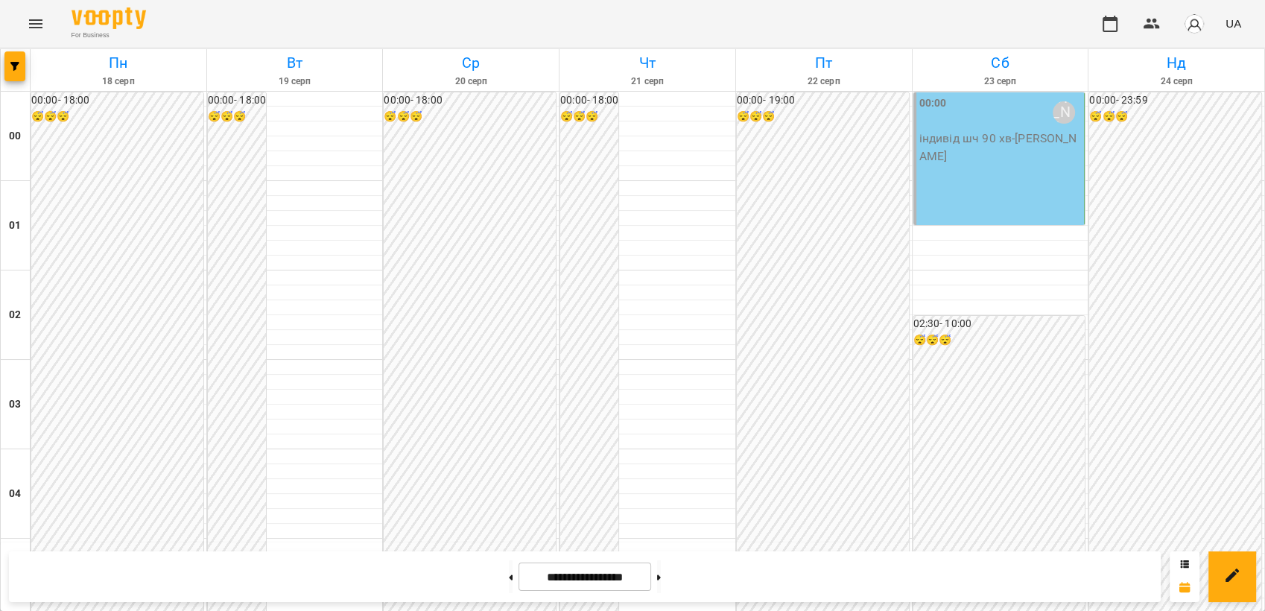
click at [976, 192] on div "00:00 [PERSON_NAME] індивід шч 90 хв - [PERSON_NAME]" at bounding box center [999, 158] width 172 height 133
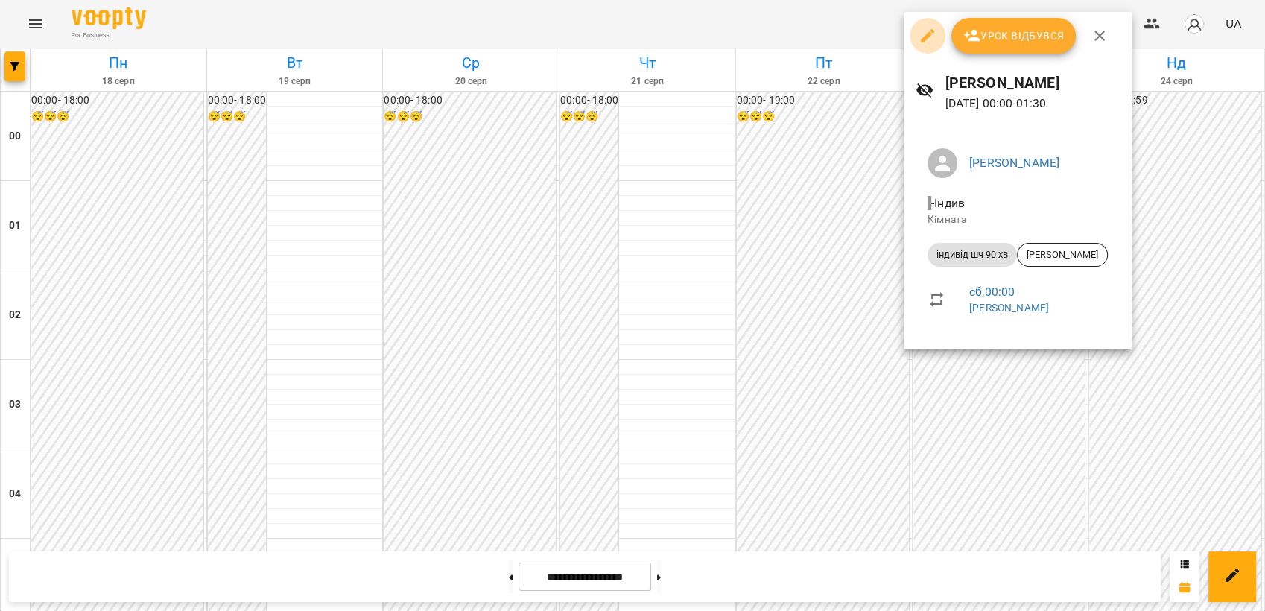
click at [921, 44] on icon "button" at bounding box center [927, 36] width 18 height 18
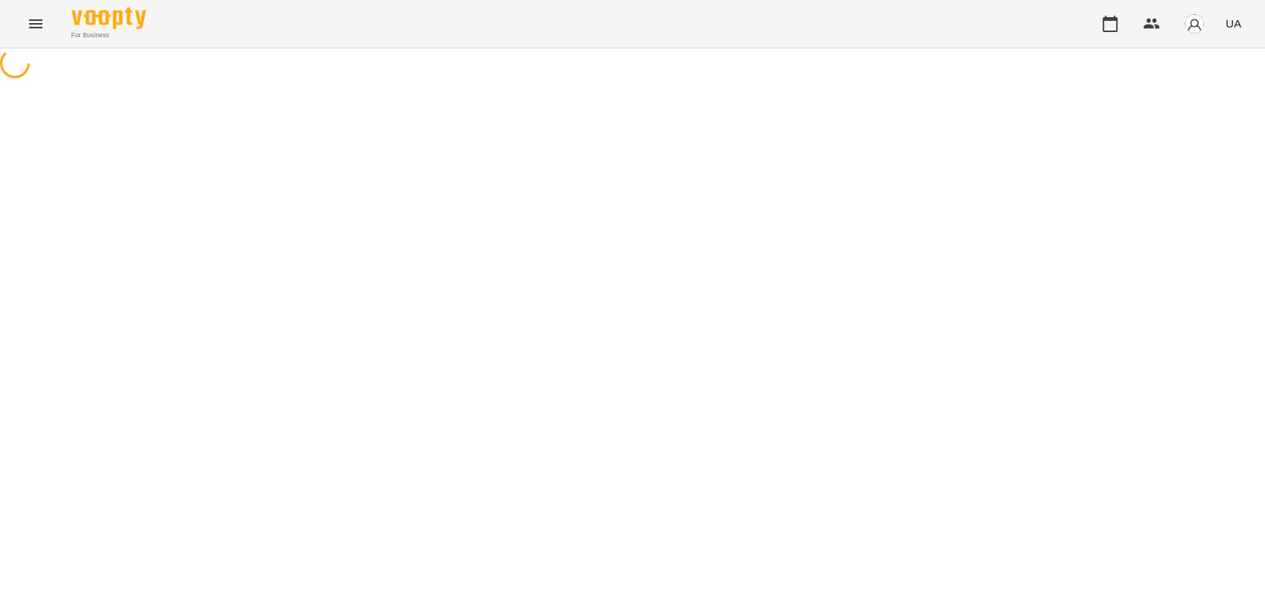
select select "**********"
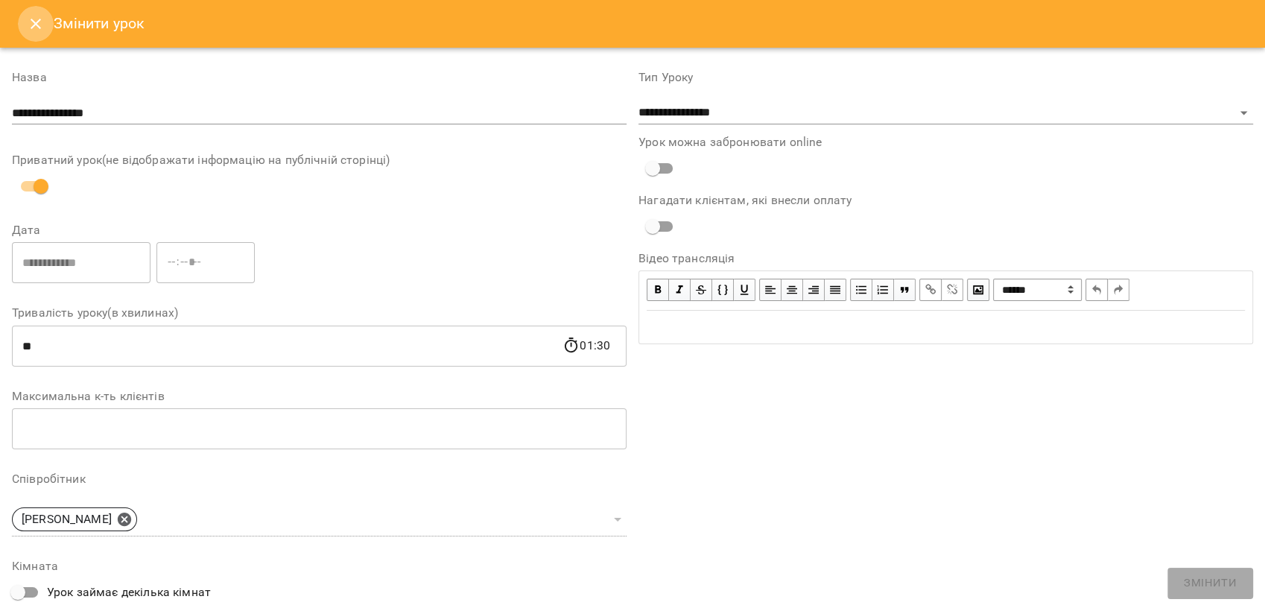
click at [44, 16] on icon "Close" at bounding box center [36, 24] width 18 height 18
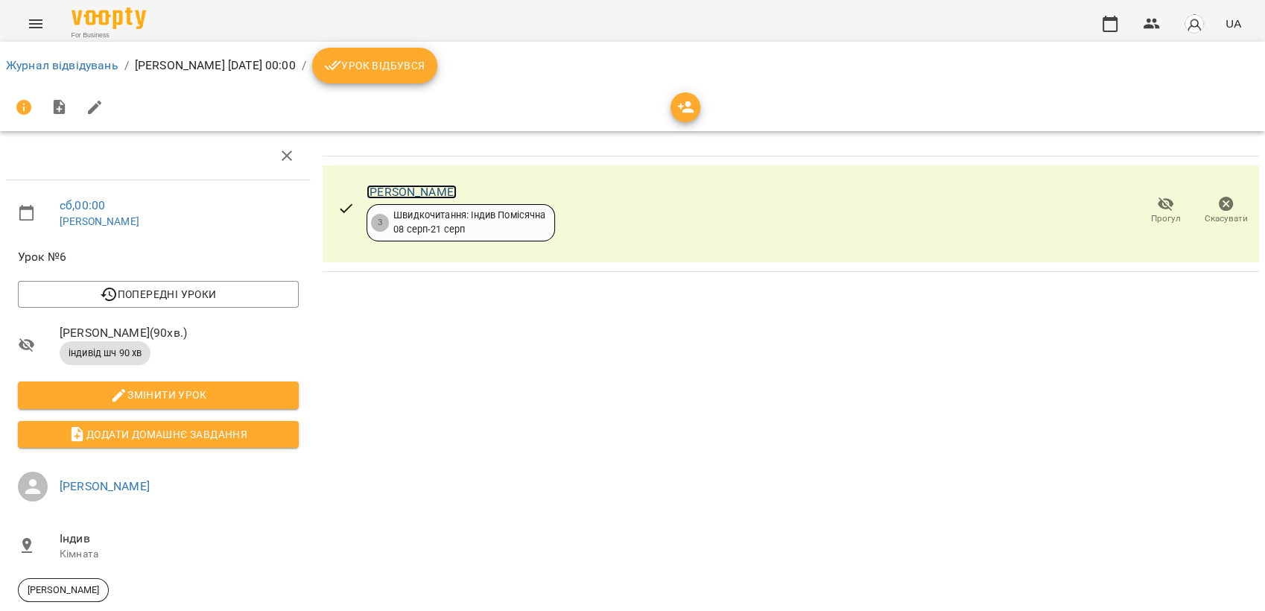
click at [441, 190] on link "[PERSON_NAME]" at bounding box center [411, 192] width 90 height 14
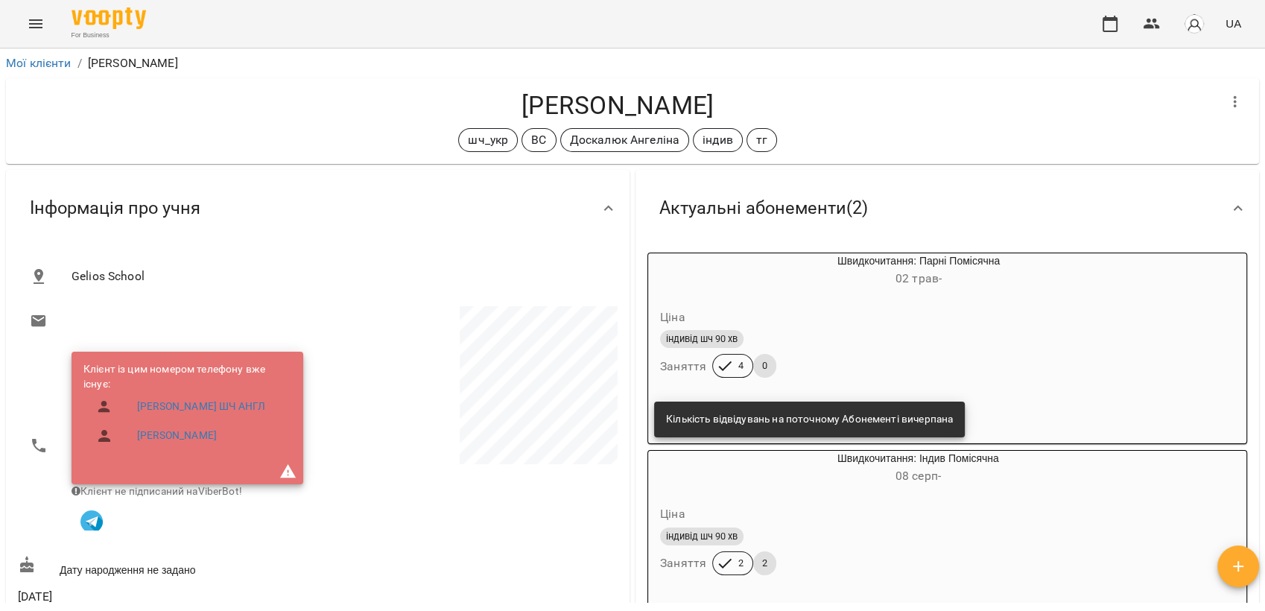
click at [1264, 314] on html "For Business UA Мої клієнти / [PERSON_NAME] [PERSON_NAME] шч_укр ВС [PERSON_NAM…" at bounding box center [632, 329] width 1265 height 659
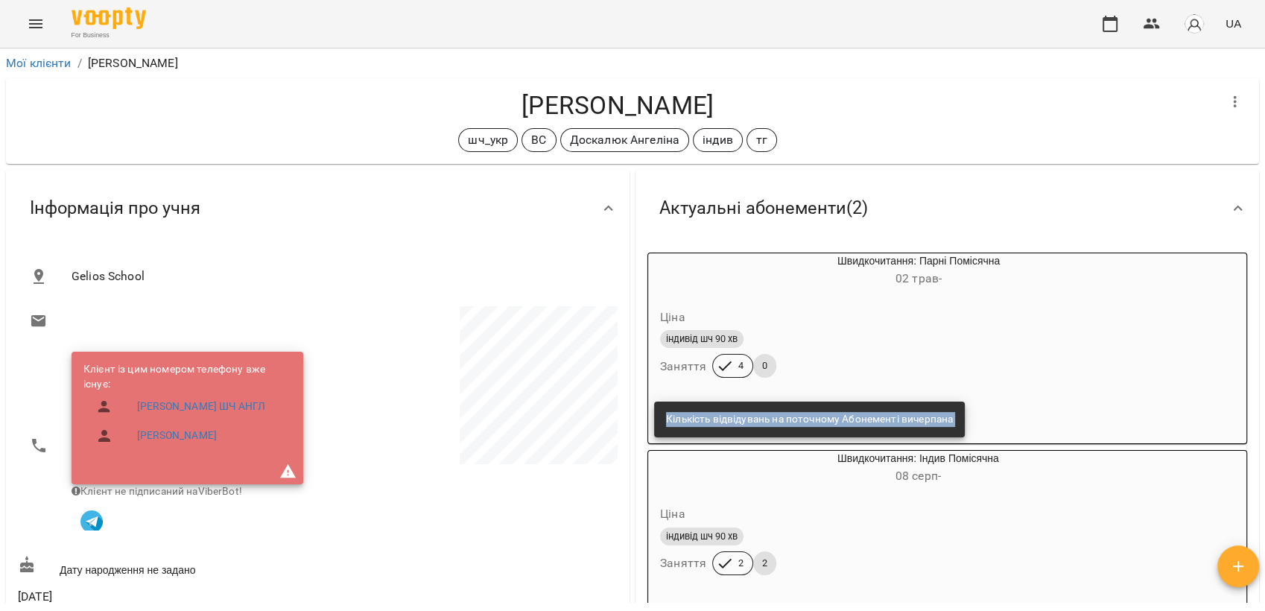
click at [1264, 314] on html "For Business UA Мої клієнти / [PERSON_NAME] [PERSON_NAME] шч_укр ВС [PERSON_NAM…" at bounding box center [632, 329] width 1265 height 659
drag, startPoint x: 1267, startPoint y: 314, endPoint x: 1266, endPoint y: 337, distance: 22.4
click at [1264, 337] on html "For Business UA Мої клієнти / [PERSON_NAME] [PERSON_NAME] шч_укр ВС [PERSON_NAM…" at bounding box center [632, 329] width 1265 height 659
